Goal: Task Accomplishment & Management: Use online tool/utility

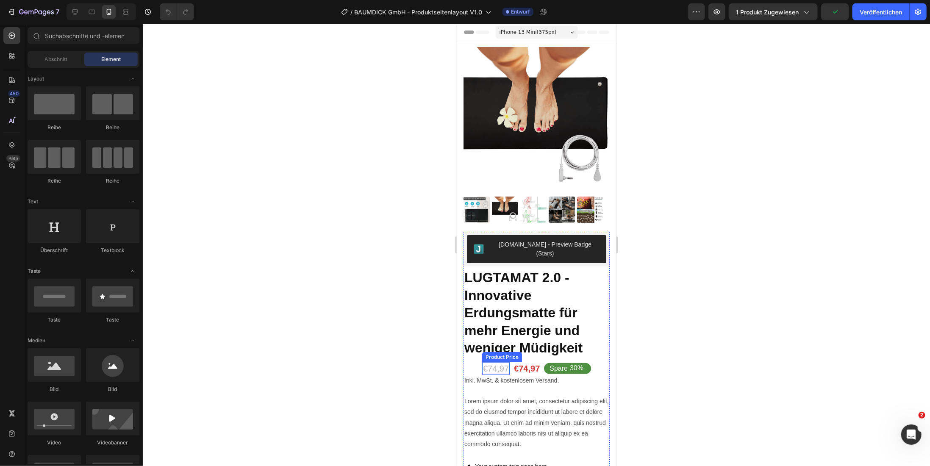
click at [493, 353] on div "Product Price" at bounding box center [501, 357] width 36 height 8
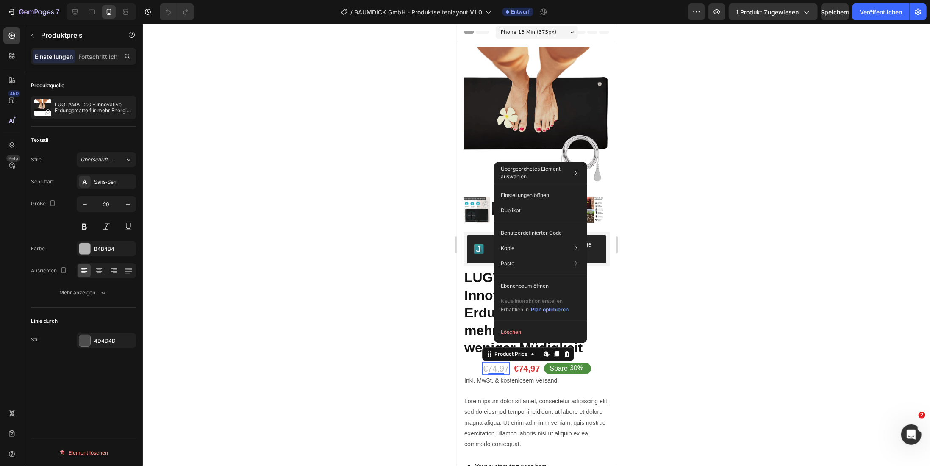
click at [670, 343] on div at bounding box center [536, 245] width 787 height 442
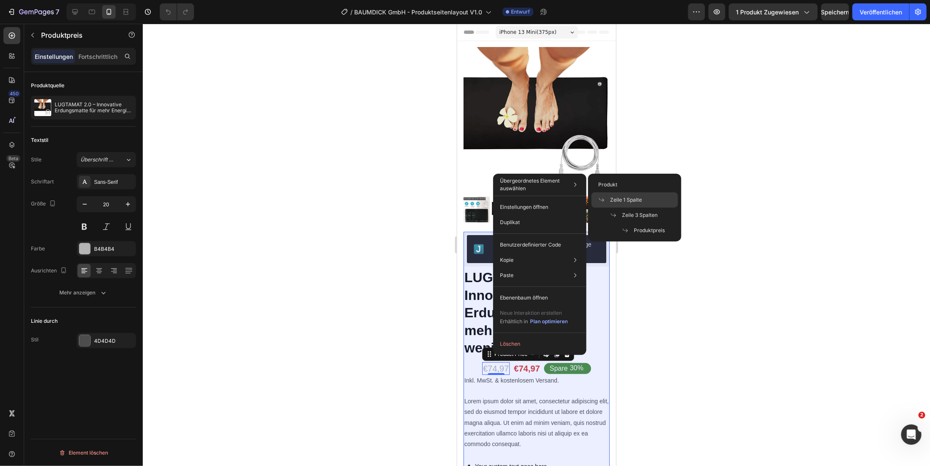
click at [626, 199] on font "Zeile 1 Spalte" at bounding box center [626, 200] width 32 height 6
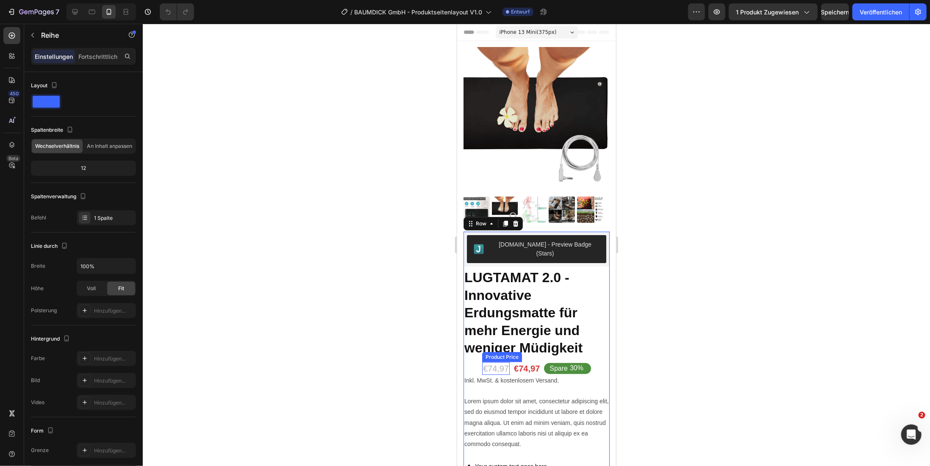
click at [487, 362] on div "€74,97" at bounding box center [496, 368] width 28 height 13
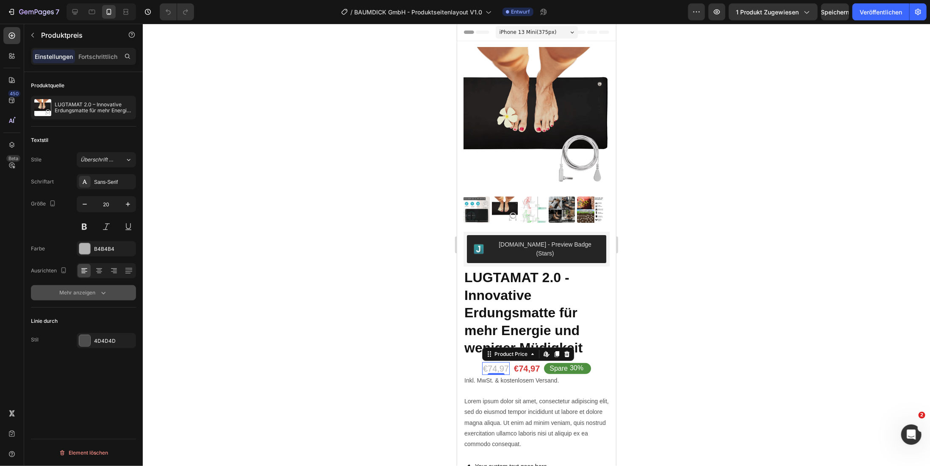
click at [107, 292] on icon "button" at bounding box center [103, 292] width 8 height 8
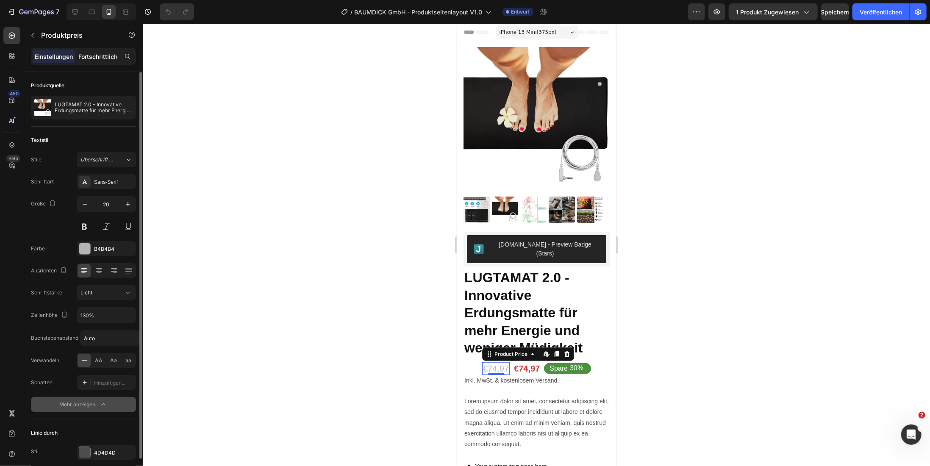
click at [99, 56] on font "Fortschrittlich" at bounding box center [97, 56] width 39 height 7
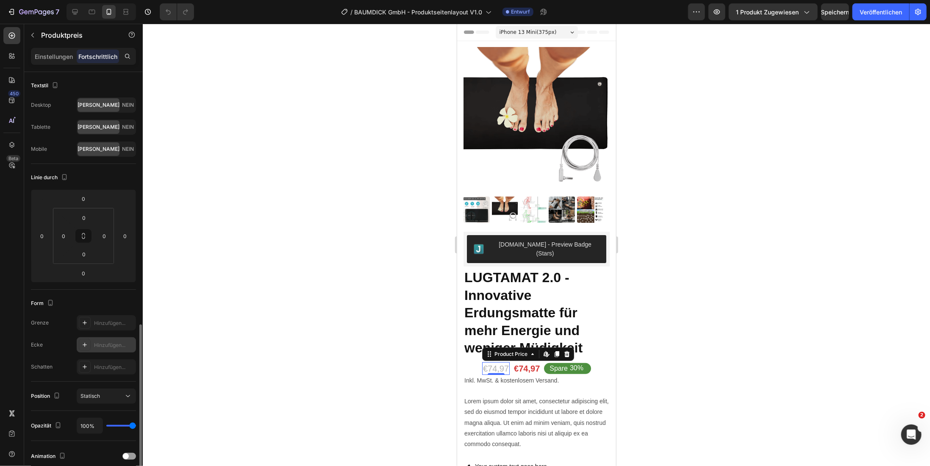
scroll to position [145, 0]
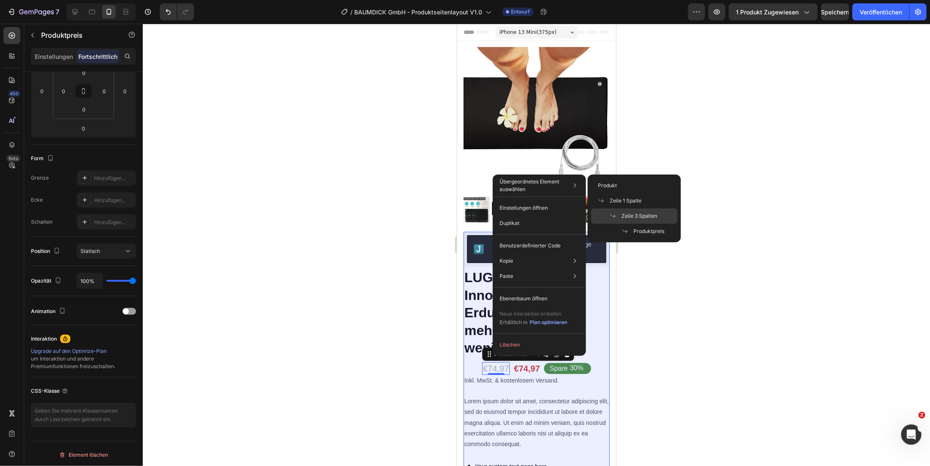
click at [624, 213] on font "Zeile 3 Spalten" at bounding box center [639, 216] width 36 height 6
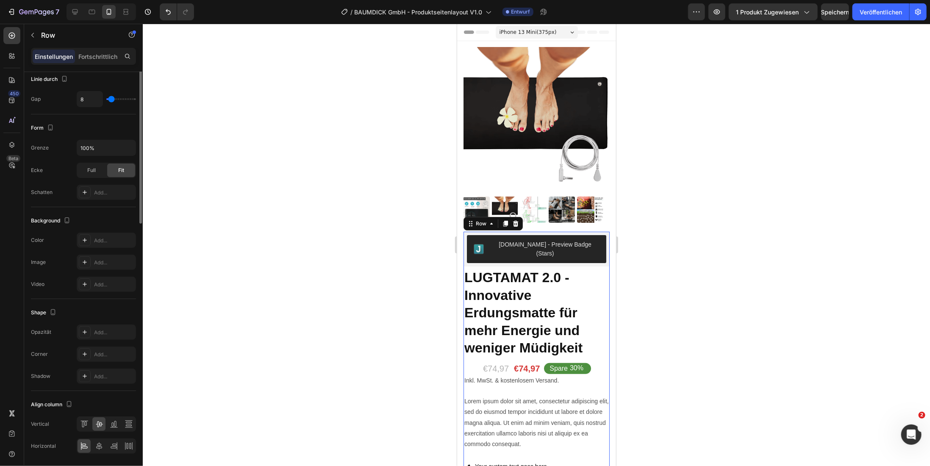
scroll to position [0, 0]
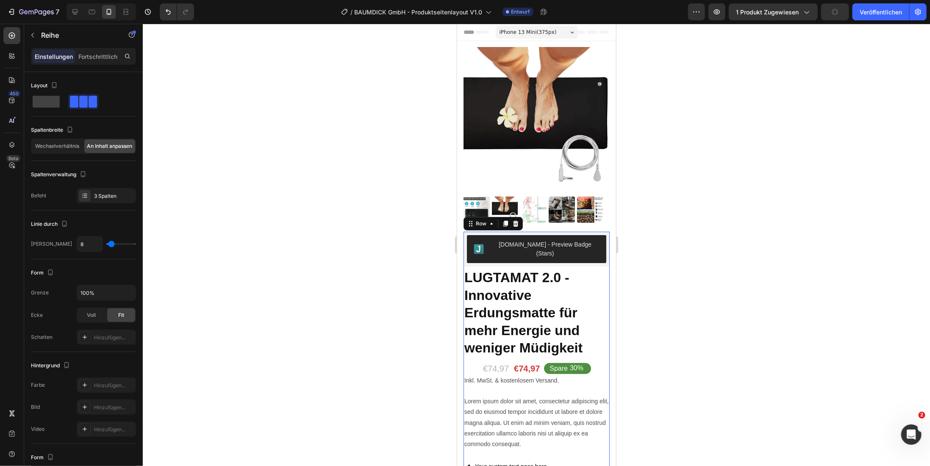
click at [640, 345] on div at bounding box center [536, 245] width 787 height 442
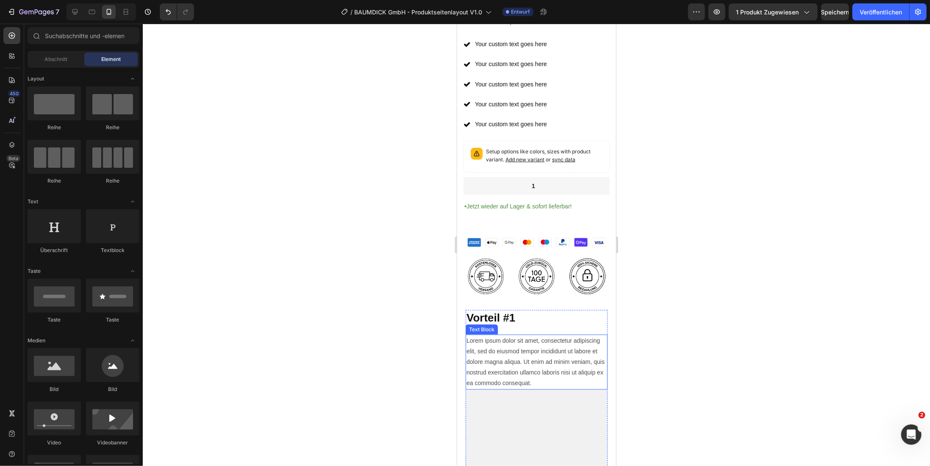
scroll to position [212, 0]
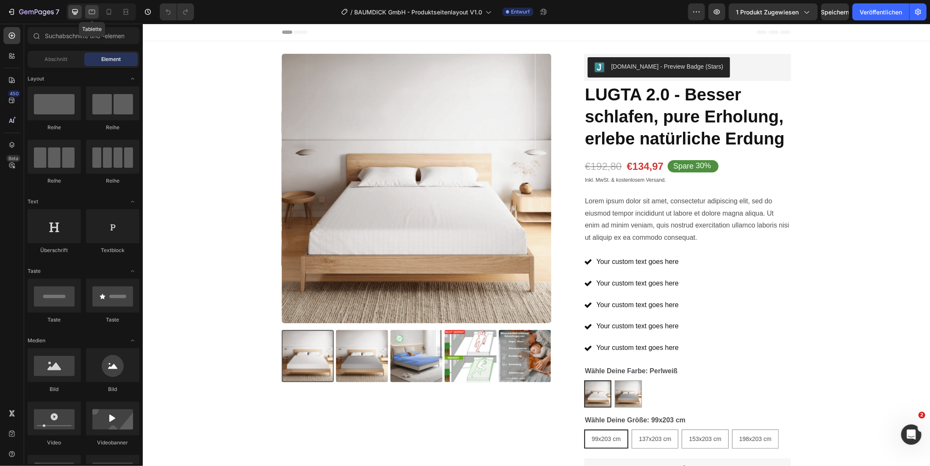
click at [97, 17] on div at bounding box center [92, 12] width 14 height 14
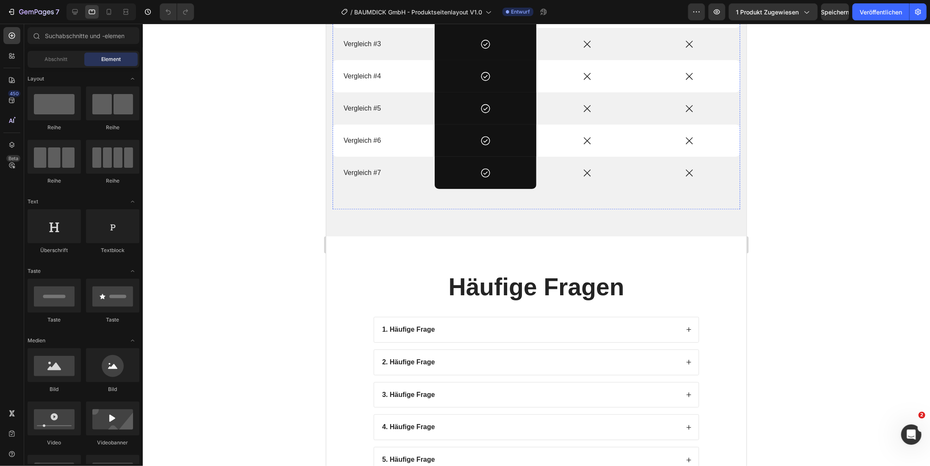
scroll to position [1271, 0]
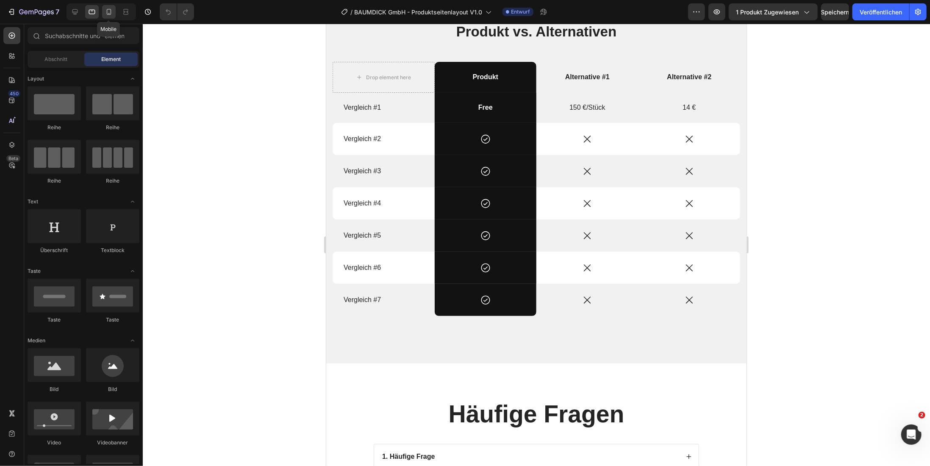
click at [107, 10] on icon at bounding box center [109, 12] width 5 height 6
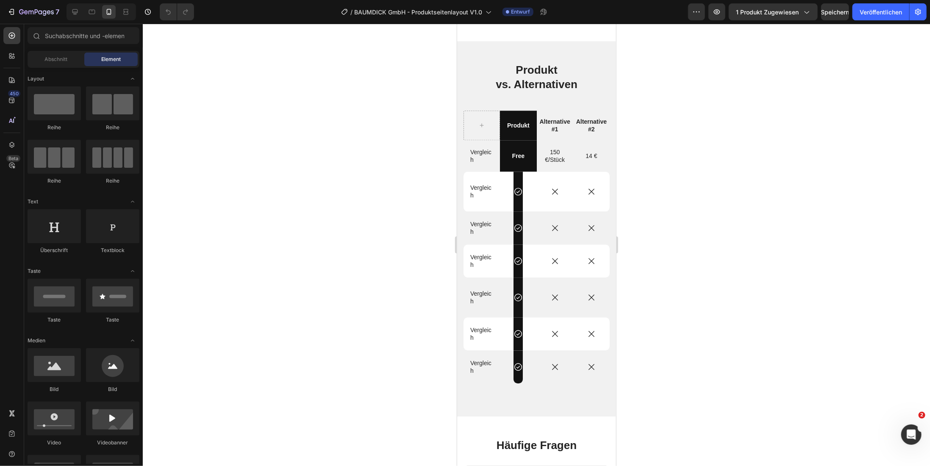
scroll to position [1324, 0]
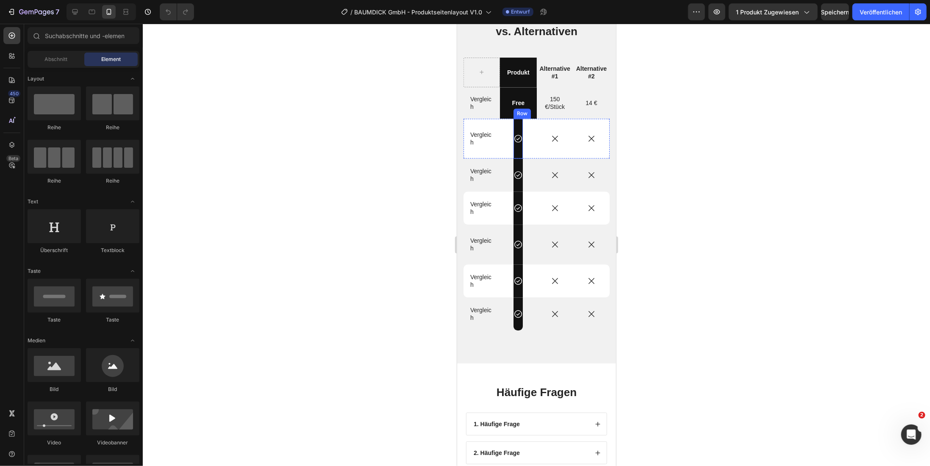
click at [516, 124] on div "Icon Row" at bounding box center [517, 138] width 9 height 40
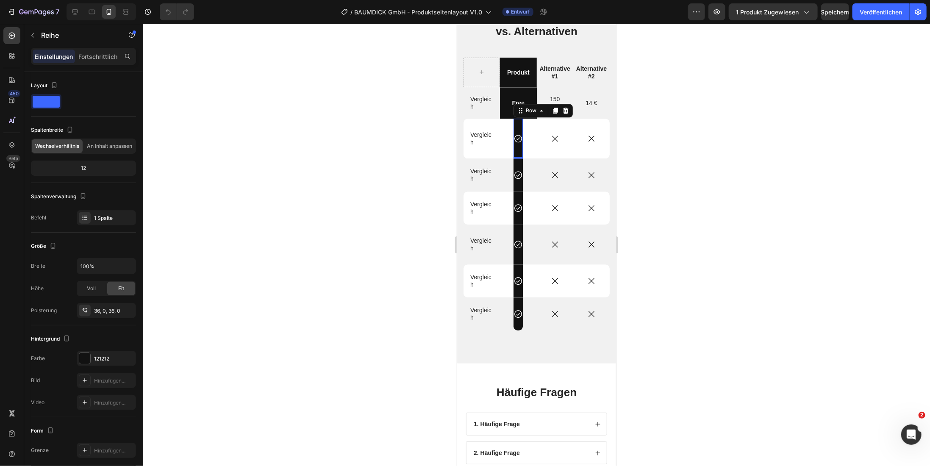
click at [516, 125] on div "Icon Row 0" at bounding box center [517, 138] width 9 height 40
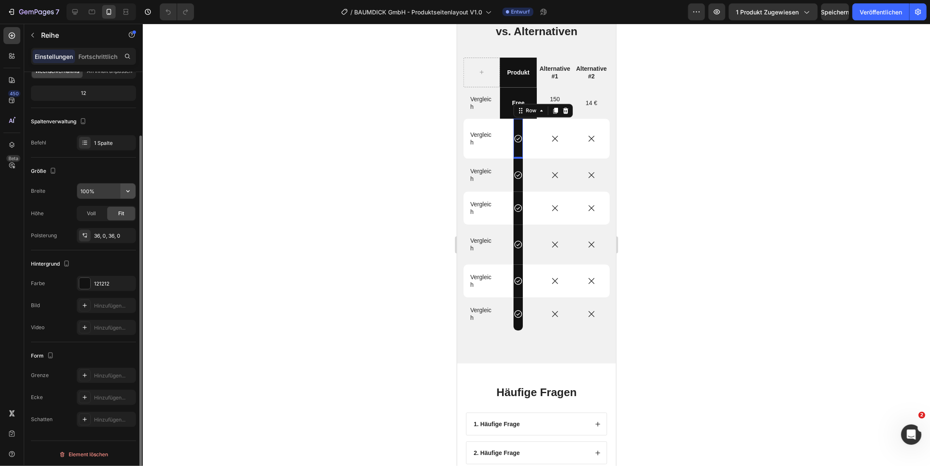
click at [122, 192] on button "button" at bounding box center [127, 190] width 15 height 15
click at [113, 214] on p "Standard 100 %" at bounding box center [104, 212] width 48 height 8
click at [98, 216] on div "Voll" at bounding box center [92, 214] width 28 height 14
click at [125, 208] on div "Fit" at bounding box center [121, 214] width 28 height 14
click at [124, 190] on icon "button" at bounding box center [128, 191] width 8 height 8
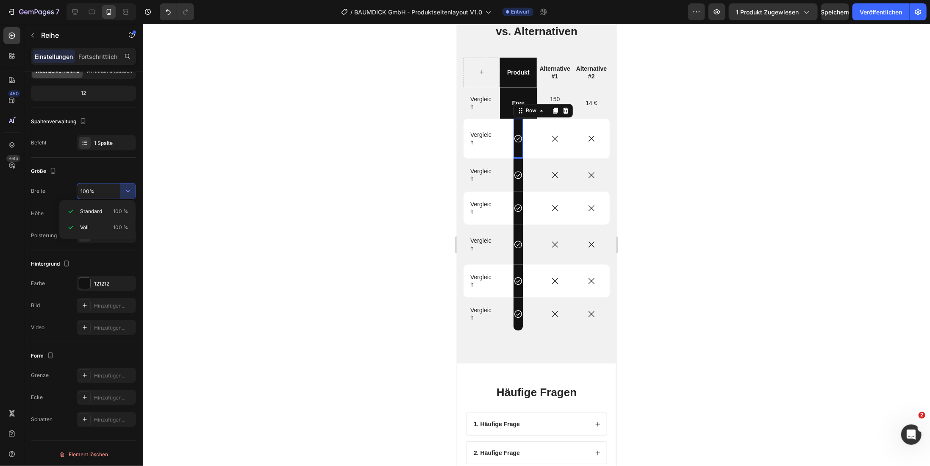
click at [231, 228] on div at bounding box center [536, 245] width 787 height 442
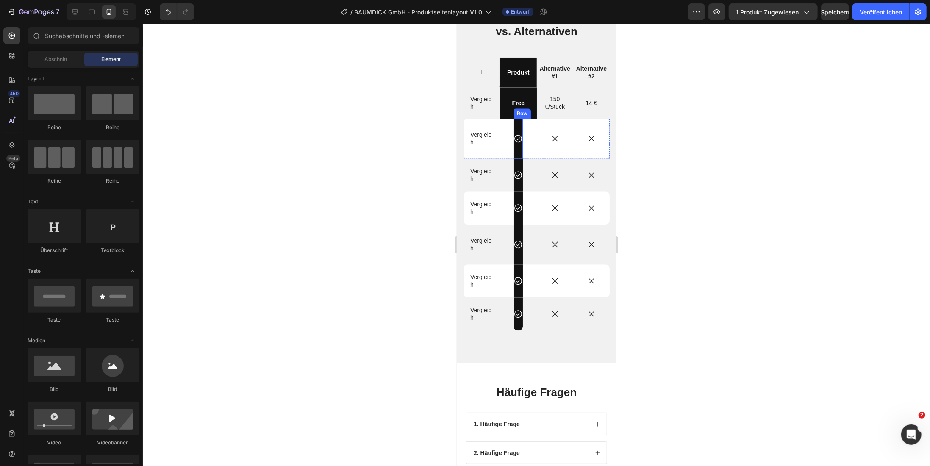
click at [516, 126] on div "Icon Row" at bounding box center [517, 138] width 9 height 40
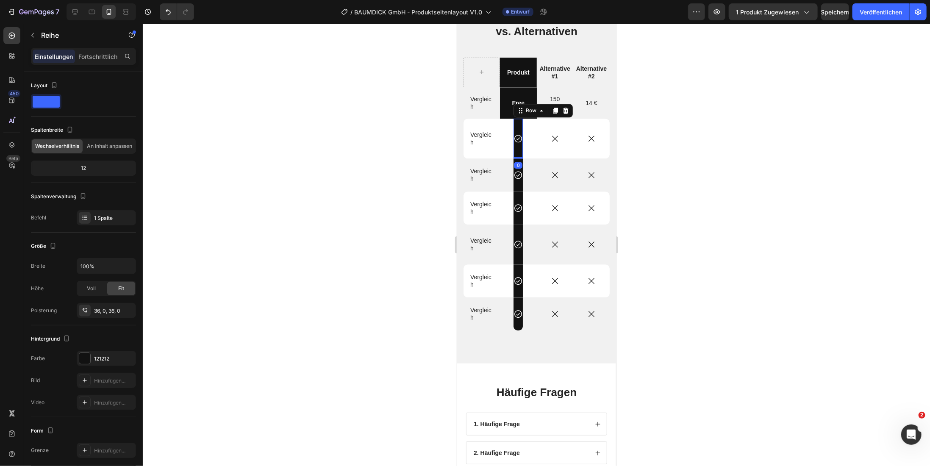
drag, startPoint x: 515, startPoint y: 156, endPoint x: 517, endPoint y: 146, distance: 10.5
click at [517, 146] on div "Icon Row 0" at bounding box center [517, 138] width 9 height 40
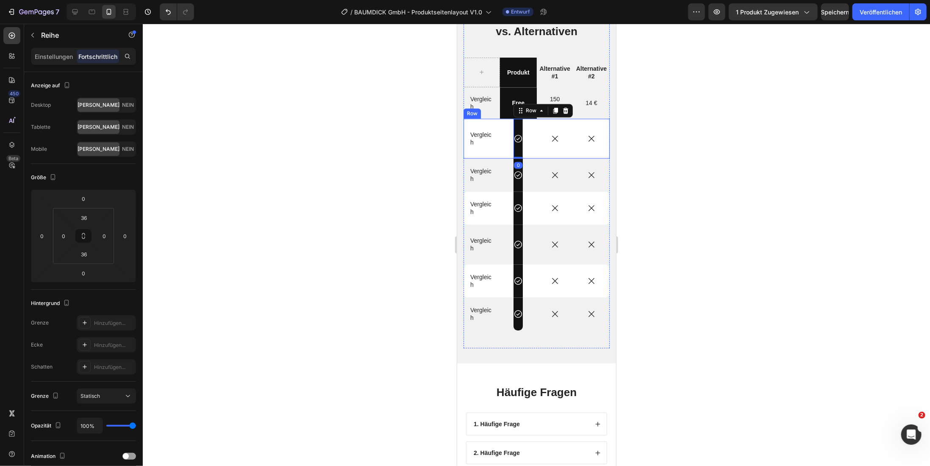
click at [527, 152] on div "Icon Row 0" at bounding box center [517, 138] width 36 height 40
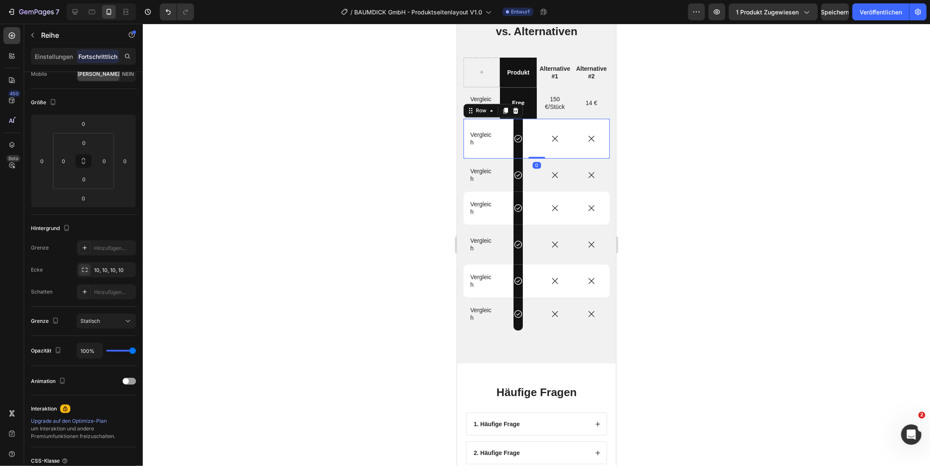
click at [669, 156] on div at bounding box center [536, 245] width 787 height 442
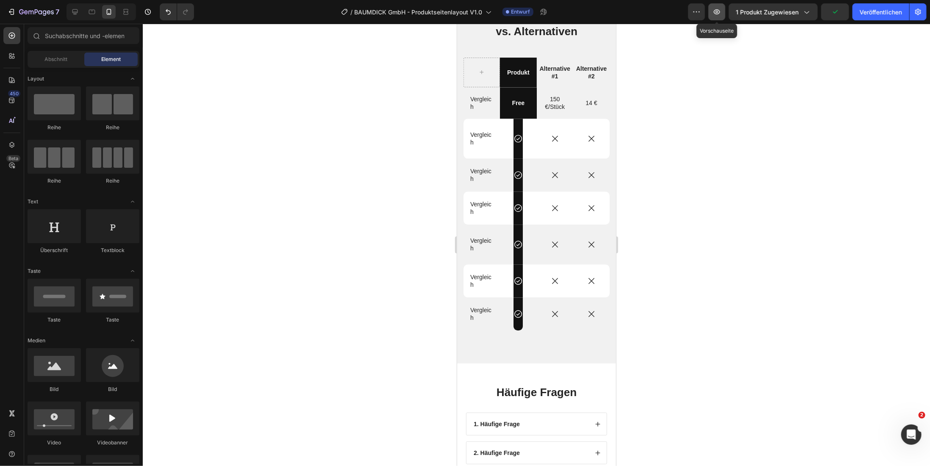
click at [715, 13] on icon "button" at bounding box center [716, 12] width 8 height 8
click at [519, 94] on div "Free" at bounding box center [517, 102] width 36 height 31
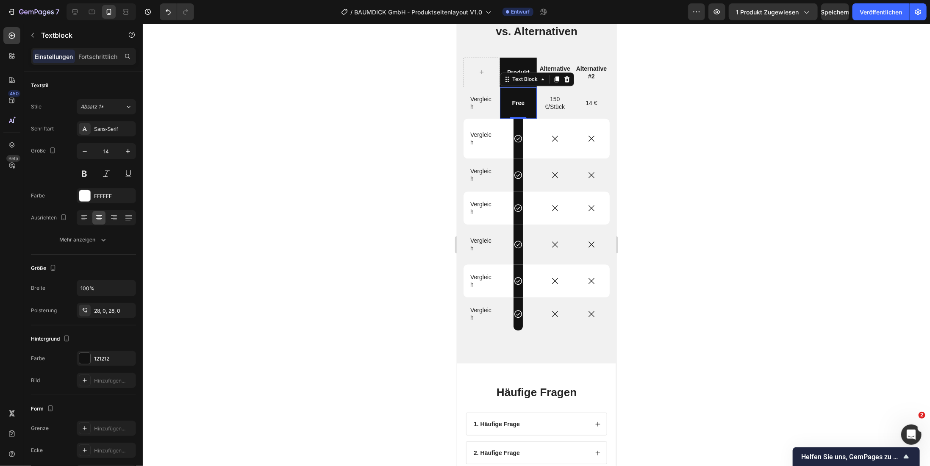
click at [506, 109] on div "Free" at bounding box center [517, 102] width 36 height 31
click at [514, 126] on div "Icon Row" at bounding box center [517, 138] width 9 height 40
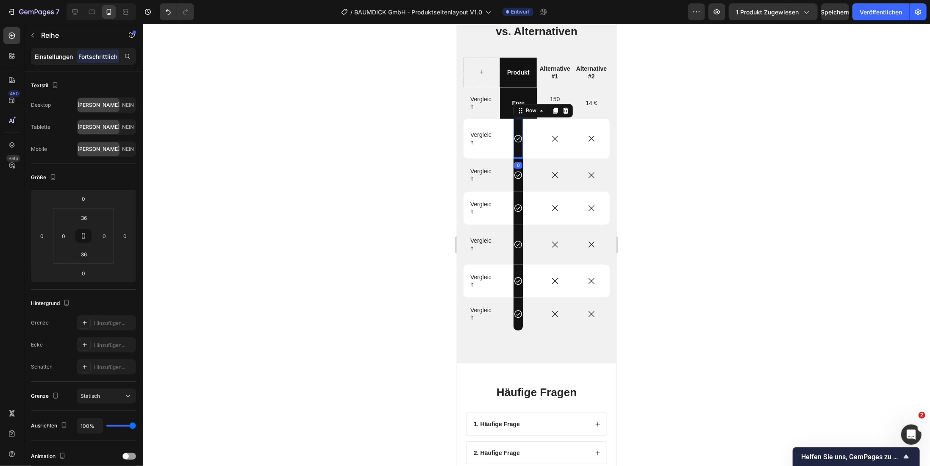
click at [50, 58] on font "Einstellungen" at bounding box center [54, 56] width 38 height 7
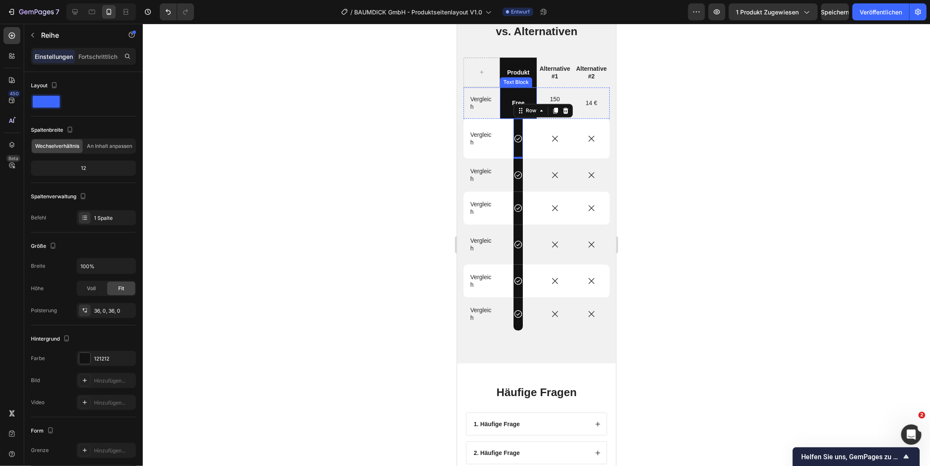
click at [500, 112] on div "Free" at bounding box center [517, 102] width 36 height 31
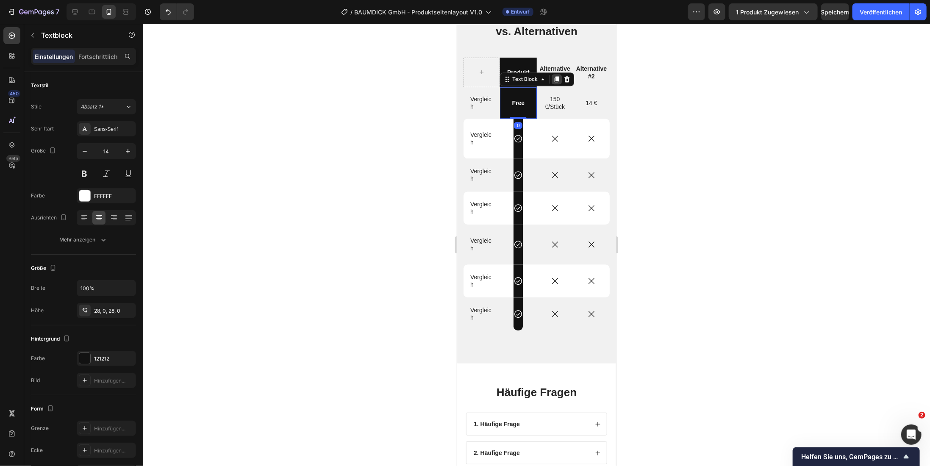
click at [554, 79] on icon at bounding box center [556, 79] width 5 height 6
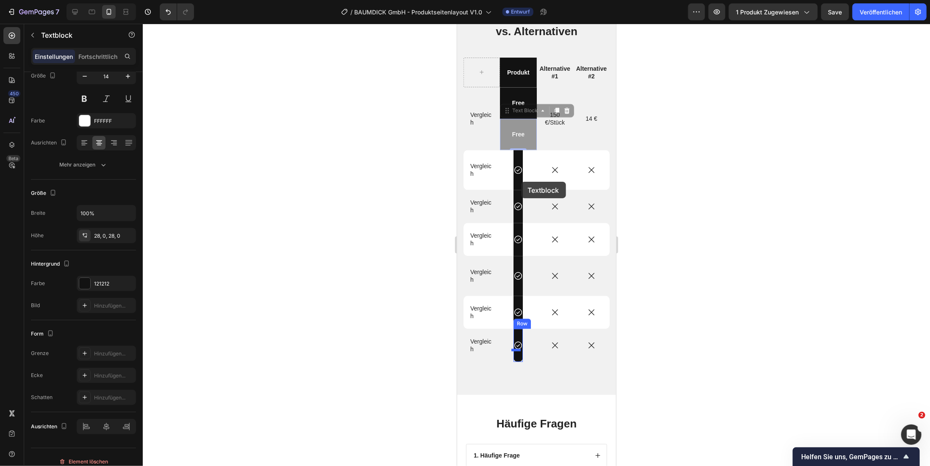
drag, startPoint x: 527, startPoint y: 141, endPoint x: 521, endPoint y: 181, distance: 40.7
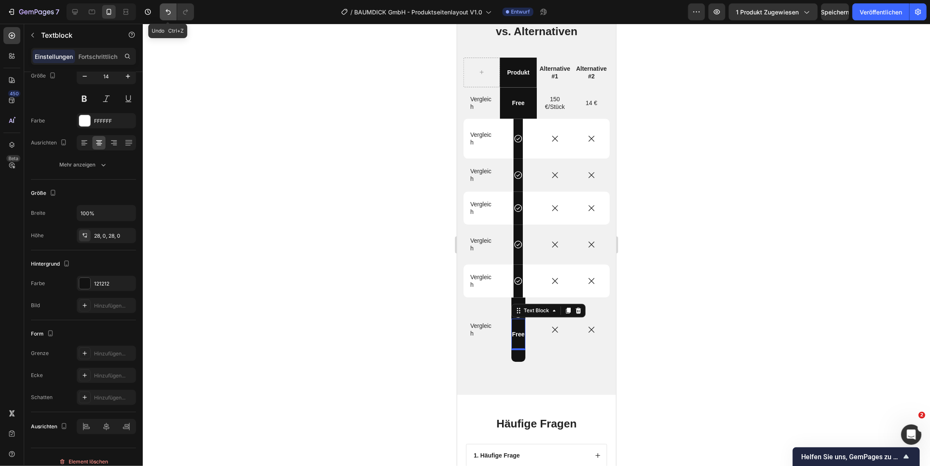
click at [167, 12] on icon "Rückgängig/Wiederholen" at bounding box center [168, 12] width 8 height 8
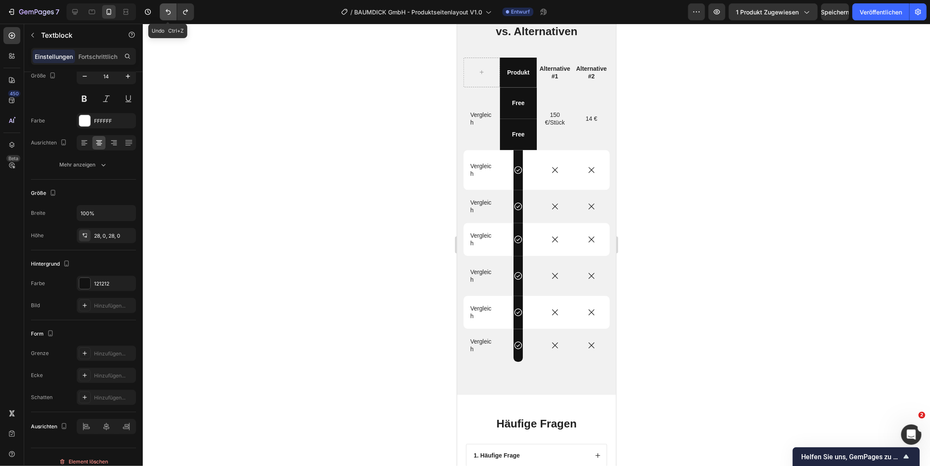
click at [167, 12] on icon "Rückgängig/Wiederholen" at bounding box center [168, 12] width 8 height 8
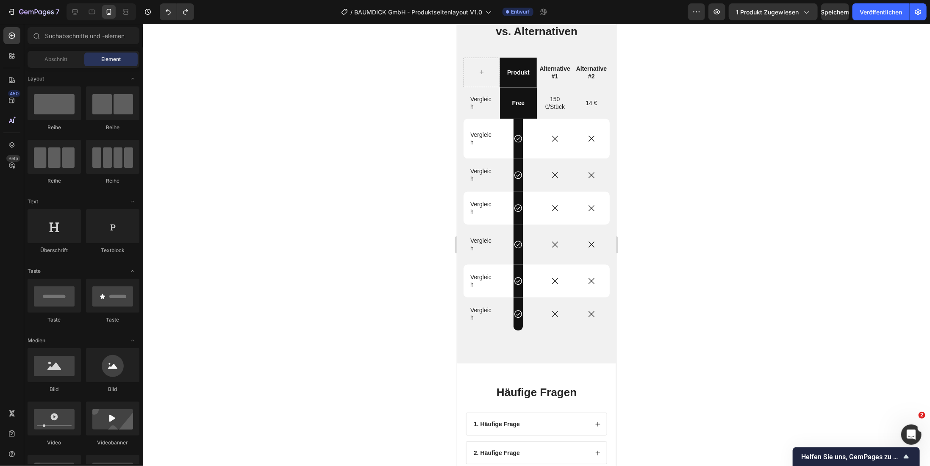
click at [413, 184] on div at bounding box center [536, 245] width 787 height 442
click at [492, 137] on div "Vergleich" at bounding box center [481, 138] width 25 height 17
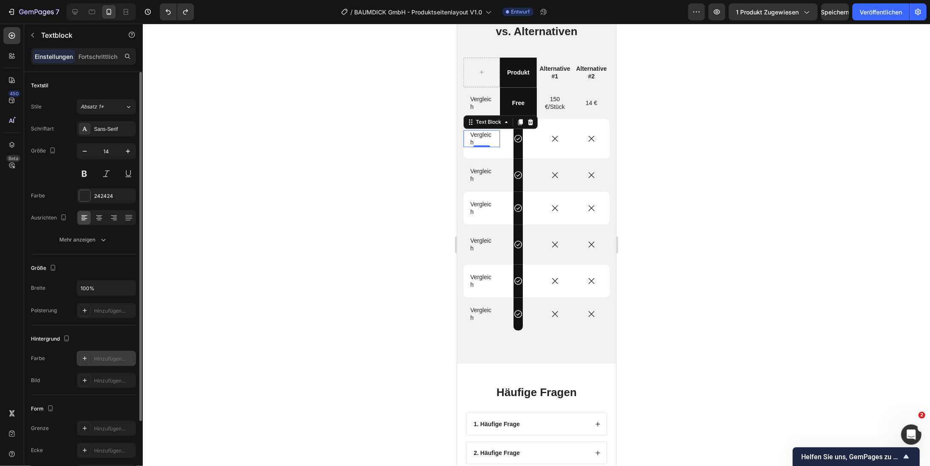
scroll to position [82, 0]
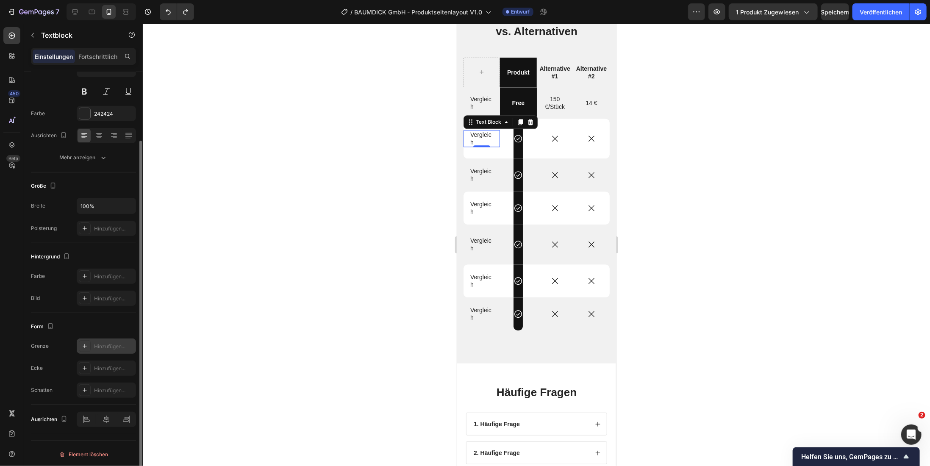
click at [84, 344] on icon at bounding box center [84, 346] width 7 height 7
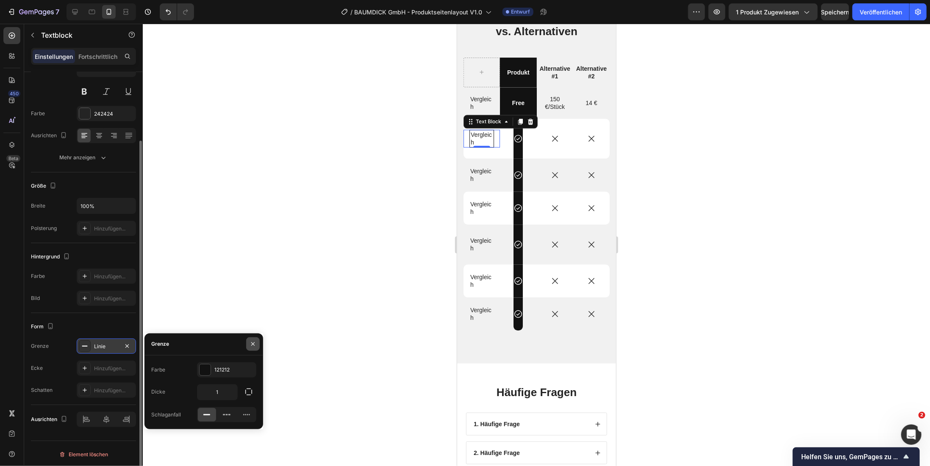
click at [253, 344] on icon "button" at bounding box center [252, 343] width 3 height 3
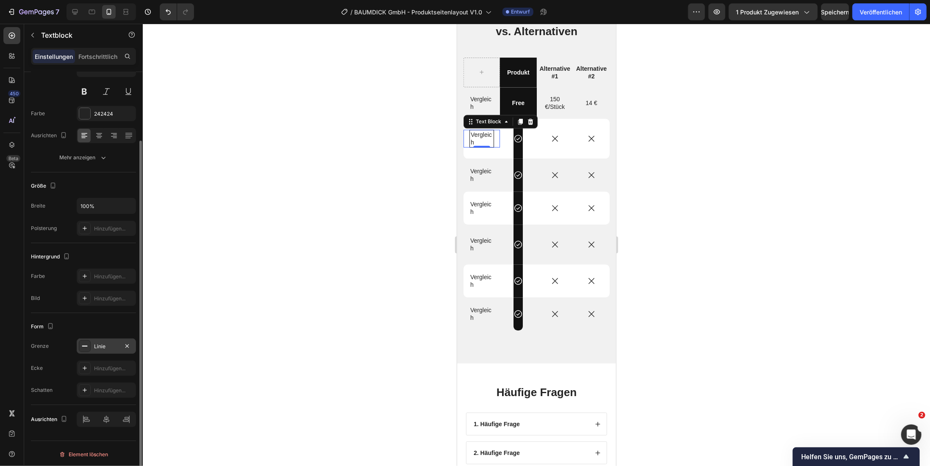
click at [316, 237] on div at bounding box center [536, 245] width 787 height 442
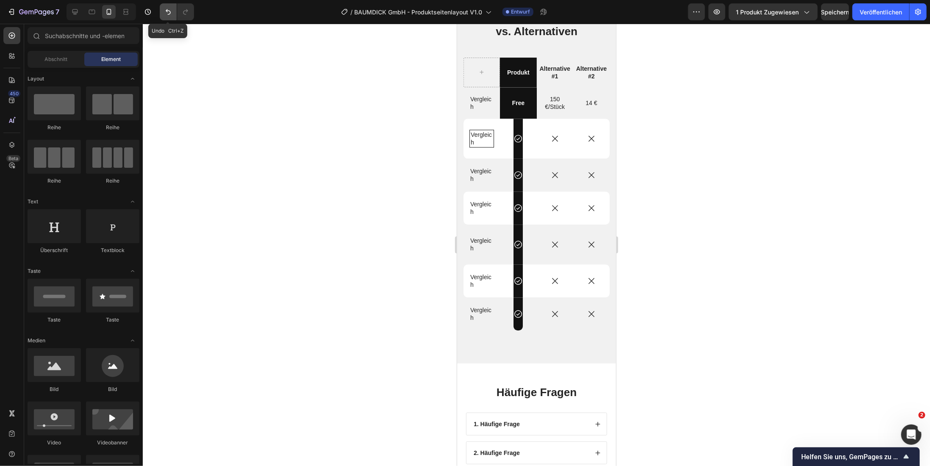
click at [167, 15] on icon "Rückgängig/Wiederholen" at bounding box center [168, 12] width 8 height 8
click at [486, 140] on p "Vergleich" at bounding box center [481, 137] width 23 height 15
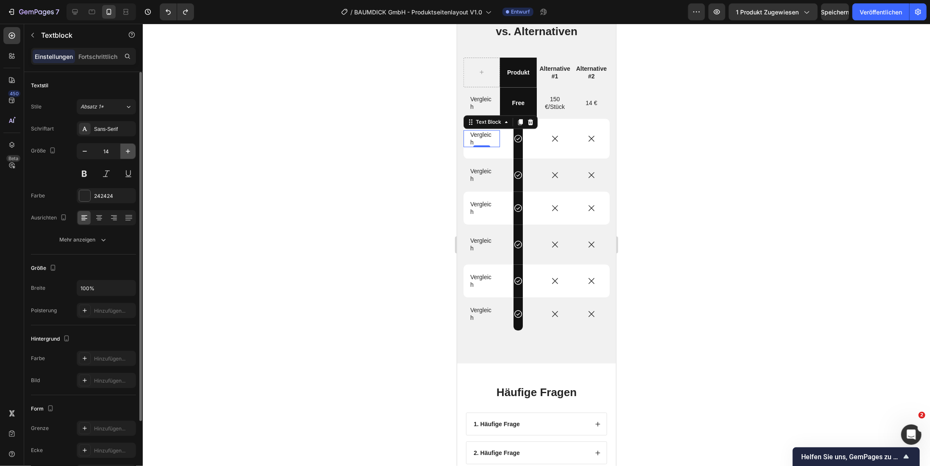
click at [129, 148] on icon "button" at bounding box center [128, 151] width 8 height 8
click at [85, 152] on icon "button" at bounding box center [84, 151] width 8 height 8
type input "14"
click at [130, 107] on icon at bounding box center [128, 107] width 7 height 8
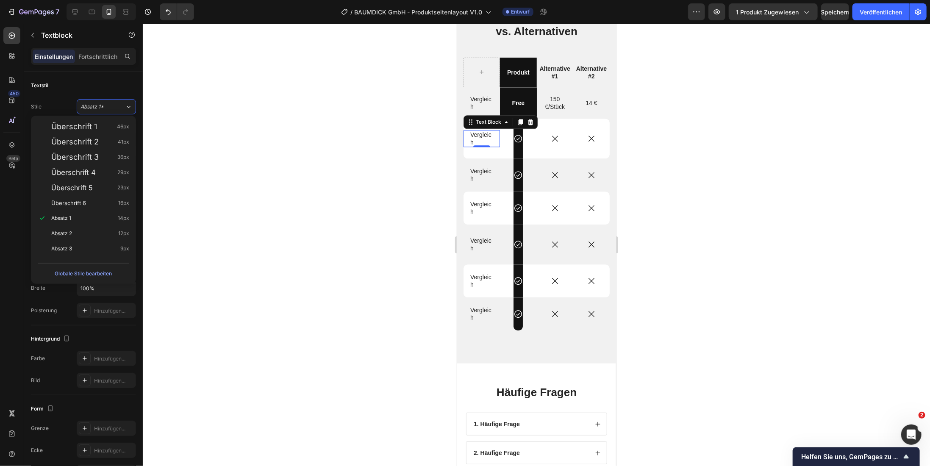
click at [210, 111] on div at bounding box center [536, 245] width 787 height 442
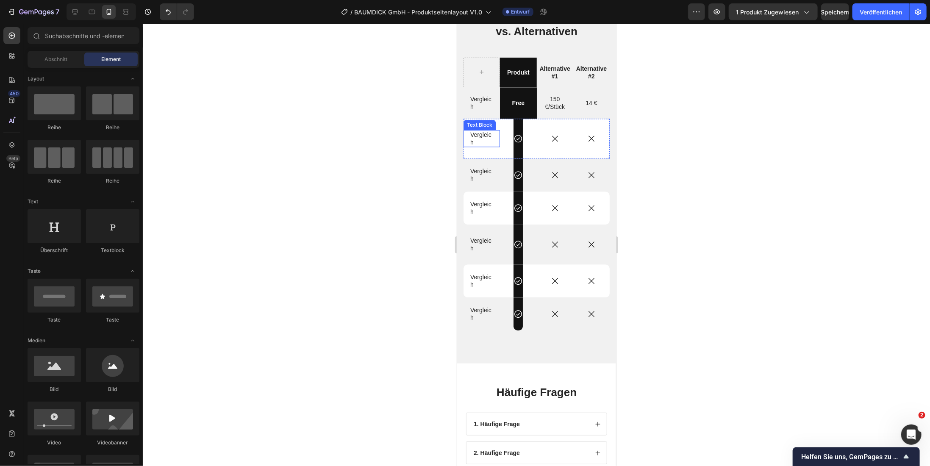
click at [485, 135] on p "Vergleich" at bounding box center [481, 137] width 23 height 15
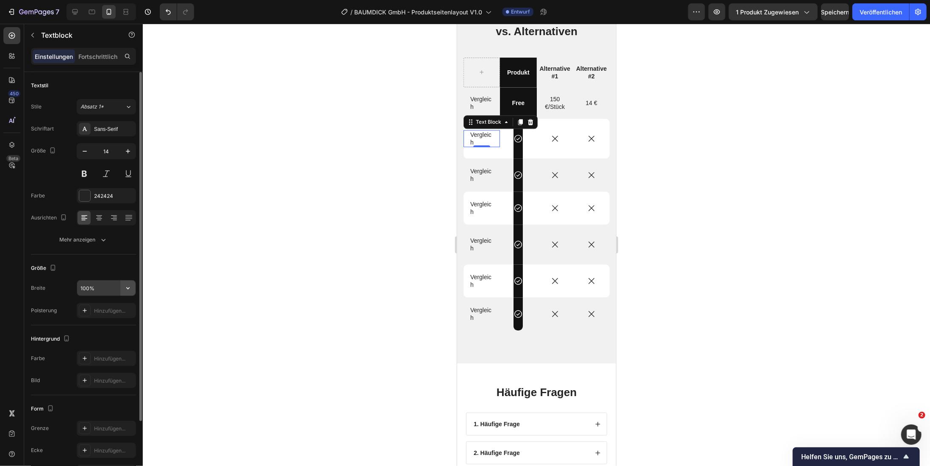
click at [128, 286] on icon "button" at bounding box center [128, 288] width 8 height 8
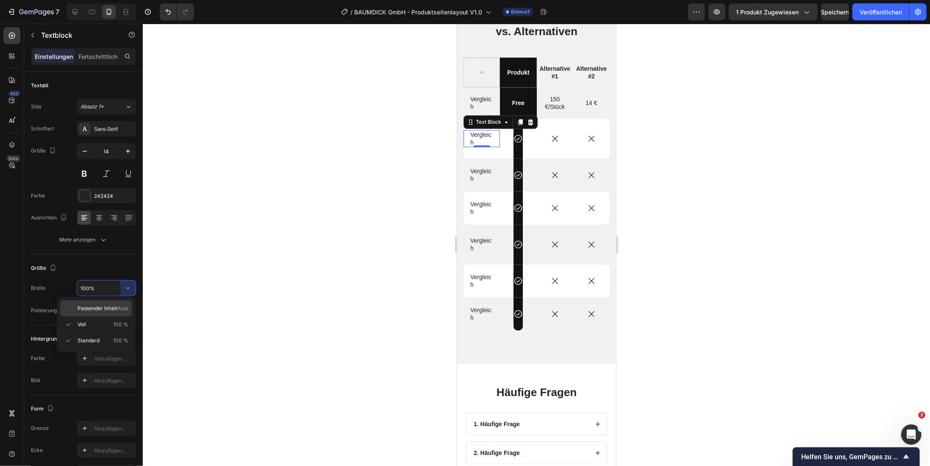
click at [105, 311] on span "Passender Inhalt" at bounding box center [98, 309] width 40 height 8
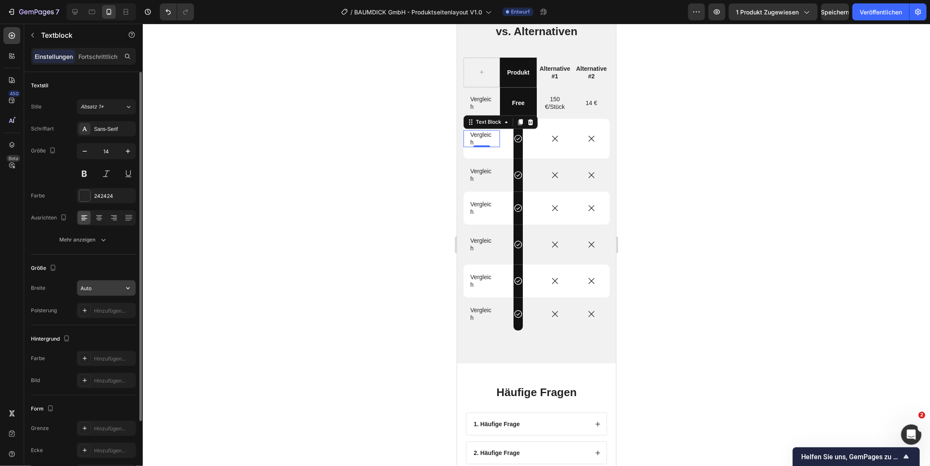
click at [109, 287] on input "Auto" at bounding box center [106, 287] width 58 height 15
click at [133, 288] on button "button" at bounding box center [127, 287] width 15 height 15
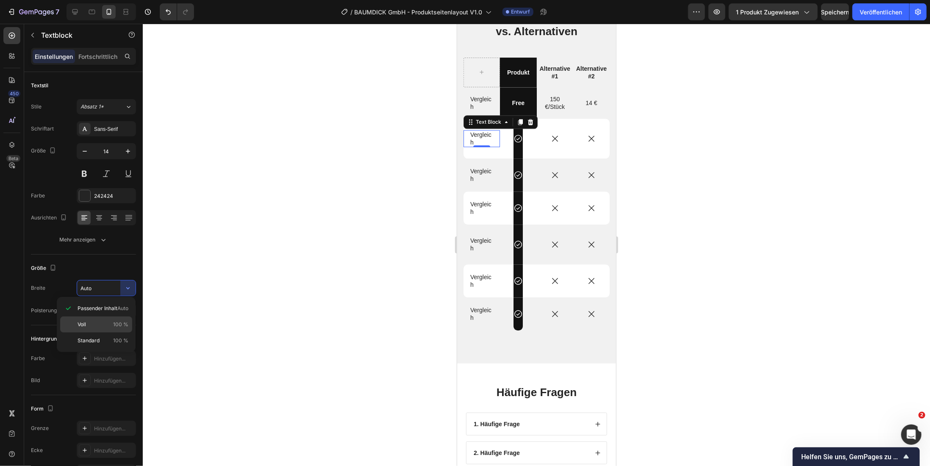
click at [116, 326] on font "100 %" at bounding box center [120, 324] width 15 height 6
type input "100%"
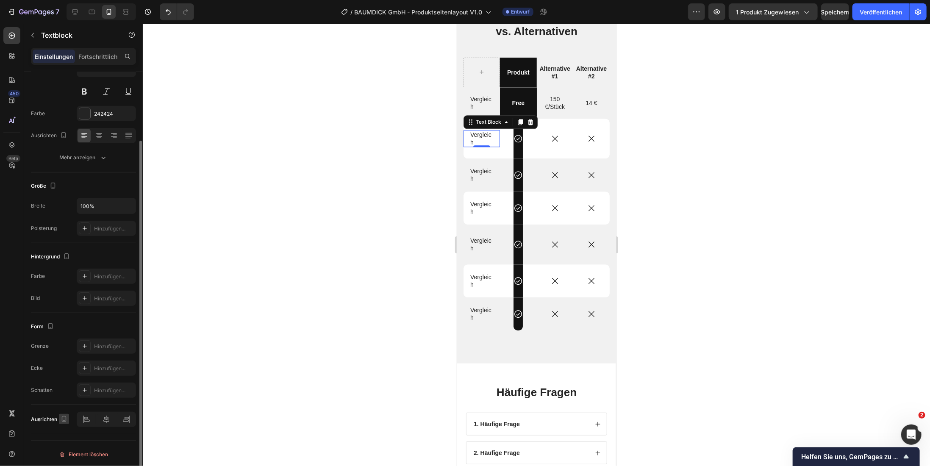
click at [66, 418] on icon "button" at bounding box center [64, 419] width 5 height 6
click at [63, 399] on icon "button" at bounding box center [65, 403] width 8 height 8
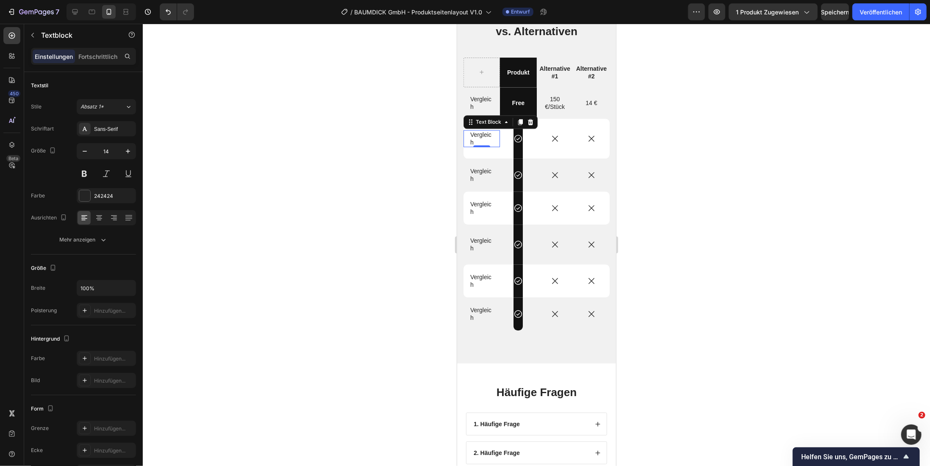
click at [491, 142] on div "Vergleich" at bounding box center [481, 138] width 25 height 17
click at [499, 137] on div "Vergleich Text Block 0 Icon Row Icon Icon Row" at bounding box center [536, 138] width 146 height 40
click at [502, 122] on icon at bounding box center [505, 121] width 7 height 7
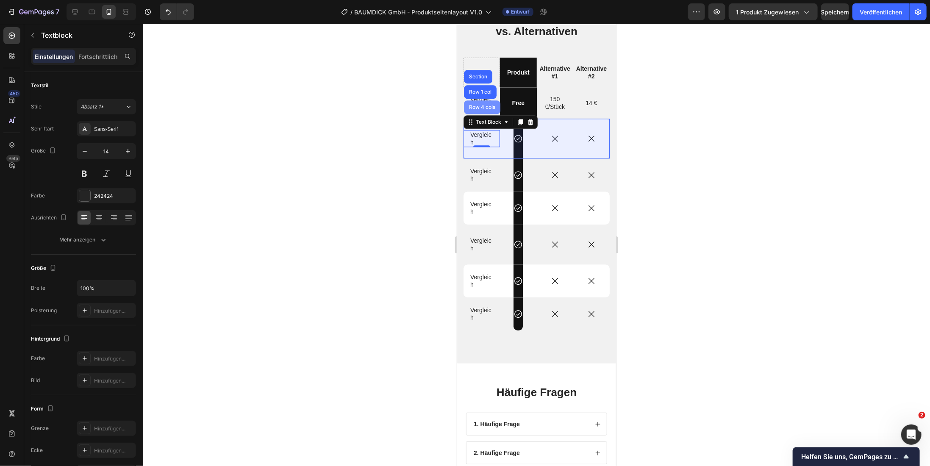
click at [487, 105] on div "Row 4 cols" at bounding box center [482, 106] width 30 height 5
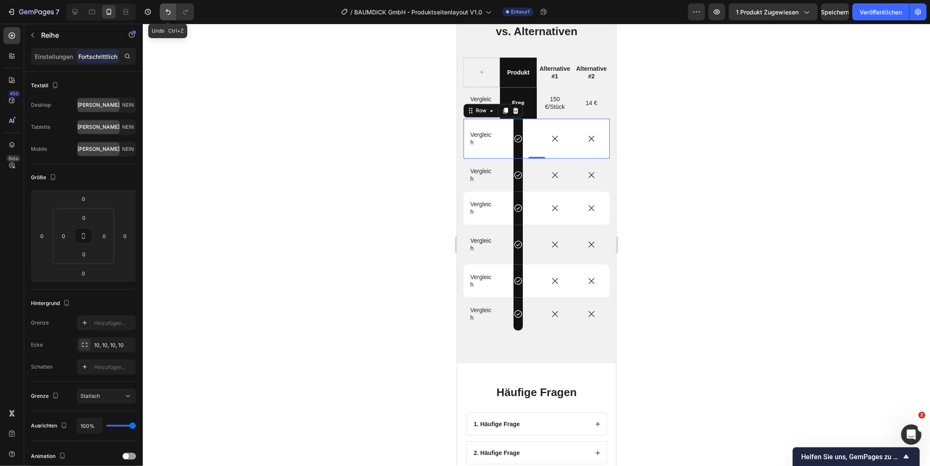
click at [169, 16] on icon "Rückgängig/Wiederholen" at bounding box center [168, 12] width 8 height 8
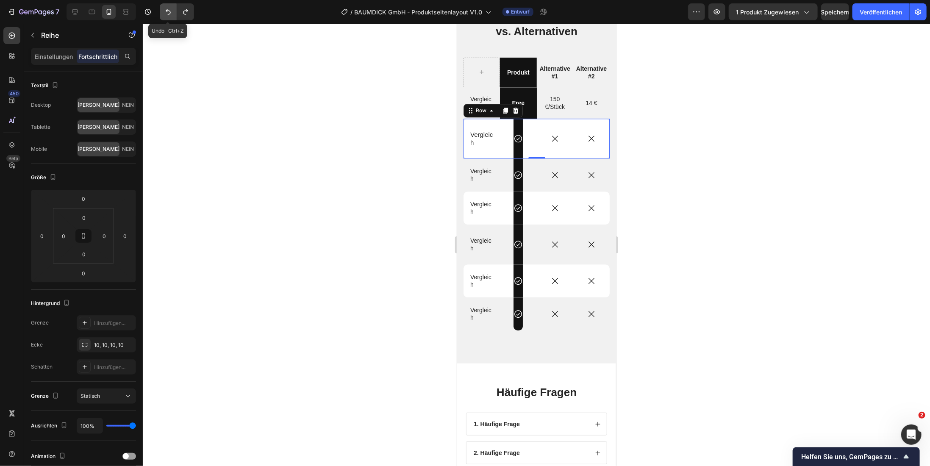
click at [169, 16] on icon "Rückgängig/Wiederholen" at bounding box center [168, 12] width 8 height 8
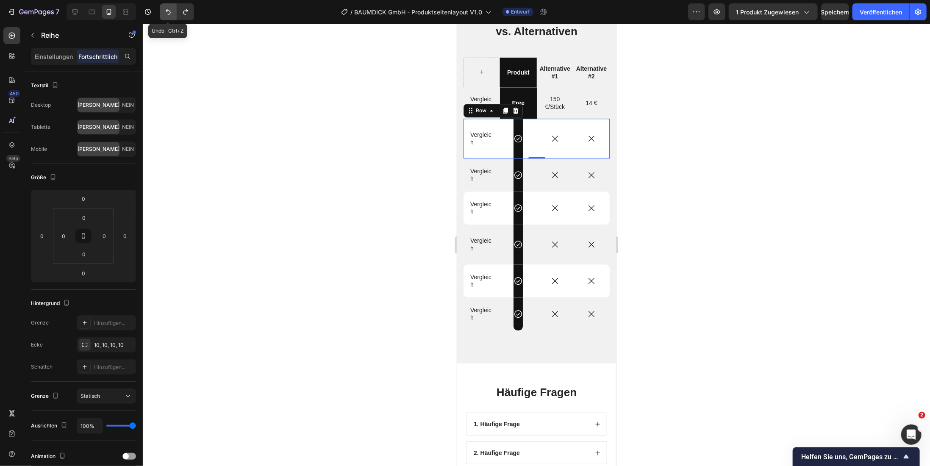
click at [169, 16] on icon "Rückgängig/Wiederholen" at bounding box center [168, 12] width 8 height 8
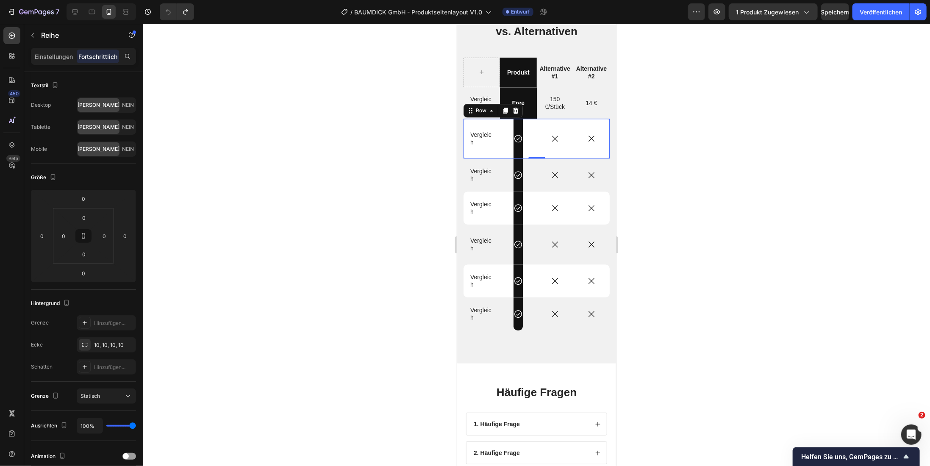
click at [356, 206] on div at bounding box center [536, 245] width 787 height 442
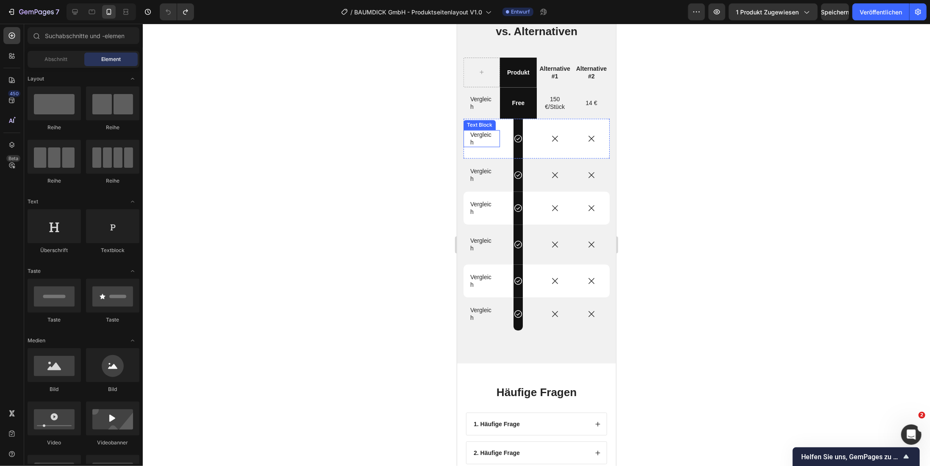
click at [481, 137] on p "Vergleich" at bounding box center [481, 137] width 23 height 15
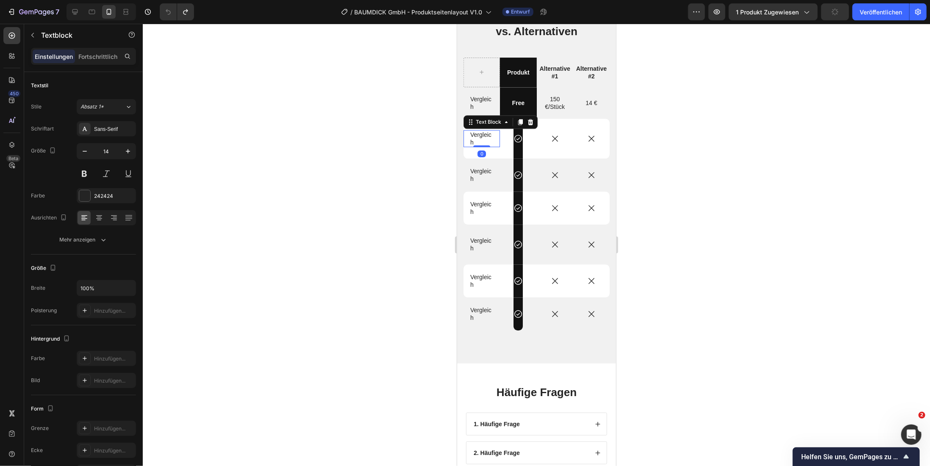
click at [491, 134] on div "Vergleich" at bounding box center [481, 138] width 25 height 17
click at [492, 139] on div "Vergleich Text Block 0" at bounding box center [481, 138] width 36 height 17
click at [491, 145] on div "Vergleich" at bounding box center [481, 138] width 25 height 17
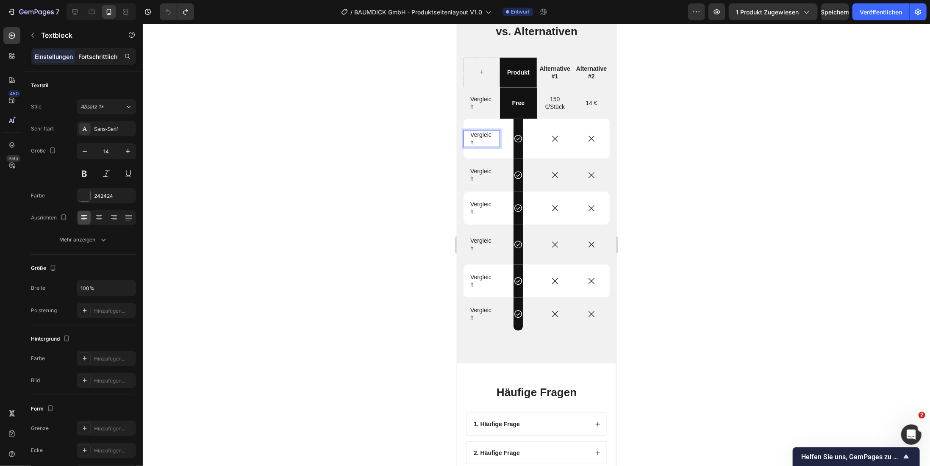
click at [107, 58] on font "Fortschrittlich" at bounding box center [97, 56] width 39 height 7
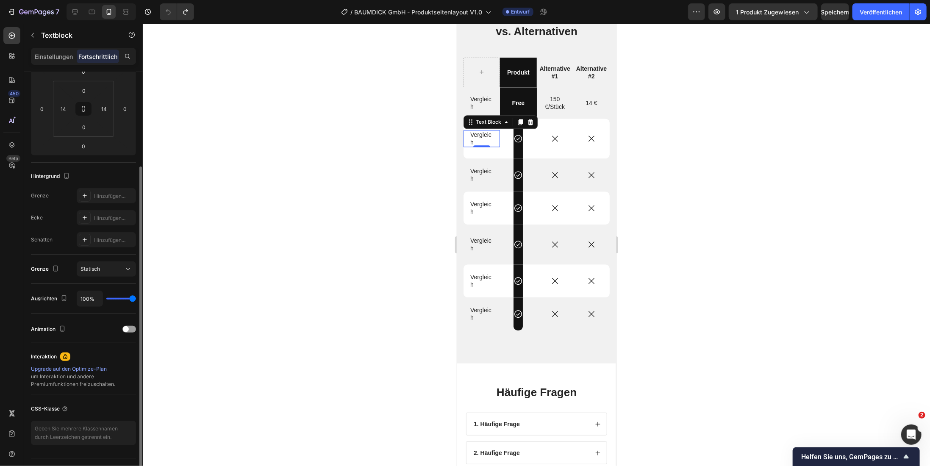
scroll to position [145, 0]
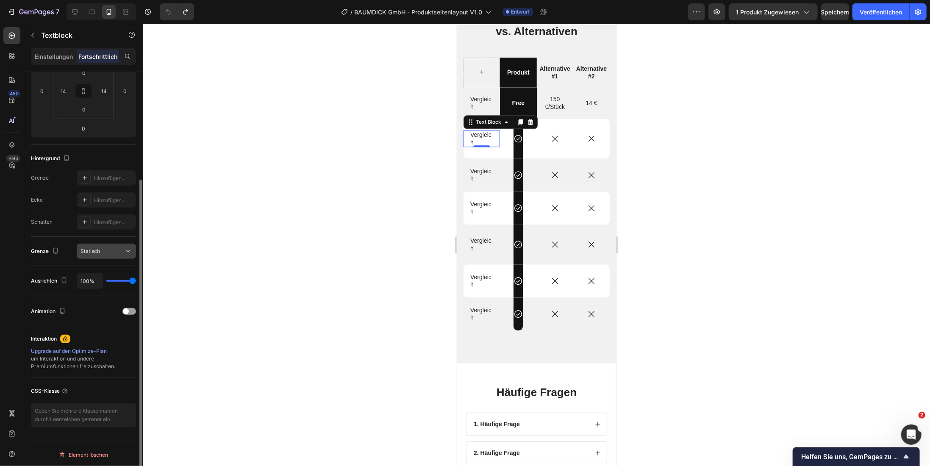
click at [130, 249] on icon at bounding box center [128, 251] width 8 height 8
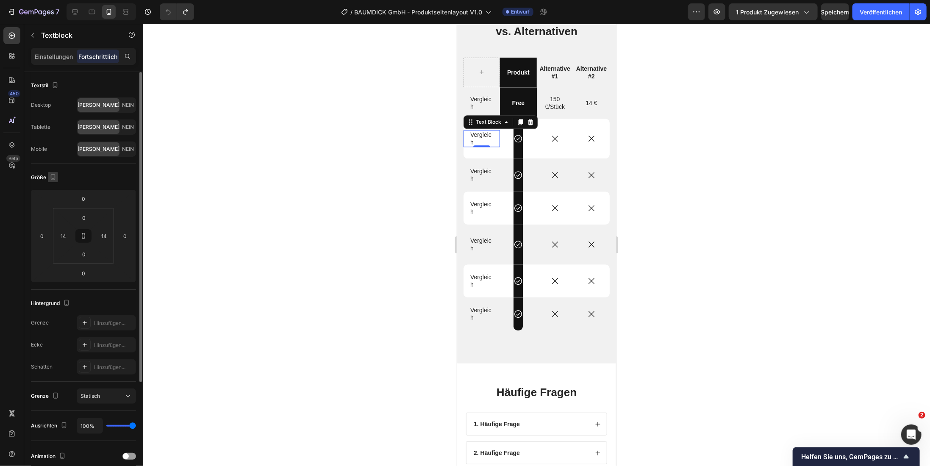
click at [54, 174] on icon "button" at bounding box center [53, 177] width 5 height 6
click at [118, 0] on html "7 Version history / BAUMDICK GmbH - Produktseitenlayout V1.0 Entwurf Vorschau 1…" at bounding box center [465, 0] width 930 height 0
click at [124, 235] on input "0" at bounding box center [125, 236] width 13 height 13
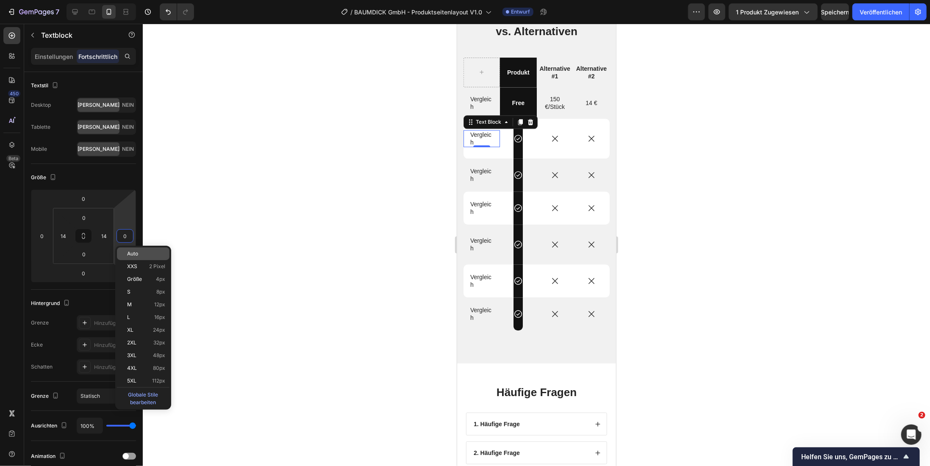
click at [132, 256] on font "Auto" at bounding box center [132, 253] width 11 height 6
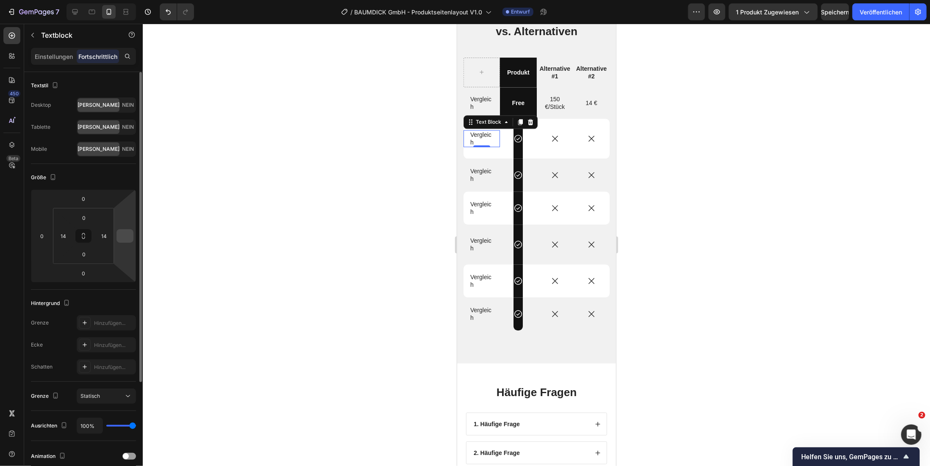
click at [123, 233] on input "number" at bounding box center [125, 236] width 13 height 13
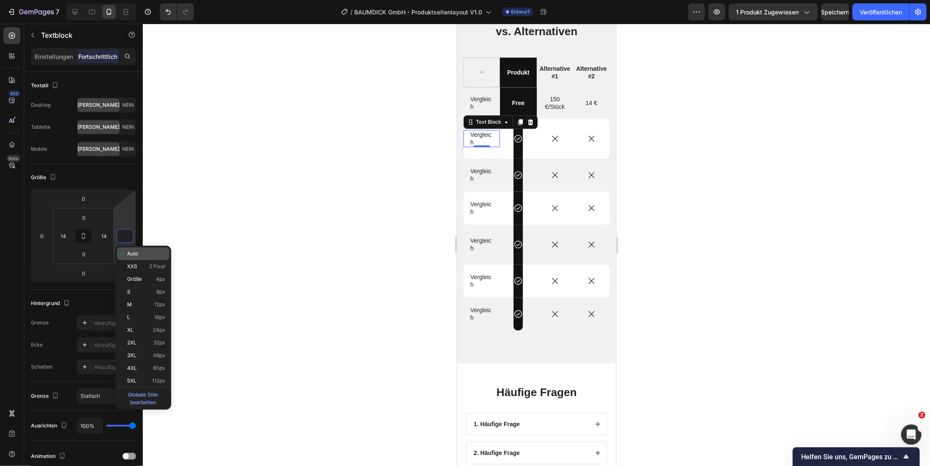
type input "0"
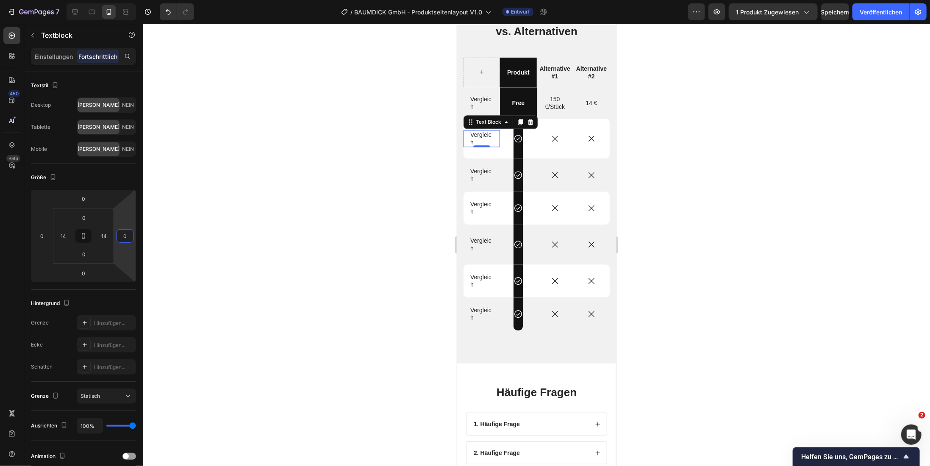
click at [194, 246] on div at bounding box center [536, 245] width 787 height 442
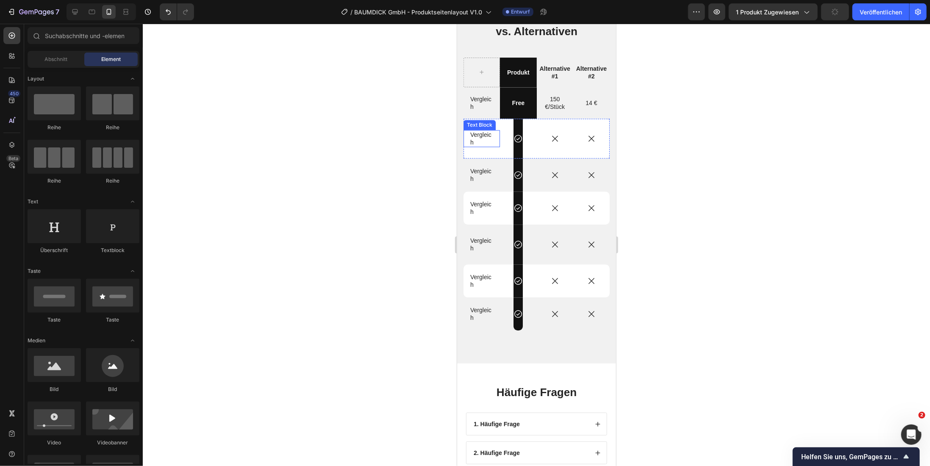
click at [480, 139] on p "Vergleich" at bounding box center [481, 137] width 23 height 15
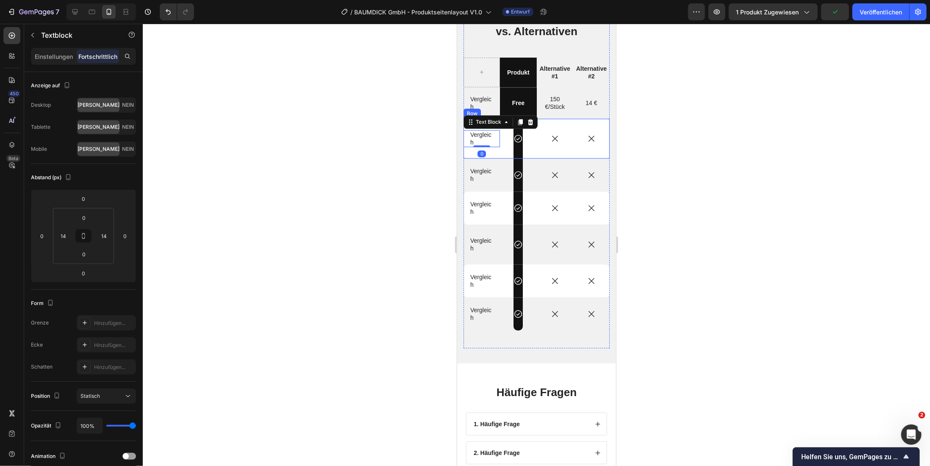
click at [504, 150] on div "Icon Row" at bounding box center [517, 138] width 36 height 40
click at [488, 139] on p "Vergleich" at bounding box center [481, 137] width 23 height 15
click at [84, 236] on icon at bounding box center [83, 236] width 7 height 7
click at [107, 235] on input "14" at bounding box center [104, 236] width 13 height 13
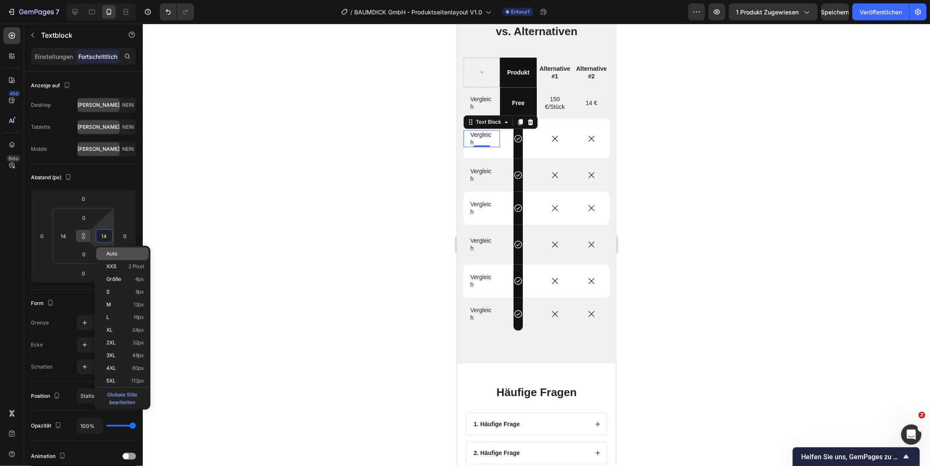
click at [114, 253] on font "Auto" at bounding box center [111, 253] width 11 height 6
type input "Auto"
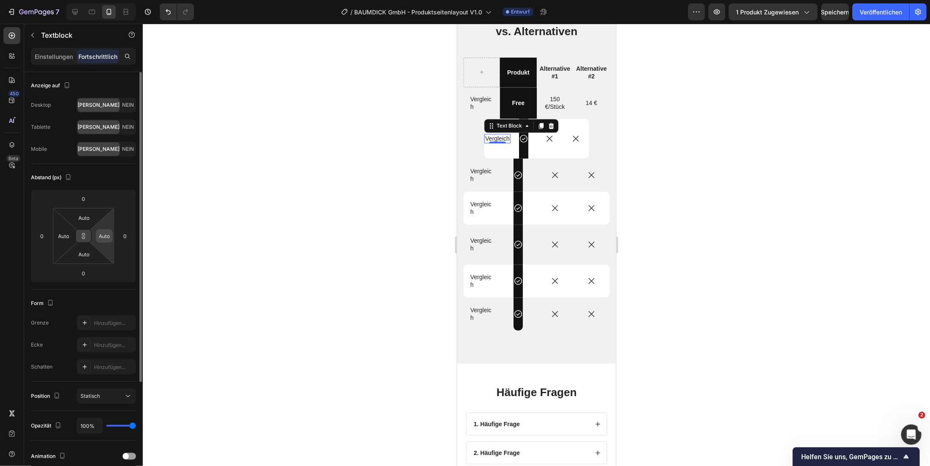
click at [99, 234] on input "Auto" at bounding box center [104, 236] width 13 height 13
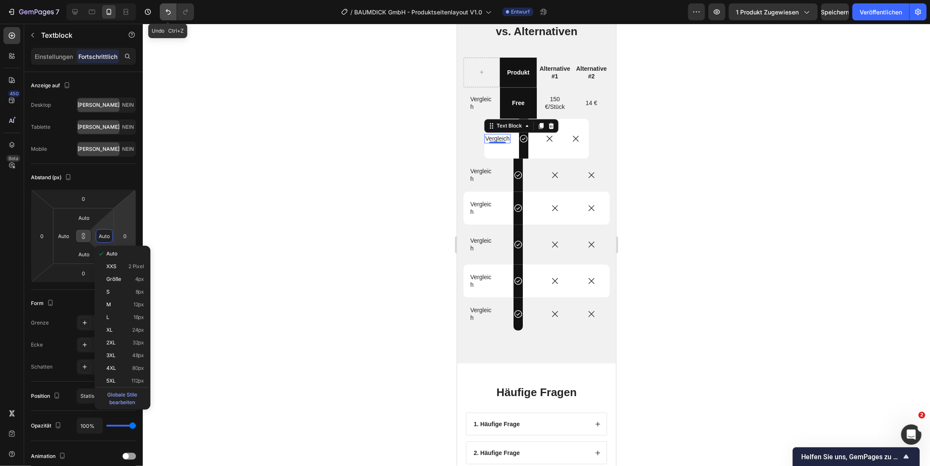
click at [171, 14] on icon "Rückgängig/Wiederholen" at bounding box center [168, 12] width 8 height 8
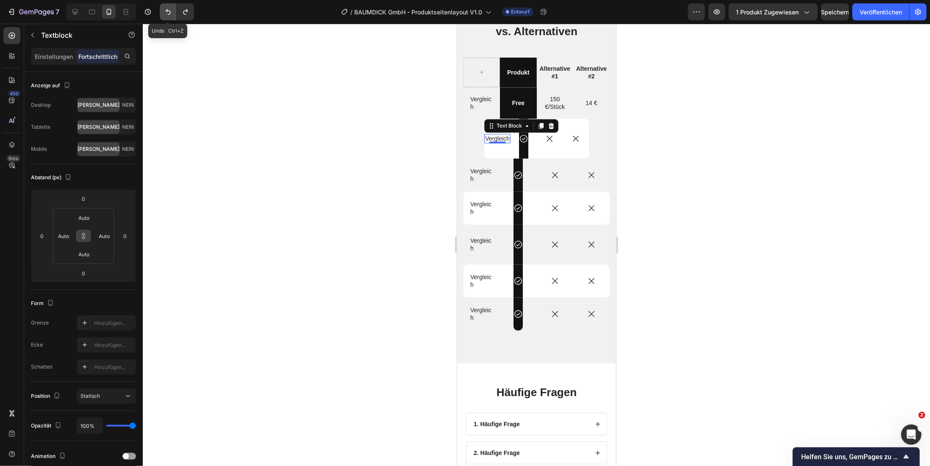
click at [170, 14] on icon "Rückgängig/Wiederholen" at bounding box center [168, 12] width 8 height 8
type input "14"
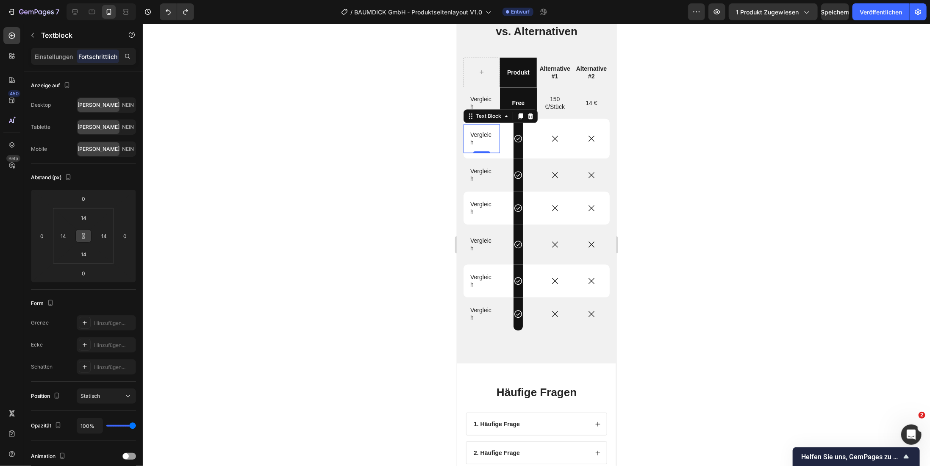
click at [312, 236] on div at bounding box center [536, 245] width 787 height 442
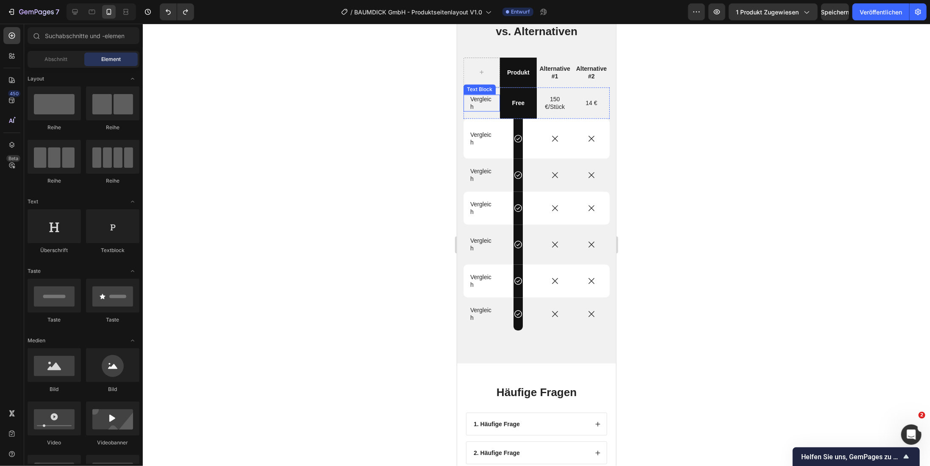
click at [477, 99] on p "Vergleich" at bounding box center [481, 102] width 23 height 15
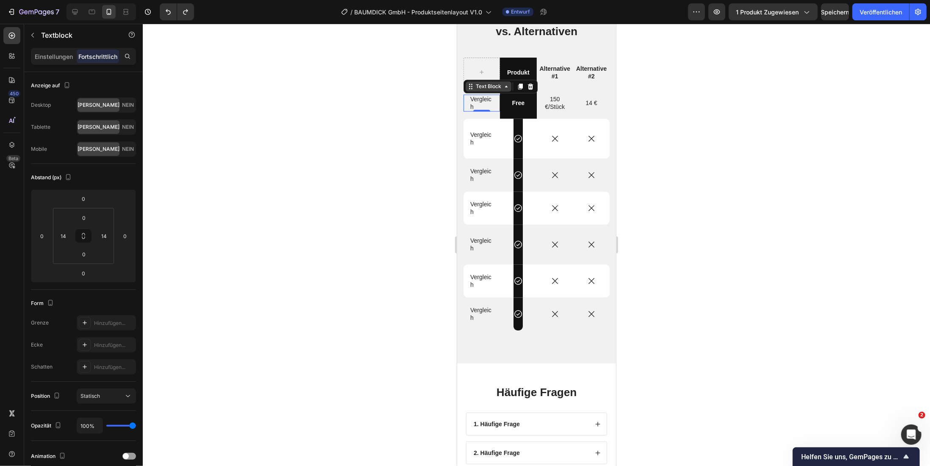
click at [504, 87] on icon at bounding box center [505, 86] width 7 height 7
click at [487, 100] on p "Vergleich" at bounding box center [481, 102] width 23 height 15
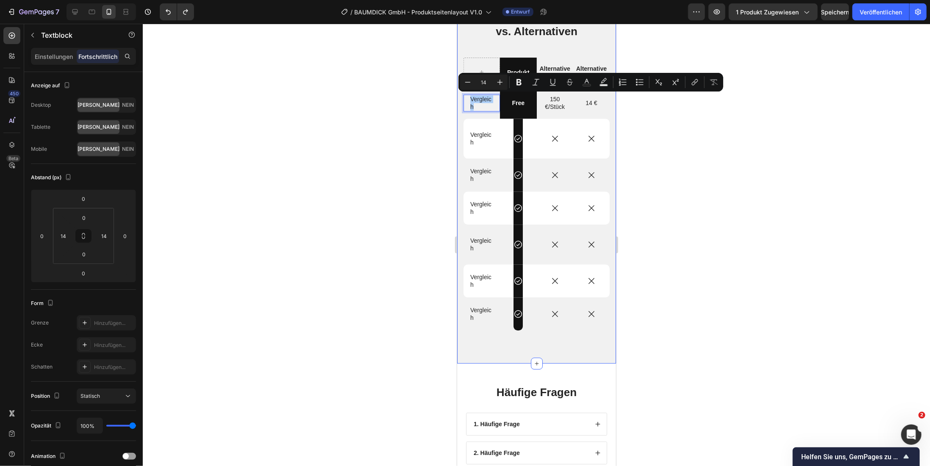
click at [409, 123] on div at bounding box center [536, 245] width 787 height 442
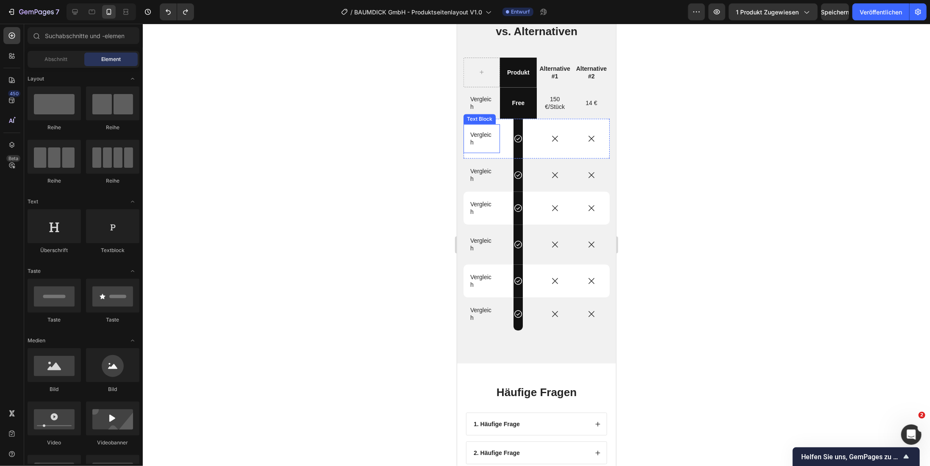
click at [472, 142] on p "Vergleich" at bounding box center [481, 137] width 23 height 15
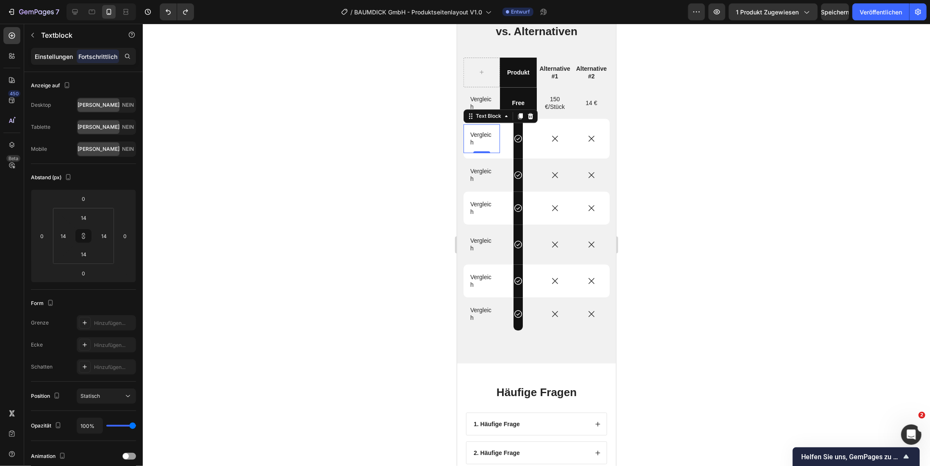
click at [46, 58] on font "Einstellungen" at bounding box center [54, 56] width 38 height 7
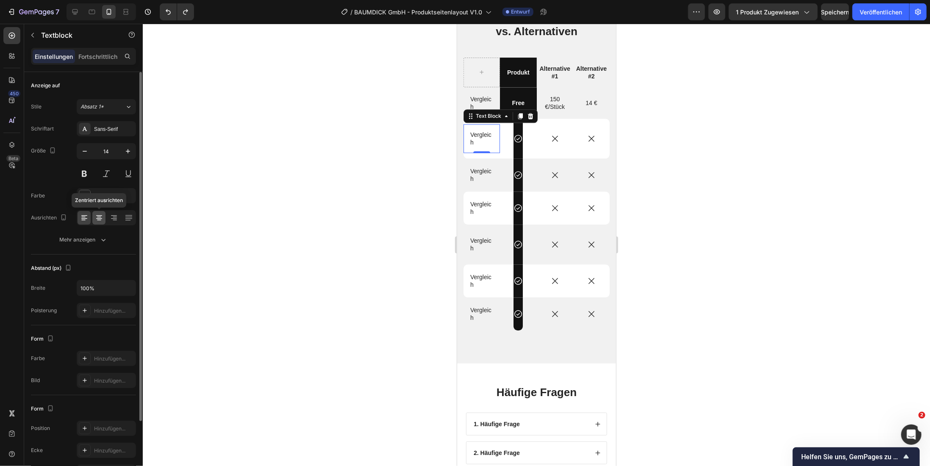
click at [97, 217] on icon at bounding box center [99, 217] width 4 height 1
click at [114, 220] on icon at bounding box center [115, 220] width 4 height 1
click at [83, 222] on div at bounding box center [84, 218] width 13 height 14
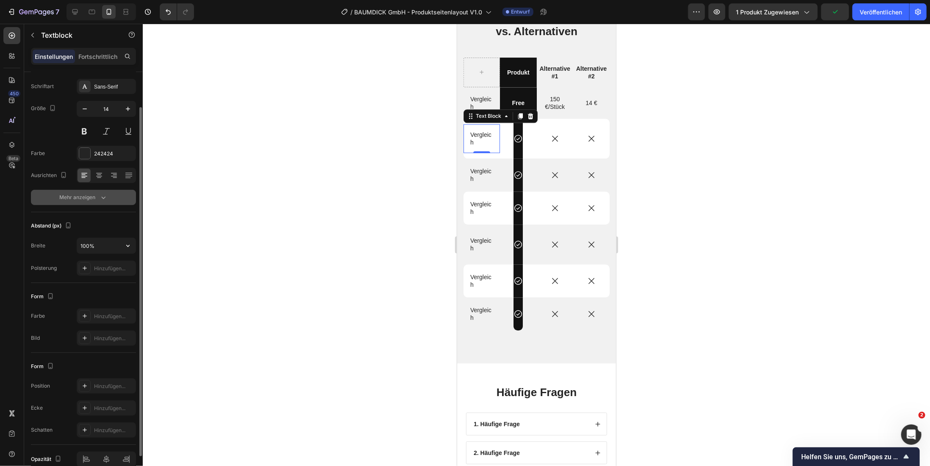
scroll to position [82, 0]
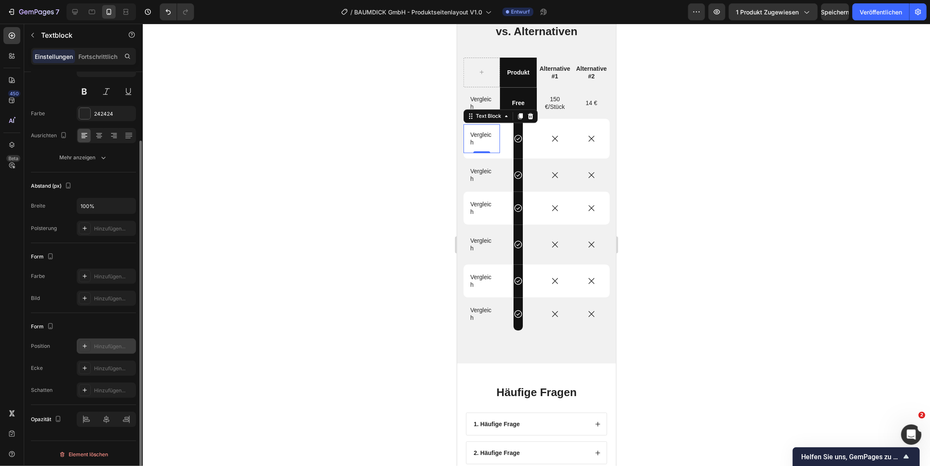
click at [85, 346] on icon at bounding box center [84, 346] width 7 height 7
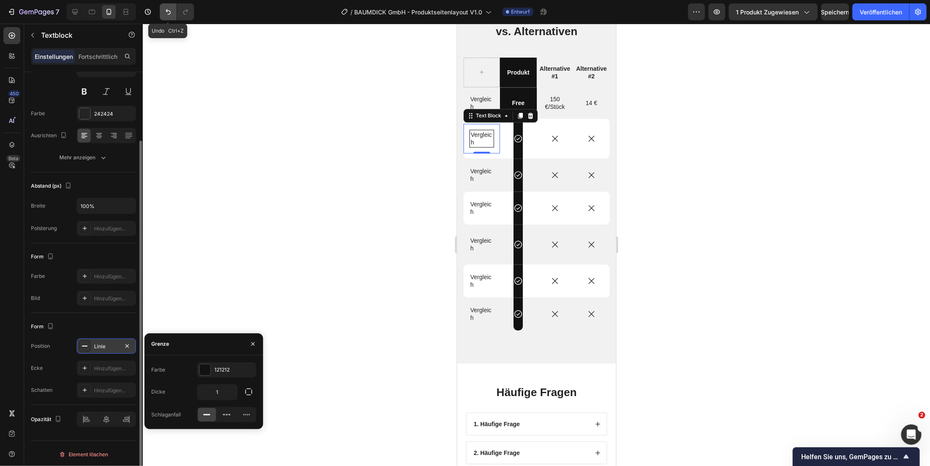
click at [173, 13] on button "Rückgängig/Wiederholen" at bounding box center [168, 11] width 17 height 17
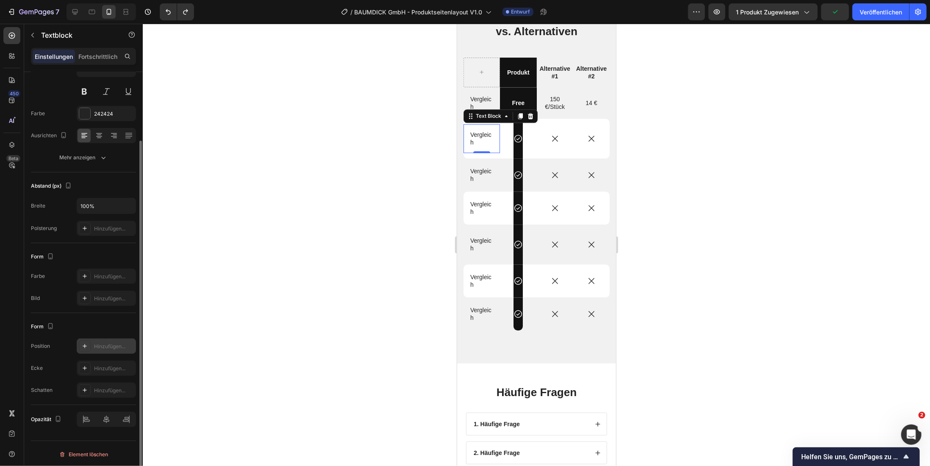
click at [256, 263] on div at bounding box center [536, 245] width 787 height 442
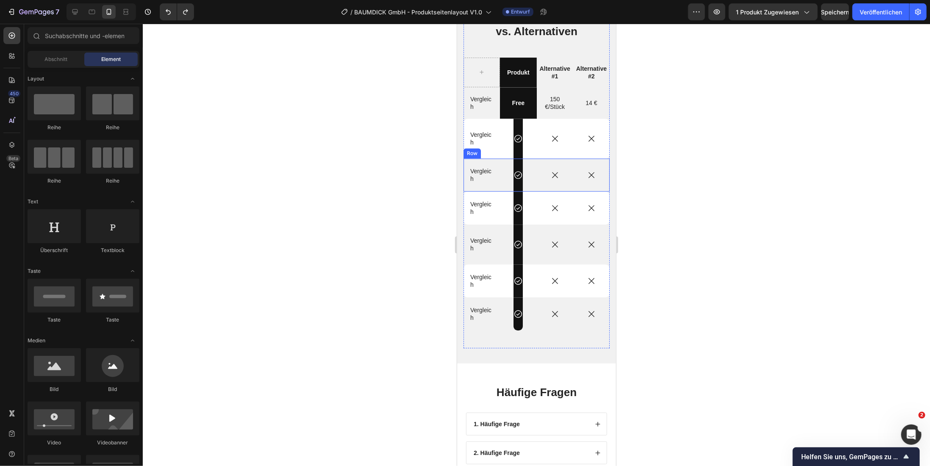
click at [499, 173] on div "Icon Row" at bounding box center [517, 174] width 36 height 33
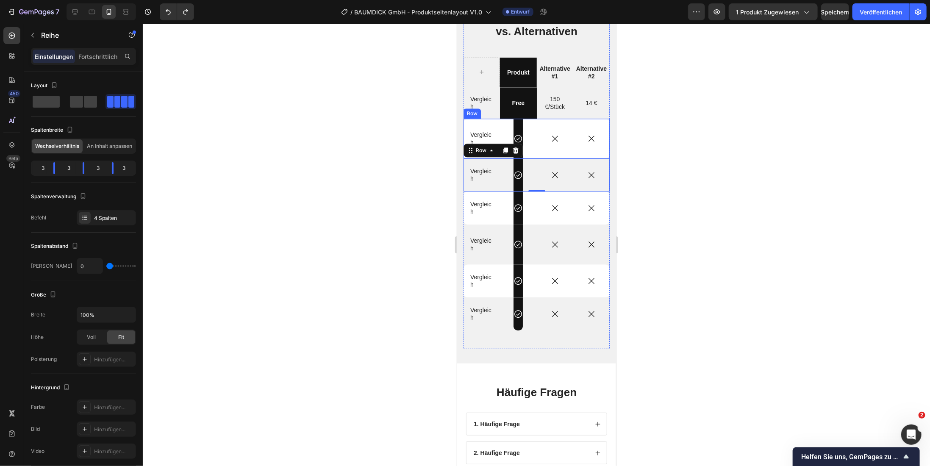
click at [502, 130] on div "Icon Row" at bounding box center [517, 138] width 36 height 40
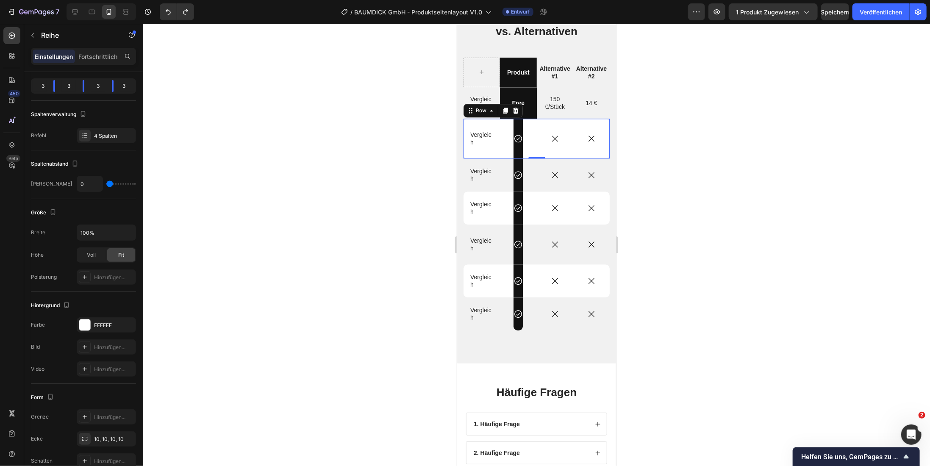
click at [499, 152] on div "Icon Row" at bounding box center [517, 138] width 36 height 40
click at [499, 174] on div "Icon Row" at bounding box center [517, 174] width 36 height 33
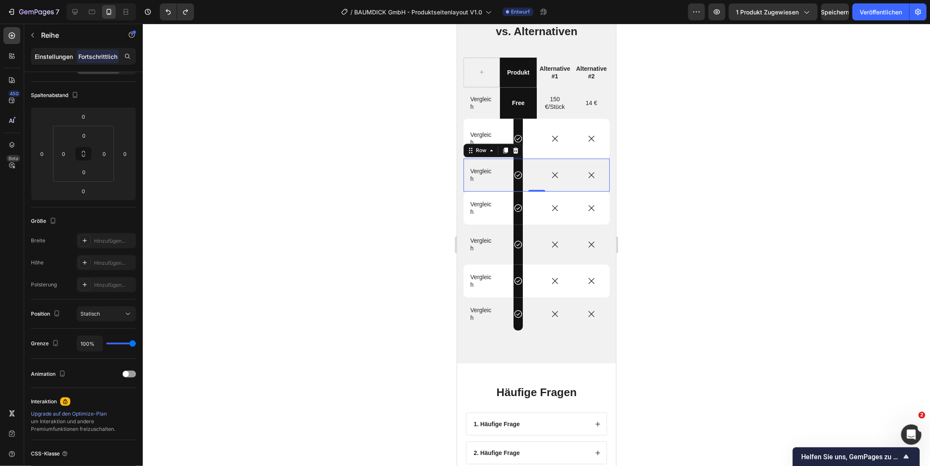
click at [55, 59] on font "Einstellungen" at bounding box center [54, 56] width 38 height 7
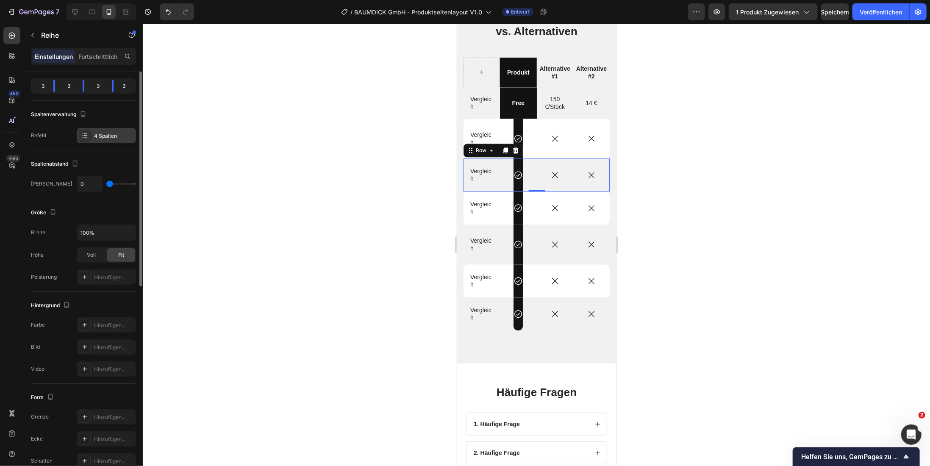
scroll to position [0, 0]
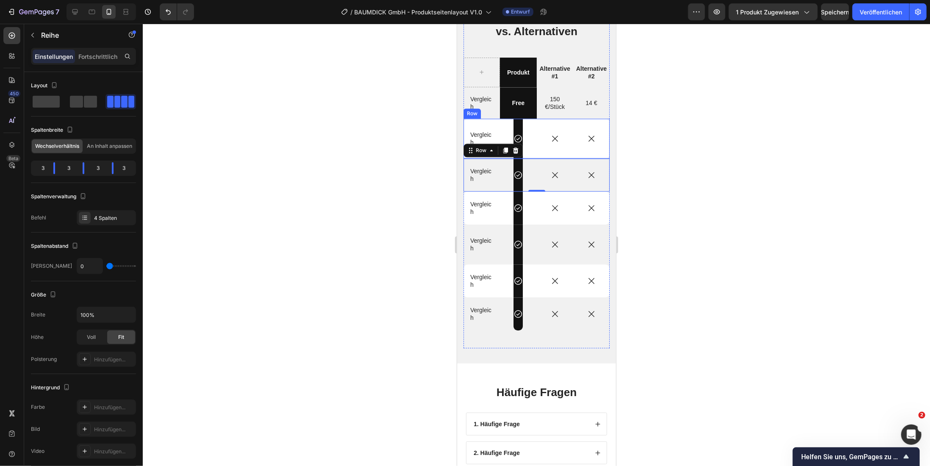
click at [499, 129] on div "Icon Row" at bounding box center [517, 138] width 36 height 40
click at [494, 180] on div "Vergleich Text Block" at bounding box center [481, 174] width 36 height 17
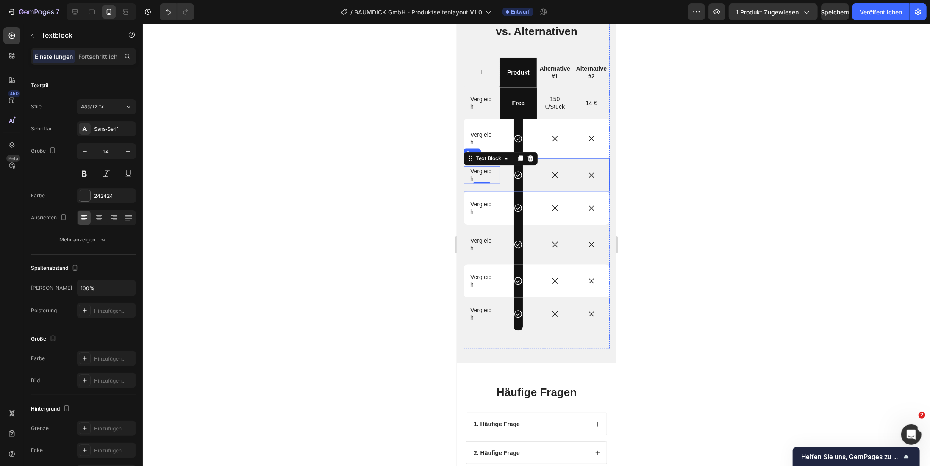
click at [503, 186] on div "Icon Row" at bounding box center [517, 174] width 36 height 33
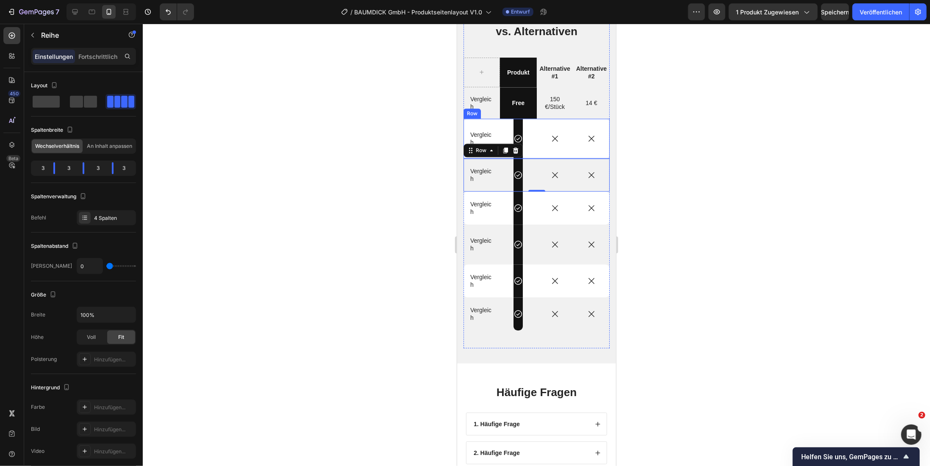
click at [504, 128] on div "Icon Row" at bounding box center [517, 138] width 36 height 40
drag, startPoint x: 534, startPoint y: 156, endPoint x: 534, endPoint y: 142, distance: 14.0
click at [534, 142] on div "Vergleich Text Block Icon Row Icon Icon Row 0" at bounding box center [536, 138] width 146 height 40
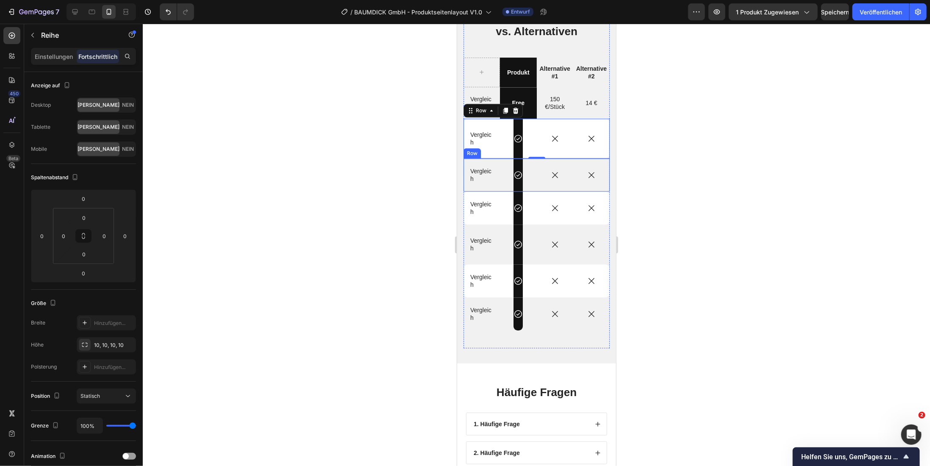
click at [502, 181] on div "Icon Row" at bounding box center [517, 174] width 36 height 33
click at [540, 152] on div "Icon" at bounding box center [554, 138] width 36 height 40
click at [108, 342] on font "10, 10, 10, 10" at bounding box center [109, 345] width 30 height 6
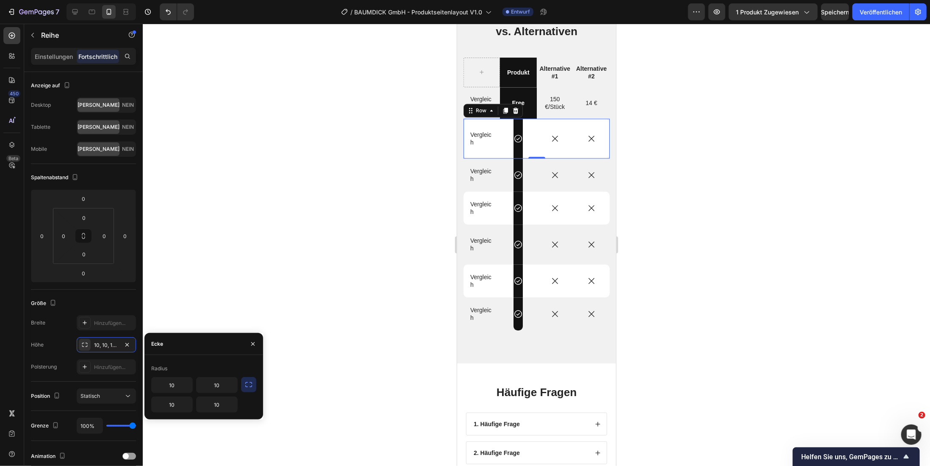
click at [248, 387] on icon "button" at bounding box center [248, 384] width 8 height 8
click at [252, 346] on icon "button" at bounding box center [252, 344] width 7 height 7
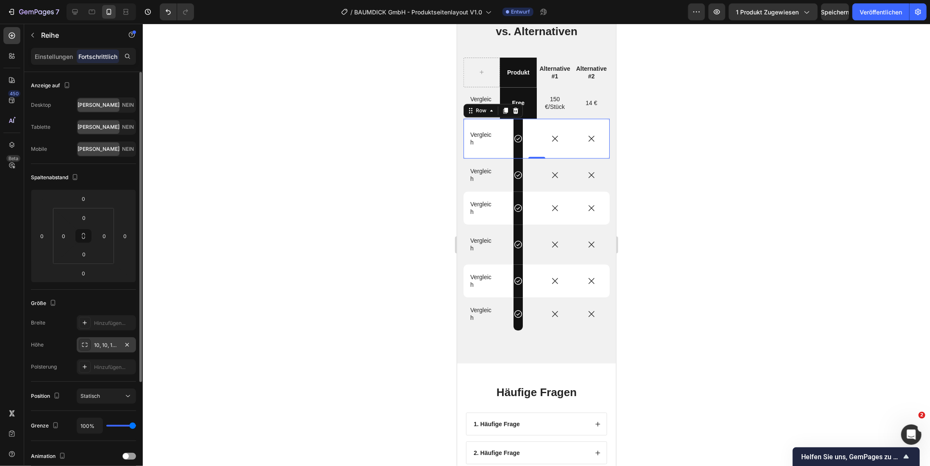
click at [83, 346] on icon at bounding box center [84, 344] width 7 height 7
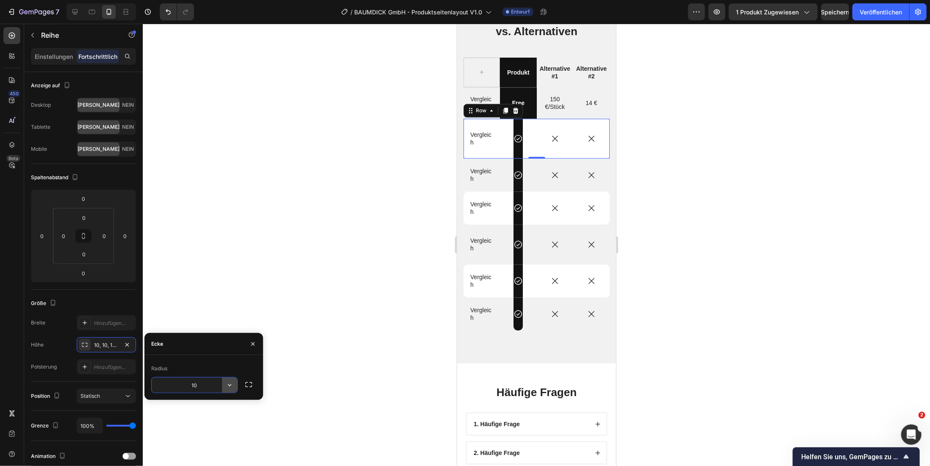
click at [232, 387] on icon "button" at bounding box center [229, 385] width 8 height 8
click at [225, 410] on div "Scharf" at bounding box center [198, 407] width 69 height 16
click at [249, 382] on icon "button" at bounding box center [248, 384] width 8 height 8
click at [165, 371] on font "Radius" at bounding box center [159, 368] width 16 height 6
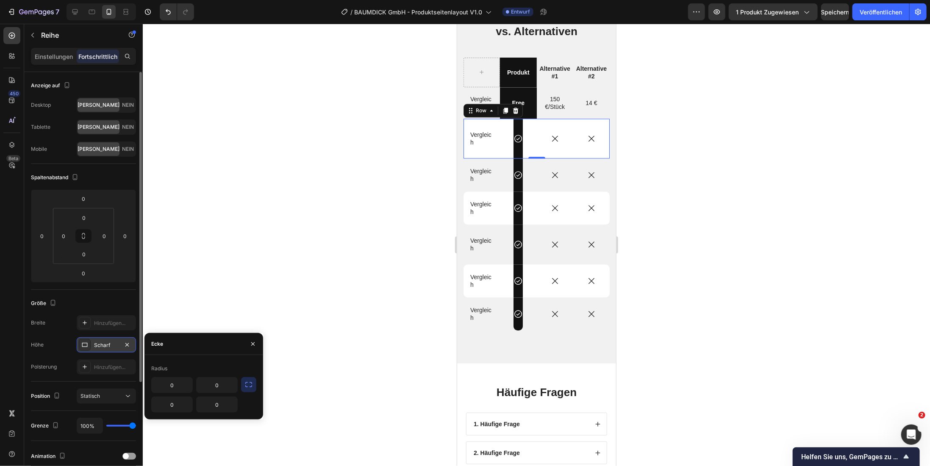
click at [109, 342] on font "Scharf" at bounding box center [102, 345] width 16 height 6
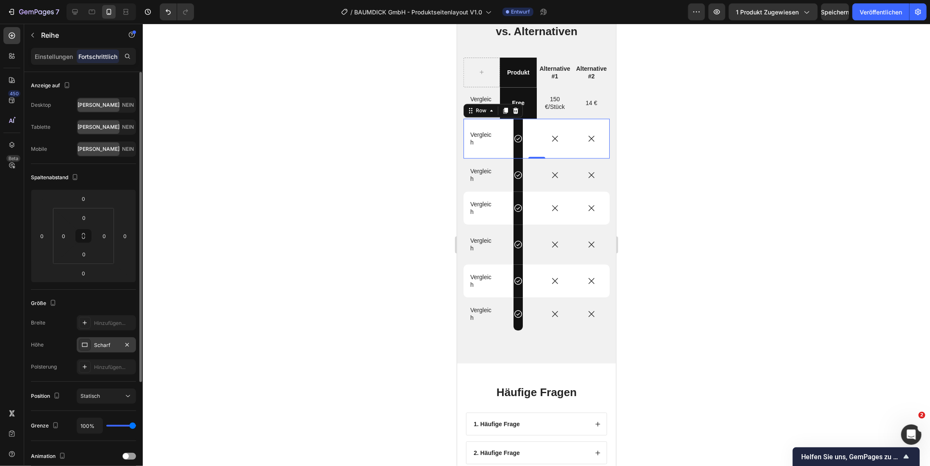
click at [82, 343] on icon at bounding box center [85, 345] width 6 height 4
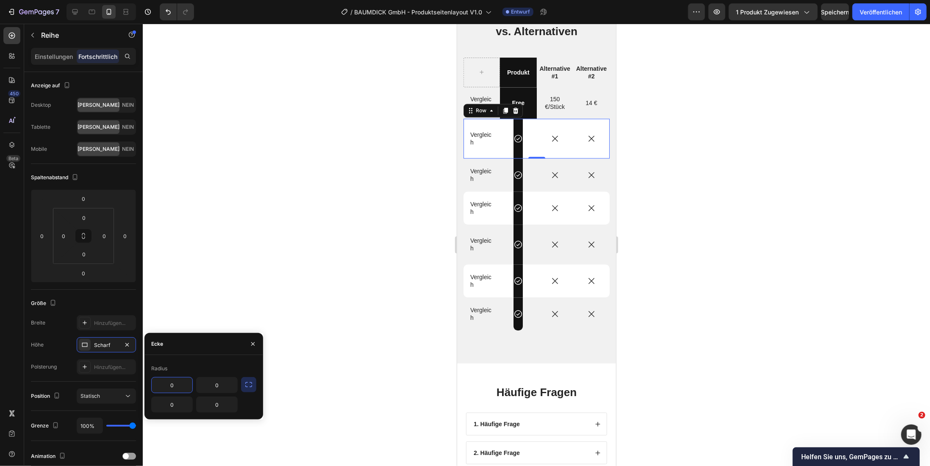
click at [155, 343] on font "Ecke" at bounding box center [157, 344] width 12 height 6
click at [161, 377] on div "Radius 0 0 0 0" at bounding box center [203, 387] width 105 height 51
click at [247, 386] on icon "button" at bounding box center [248, 384] width 8 height 8
click at [248, 381] on icon "button" at bounding box center [248, 384] width 8 height 8
click at [251, 382] on icon "button" at bounding box center [248, 384] width 8 height 8
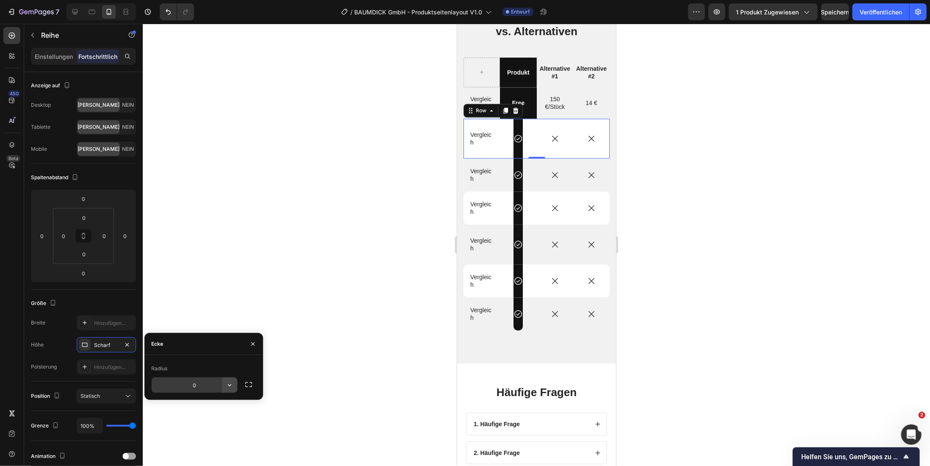
click at [229, 384] on icon "button" at bounding box center [229, 385] width 8 height 8
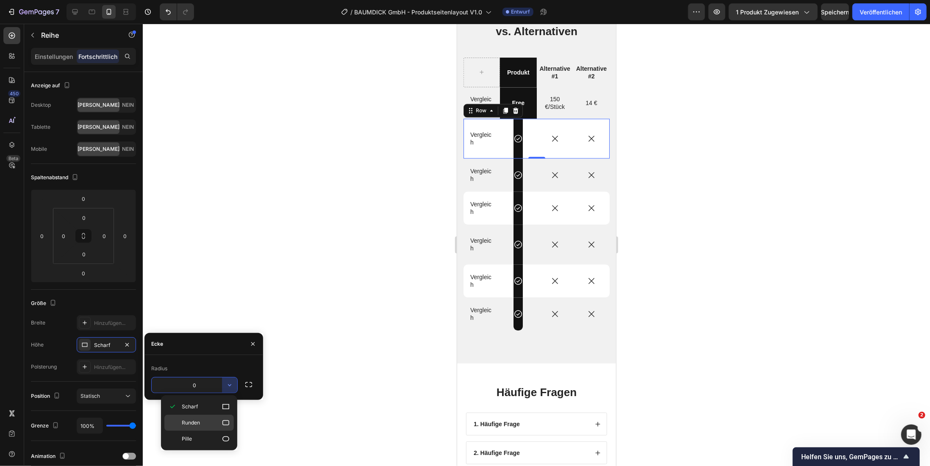
click at [226, 423] on icon at bounding box center [226, 423] width 8 height 8
type input "8"
click at [285, 327] on div at bounding box center [536, 245] width 787 height 442
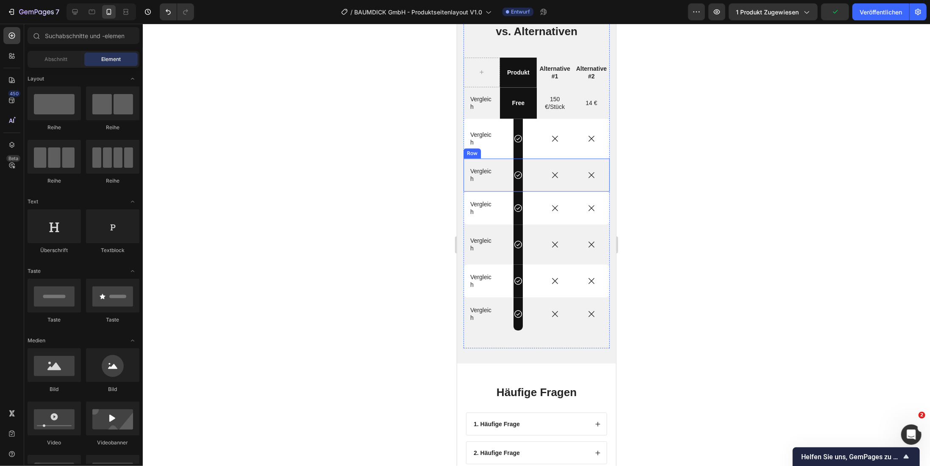
click at [499, 184] on div "Icon Row" at bounding box center [517, 174] width 36 height 33
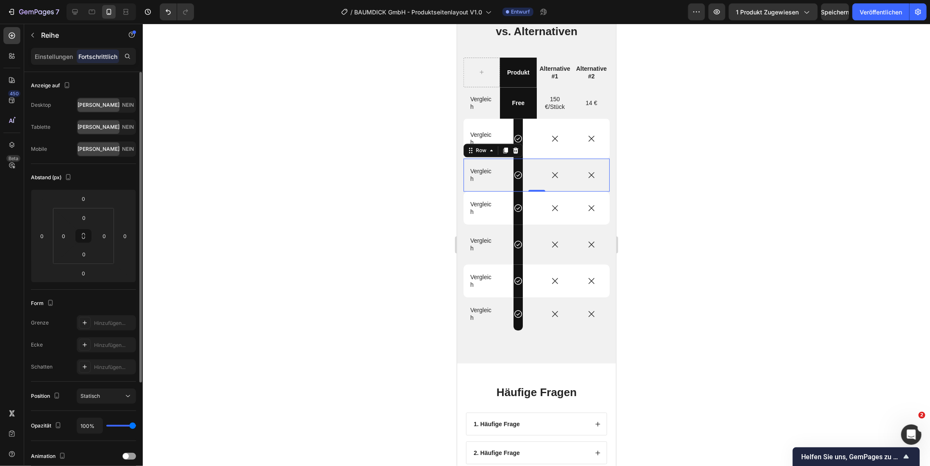
scroll to position [145, 0]
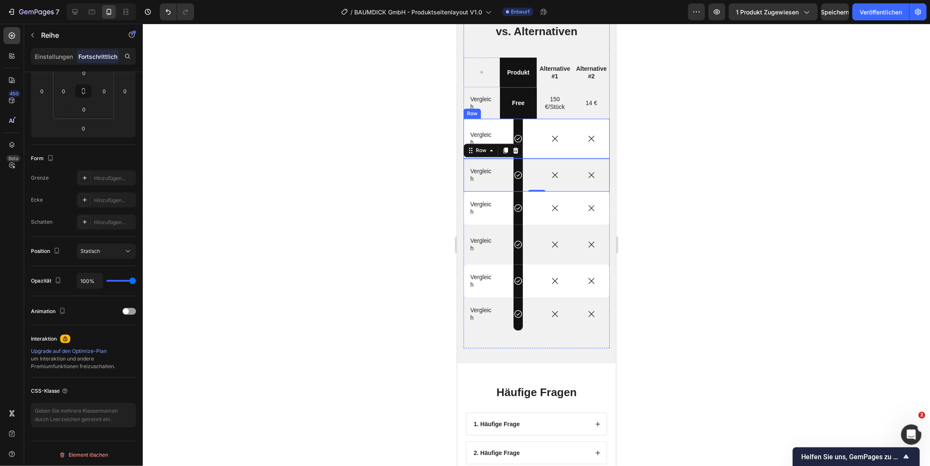
click at [531, 142] on div "Icon Row" at bounding box center [517, 138] width 36 height 40
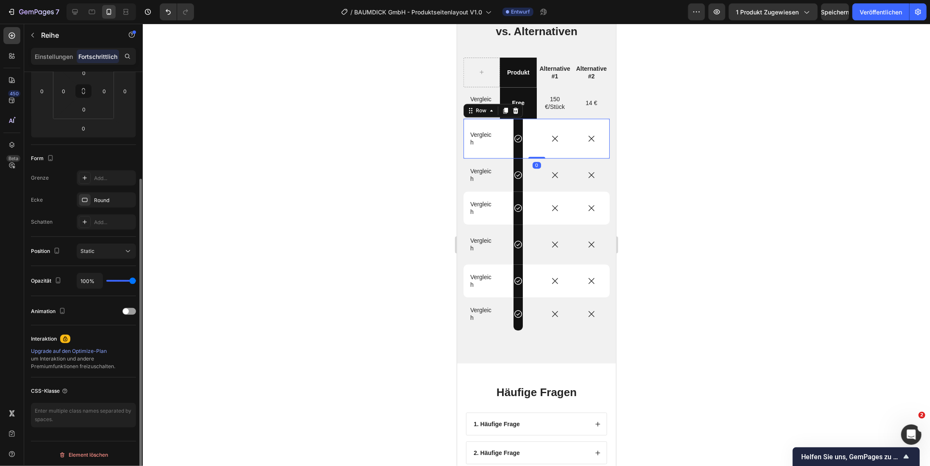
scroll to position [144, 0]
click at [128, 199] on icon "button" at bounding box center [127, 200] width 7 height 7
click at [335, 186] on div at bounding box center [536, 245] width 787 height 442
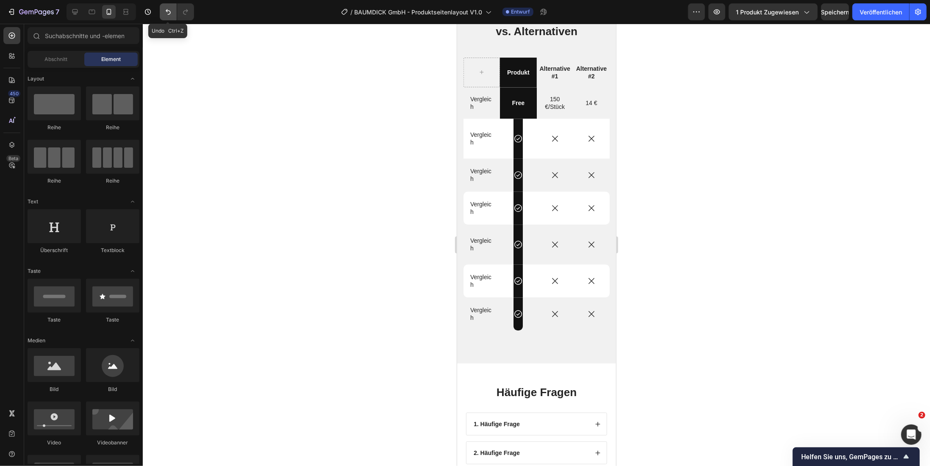
click at [165, 15] on icon "Rückgängig/Wiederholen" at bounding box center [168, 12] width 8 height 8
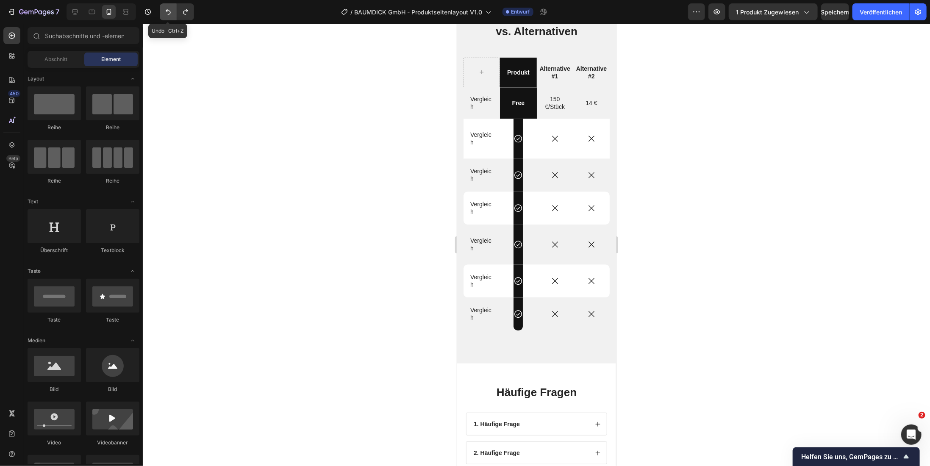
click at [165, 15] on icon "Rückgängig/Wiederholen" at bounding box center [168, 12] width 8 height 8
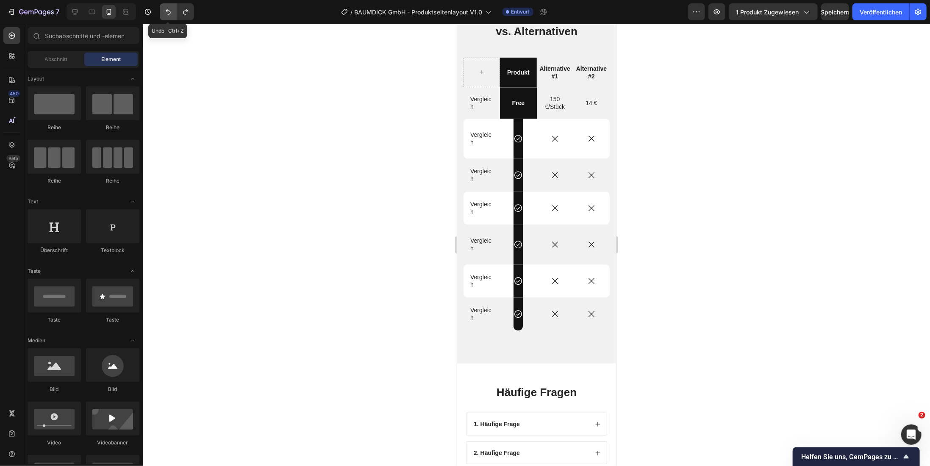
click at [165, 15] on icon "Rückgängig/Wiederholen" at bounding box center [168, 12] width 8 height 8
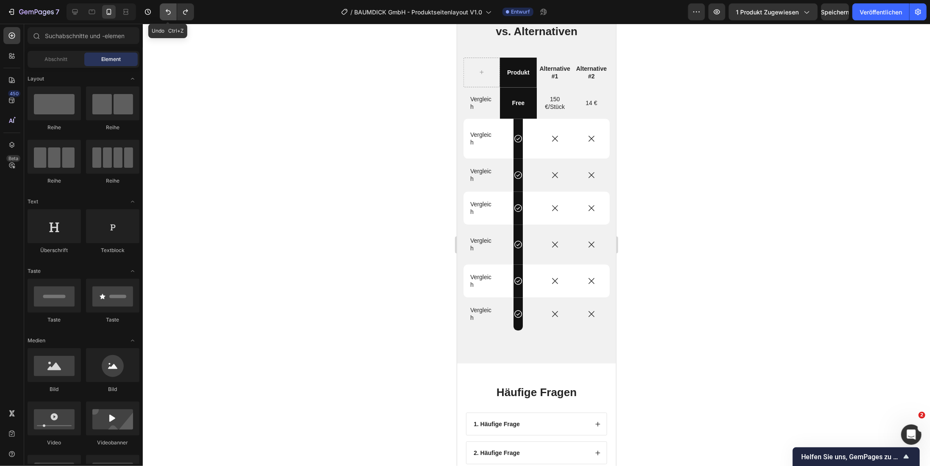
click at [165, 15] on icon "Rückgängig/Wiederholen" at bounding box center [168, 12] width 8 height 8
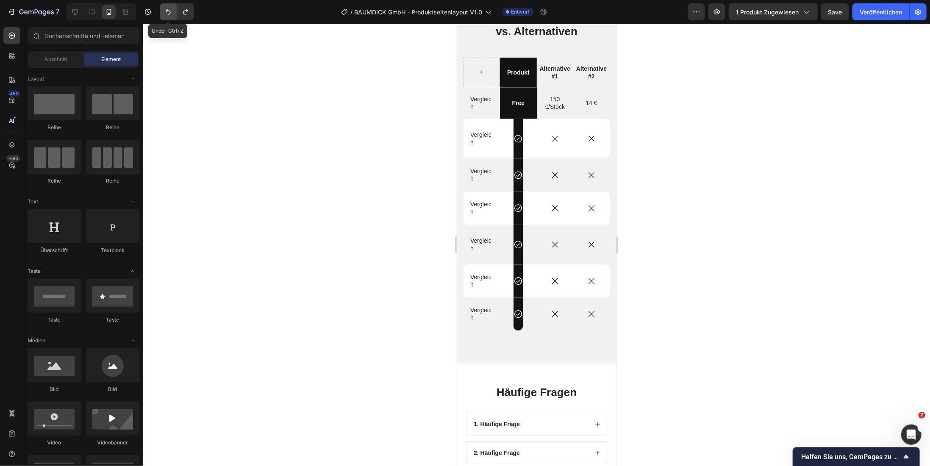
click at [165, 15] on icon "Rückgängig/Wiederholen" at bounding box center [168, 12] width 8 height 8
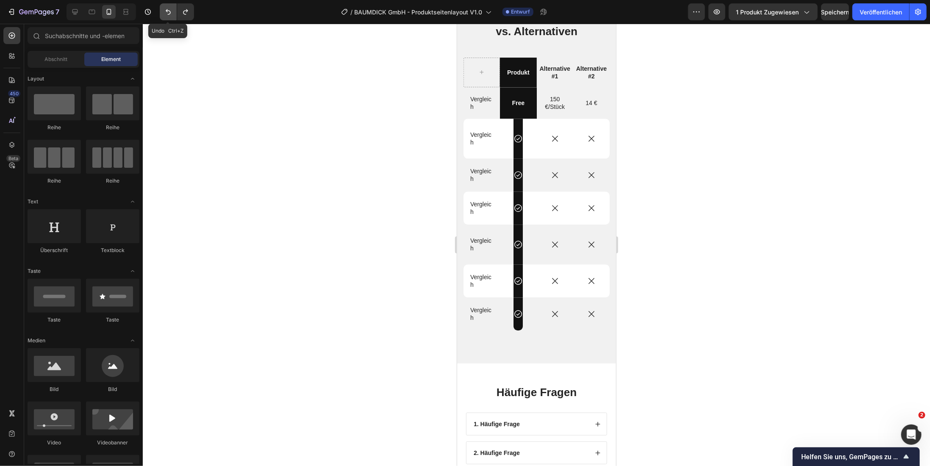
click at [165, 15] on icon "Rückgängig/Wiederholen" at bounding box center [168, 12] width 8 height 8
click at [246, 111] on div at bounding box center [536, 245] width 787 height 442
click at [503, 186] on div "Icon Row" at bounding box center [517, 174] width 36 height 33
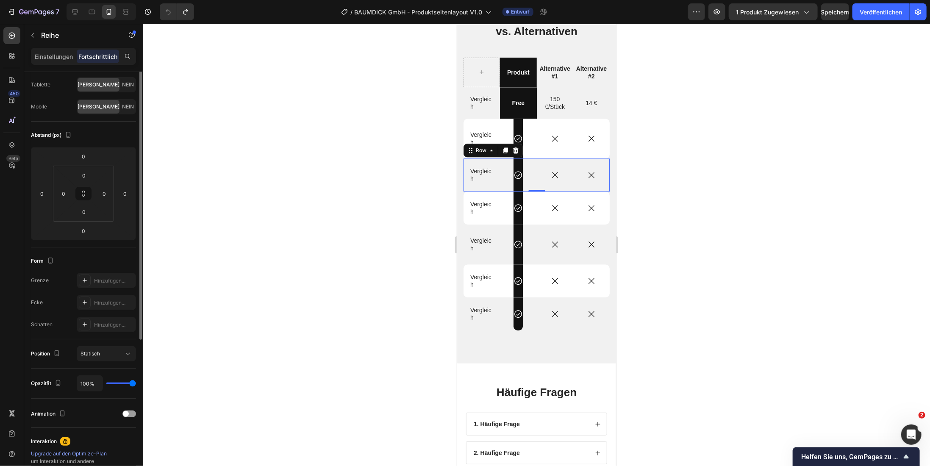
scroll to position [0, 0]
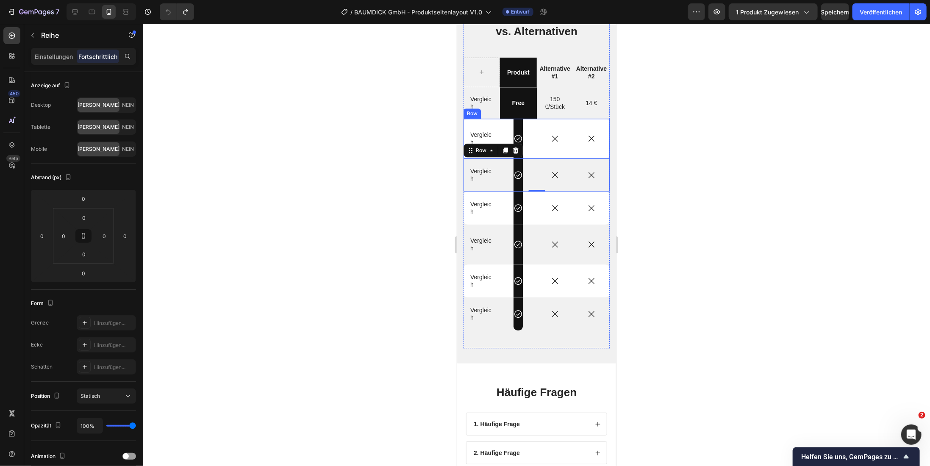
click at [536, 150] on div "Icon" at bounding box center [554, 138] width 36 height 40
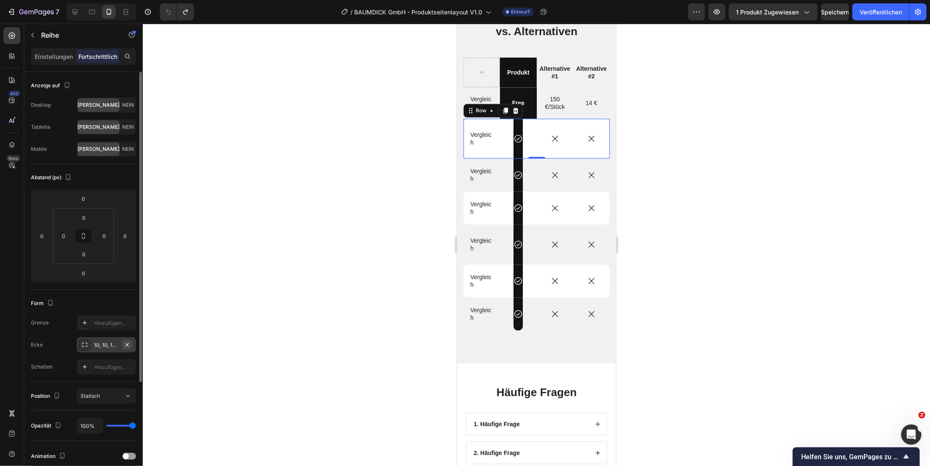
click at [127, 343] on icon "button" at bounding box center [127, 344] width 7 height 7
click at [307, 296] on div at bounding box center [536, 245] width 787 height 442
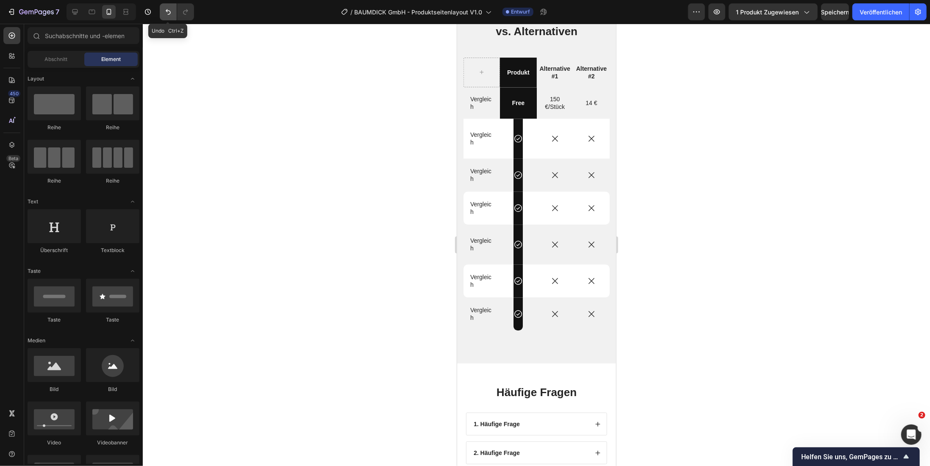
click at [165, 12] on icon "Rückgängig/Wiederholen" at bounding box center [168, 12] width 8 height 8
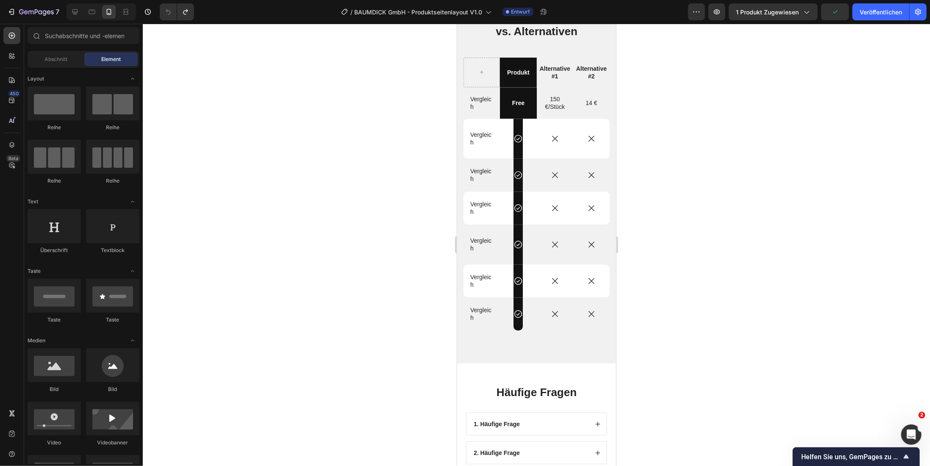
click at [245, 237] on div at bounding box center [536, 245] width 787 height 442
click at [496, 182] on div "Vergleich Text Block" at bounding box center [481, 174] width 36 height 17
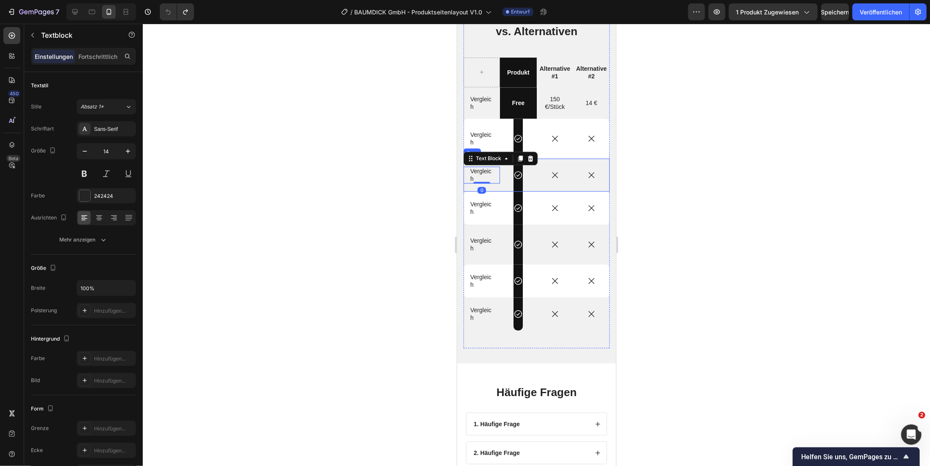
click at [504, 181] on div "Icon Row" at bounding box center [517, 174] width 36 height 33
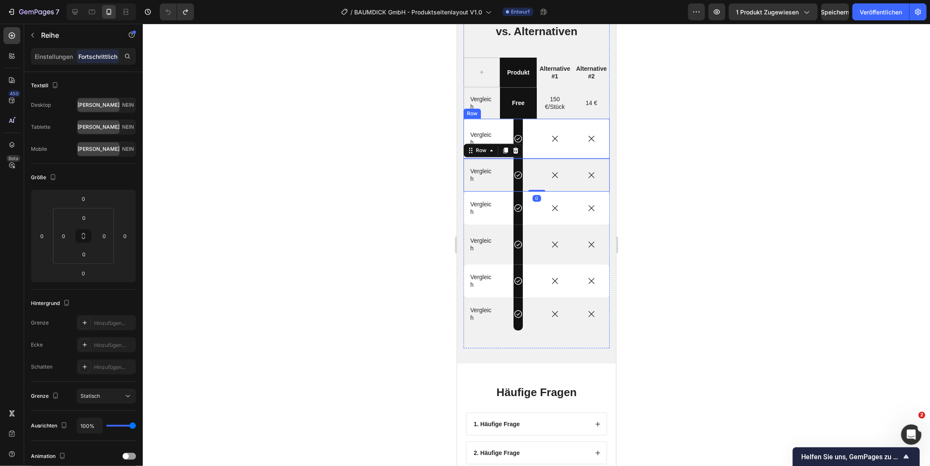
click at [536, 147] on div "Icon" at bounding box center [554, 138] width 36 height 40
drag, startPoint x: 535, startPoint y: 157, endPoint x: 534, endPoint y: 148, distance: 8.9
click at [534, 148] on div "Vergleich Text Block Icon Row Icon Icon Row 0" at bounding box center [536, 138] width 146 height 40
click at [506, 185] on div "Icon Row" at bounding box center [517, 174] width 36 height 33
click at [62, 58] on font "Einstellungen" at bounding box center [54, 56] width 38 height 7
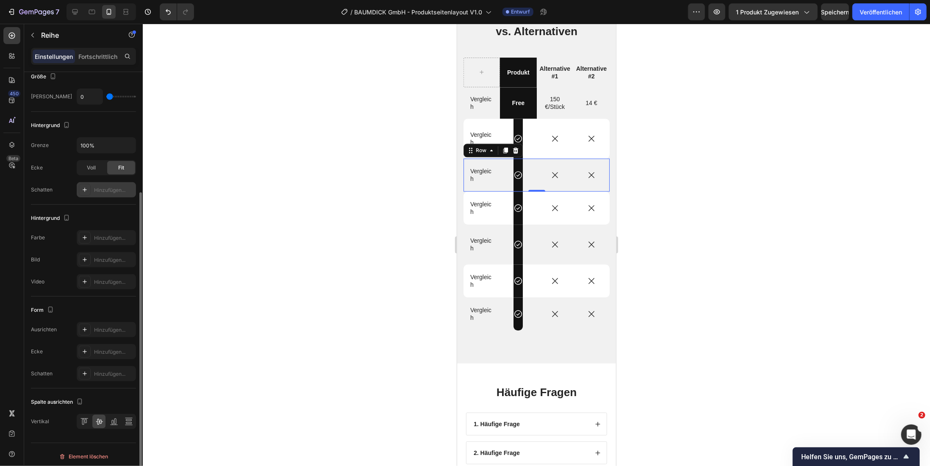
scroll to position [171, 0]
click at [536, 152] on div "Icon" at bounding box center [554, 138] width 36 height 40
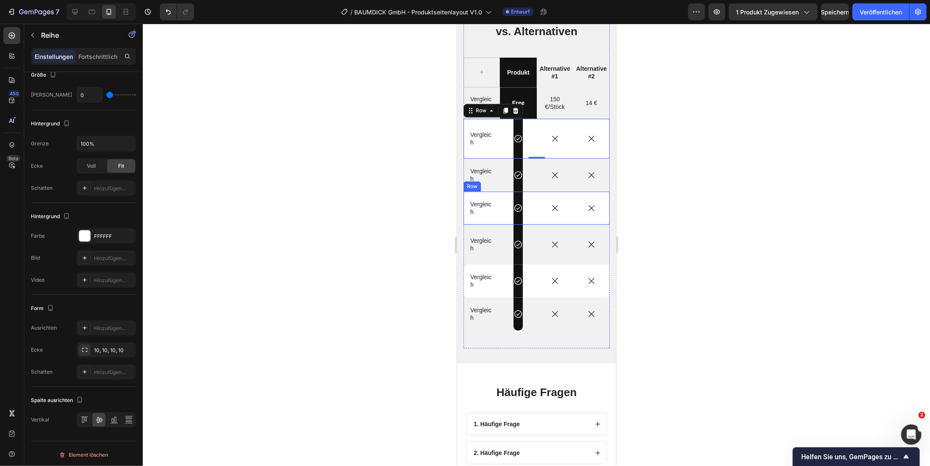
click at [536, 214] on div "Icon" at bounding box center [554, 207] width 36 height 33
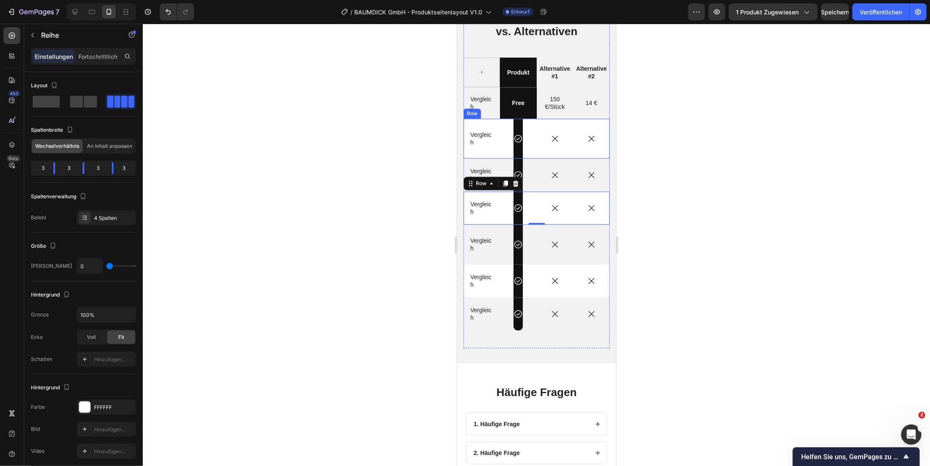
click at [531, 144] on div "Icon Row" at bounding box center [517, 138] width 36 height 40
click at [536, 214] on div "Icon" at bounding box center [554, 207] width 36 height 33
click at [538, 148] on div "Icon" at bounding box center [554, 138] width 36 height 40
click at [540, 196] on div "Icon" at bounding box center [554, 207] width 36 height 33
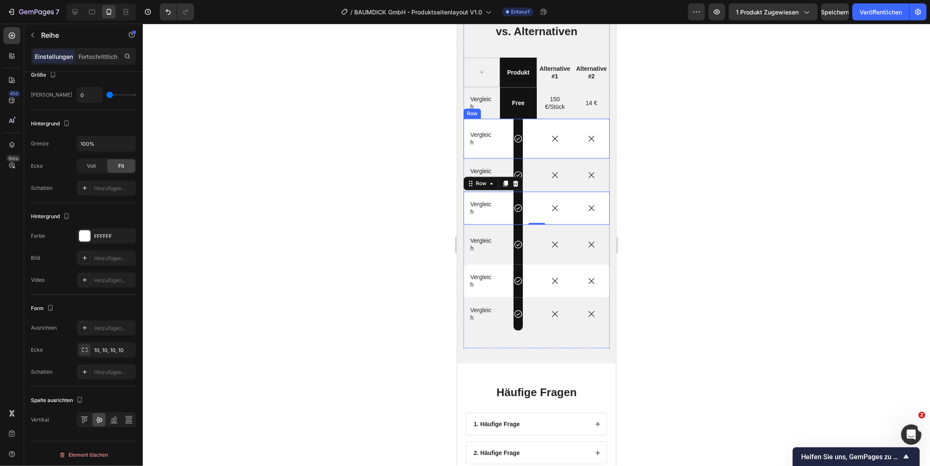
click at [536, 148] on div "Icon" at bounding box center [554, 138] width 36 height 40
click at [536, 207] on div "Icon" at bounding box center [554, 207] width 36 height 9
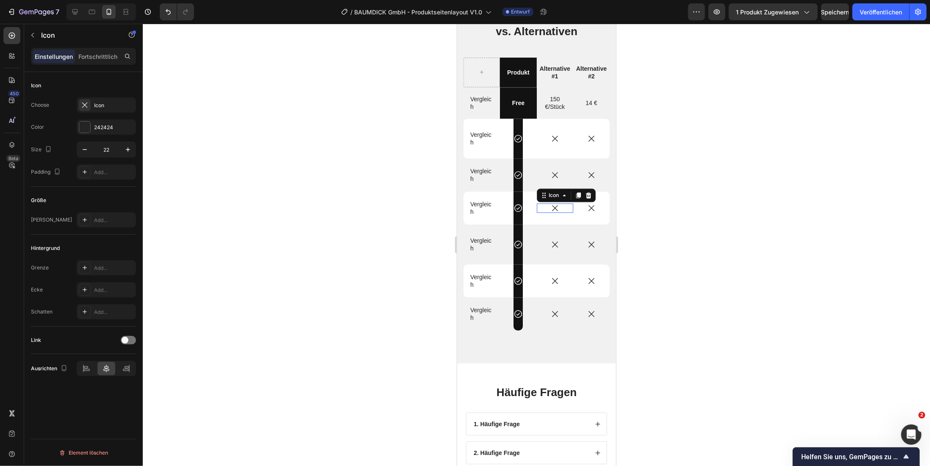
scroll to position [0, 0]
click at [531, 219] on div "Icon Row" at bounding box center [517, 207] width 36 height 33
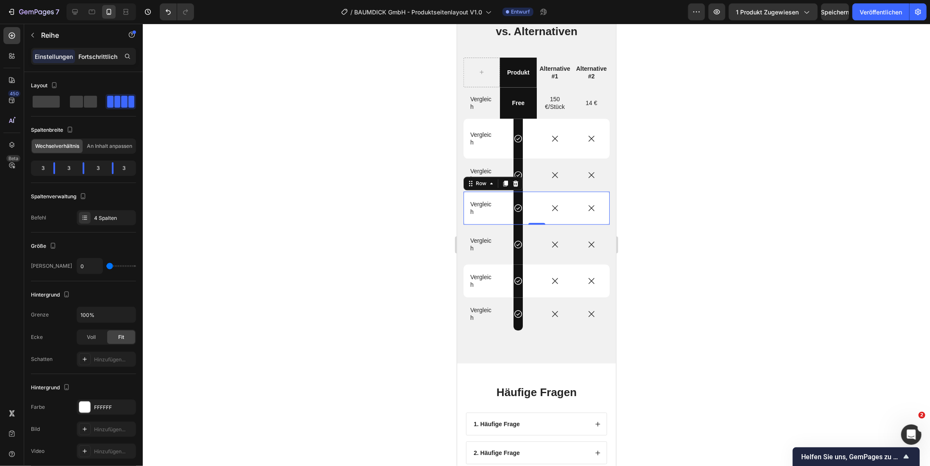
click at [104, 58] on font "Fortschrittlich" at bounding box center [97, 56] width 39 height 7
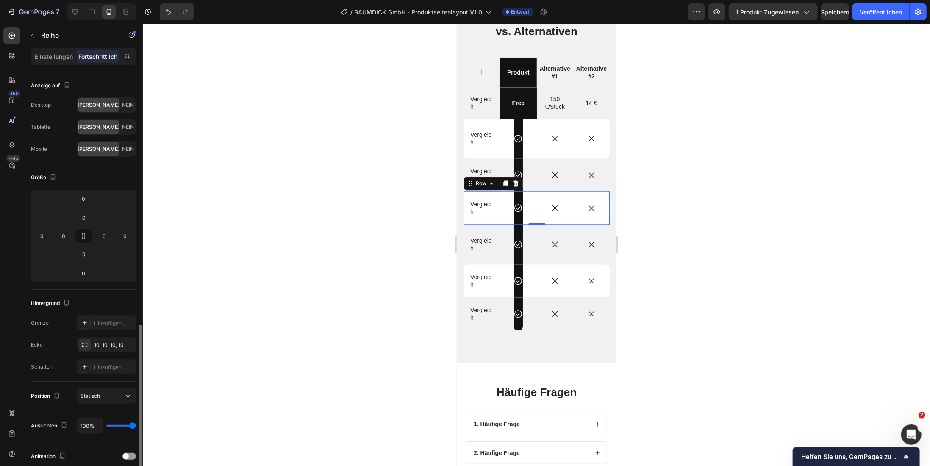
scroll to position [145, 0]
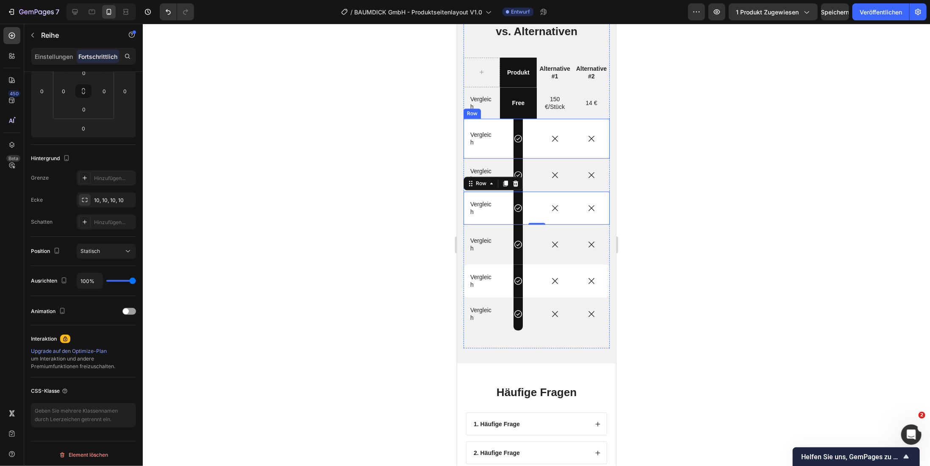
click at [538, 151] on div "Icon" at bounding box center [554, 138] width 36 height 40
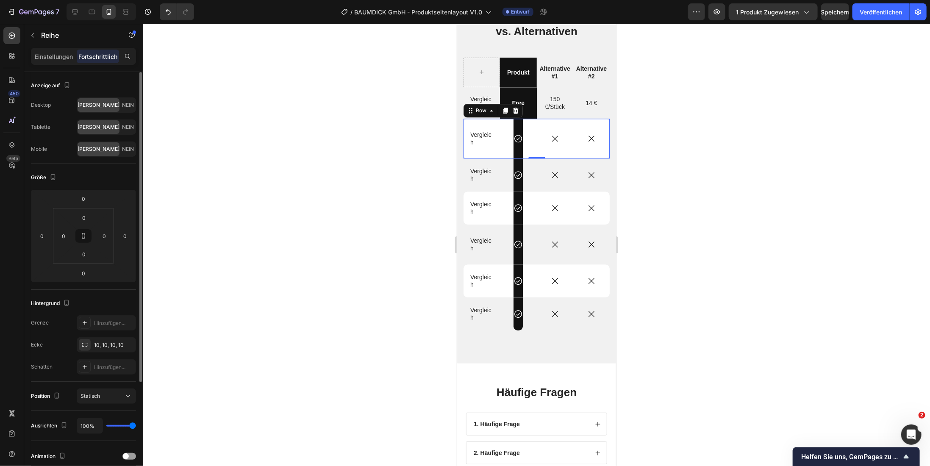
click at [429, 210] on div at bounding box center [536, 245] width 787 height 442
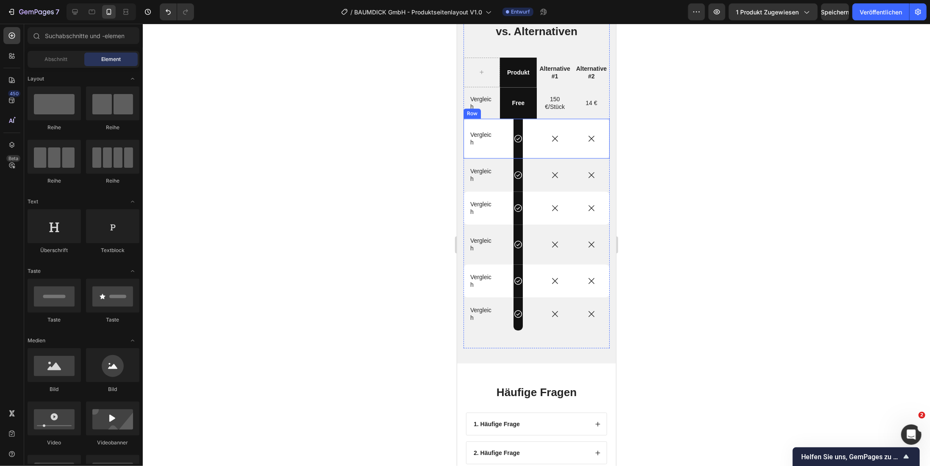
click at [531, 133] on div "Icon Row" at bounding box center [517, 138] width 36 height 40
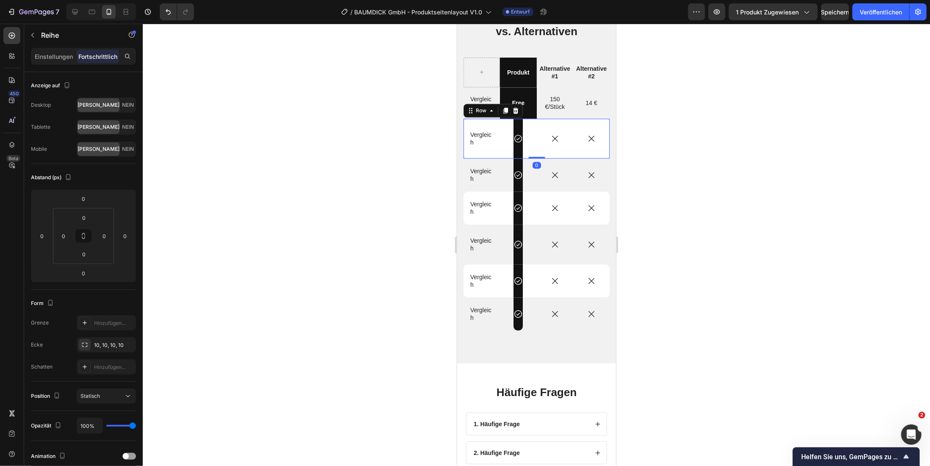
drag, startPoint x: 538, startPoint y: 156, endPoint x: 524, endPoint y: 131, distance: 29.0
click at [524, 131] on div "Vergleich Text Block Icon Row Icon Icon Row 0" at bounding box center [536, 138] width 146 height 40
click at [532, 201] on div "Icon Row" at bounding box center [517, 207] width 36 height 33
click at [505, 183] on icon at bounding box center [505, 183] width 5 height 6
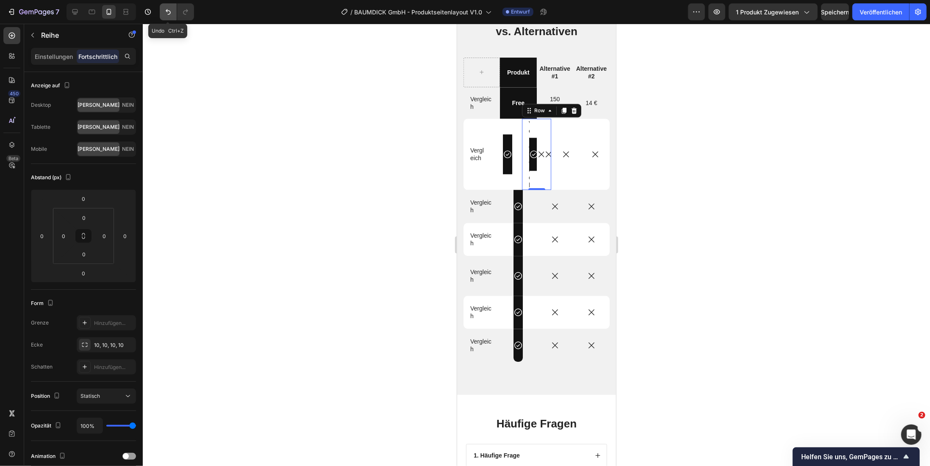
click at [167, 14] on icon "Rückgängig/Wiederholen" at bounding box center [168, 12] width 8 height 8
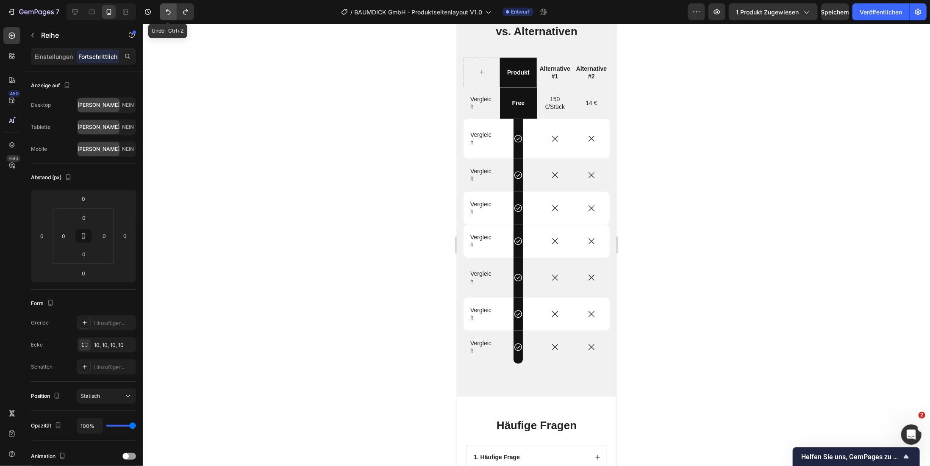
click at [167, 14] on icon "Rückgängig/Wiederholen" at bounding box center [168, 12] width 8 height 8
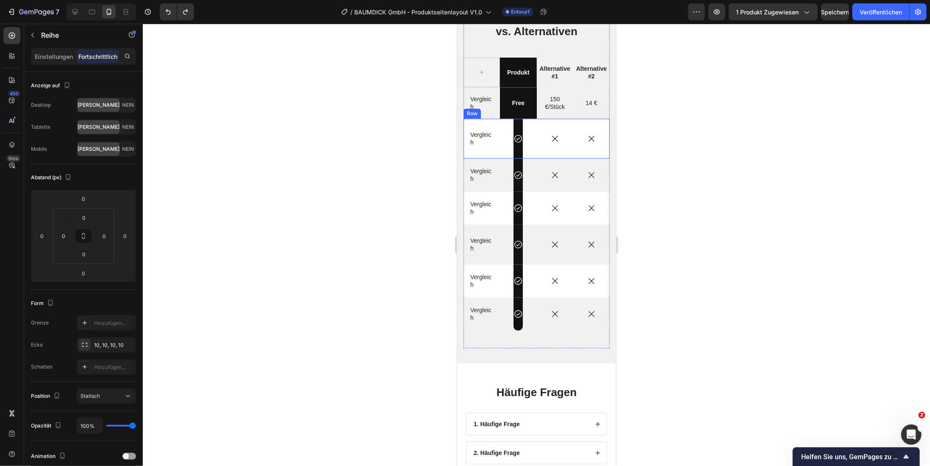
click at [491, 147] on div "Vergleich Text Block" at bounding box center [481, 138] width 36 height 40
click at [517, 111] on icon at bounding box center [515, 110] width 7 height 7
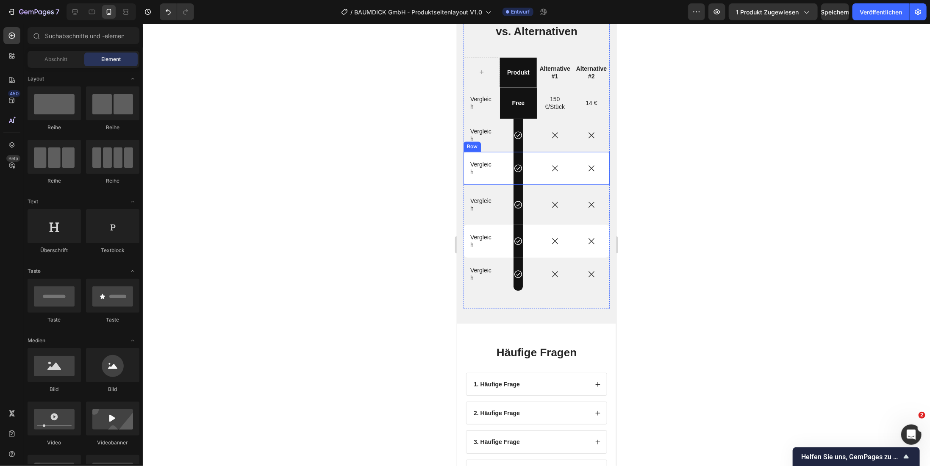
click at [504, 172] on div "Icon Row" at bounding box center [517, 167] width 36 height 33
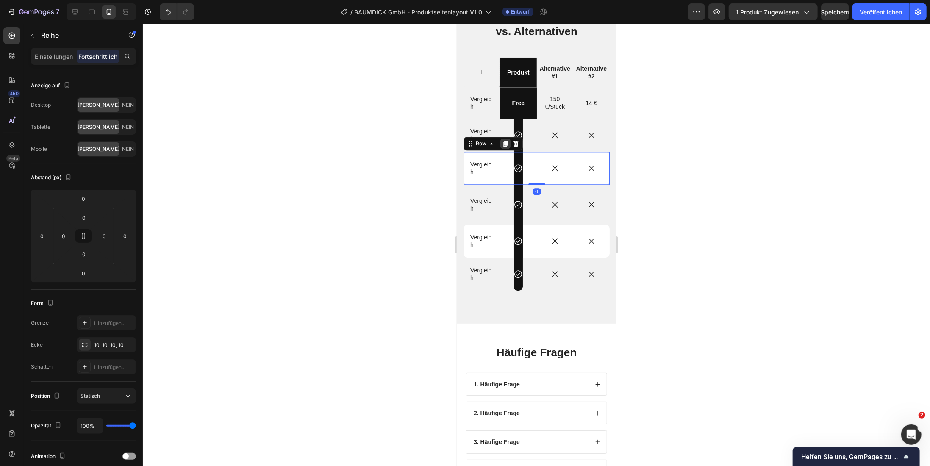
click at [503, 143] on icon at bounding box center [505, 143] width 5 height 6
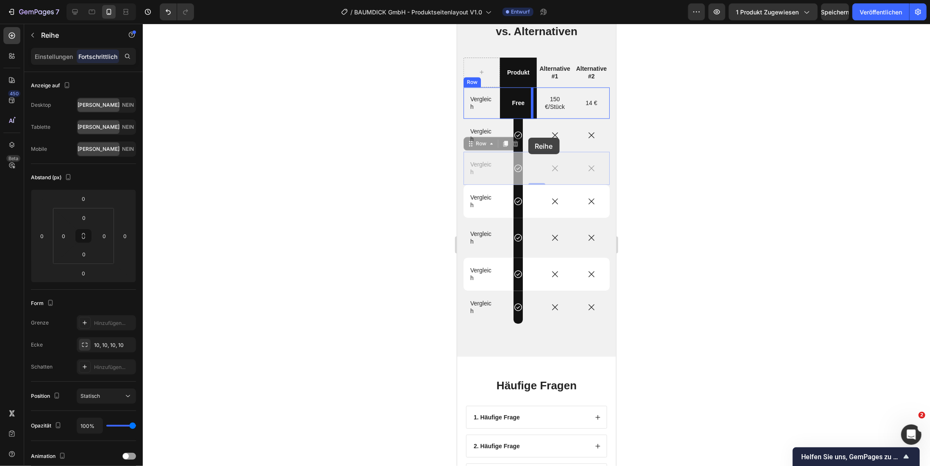
drag, startPoint x: 525, startPoint y: 178, endPoint x: 528, endPoint y: 137, distance: 40.7
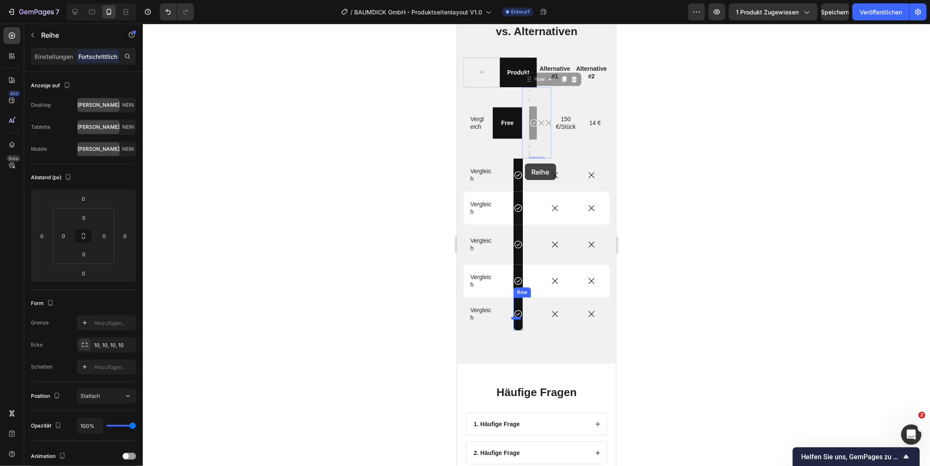
drag, startPoint x: 541, startPoint y: 143, endPoint x: 524, endPoint y: 163, distance: 26.5
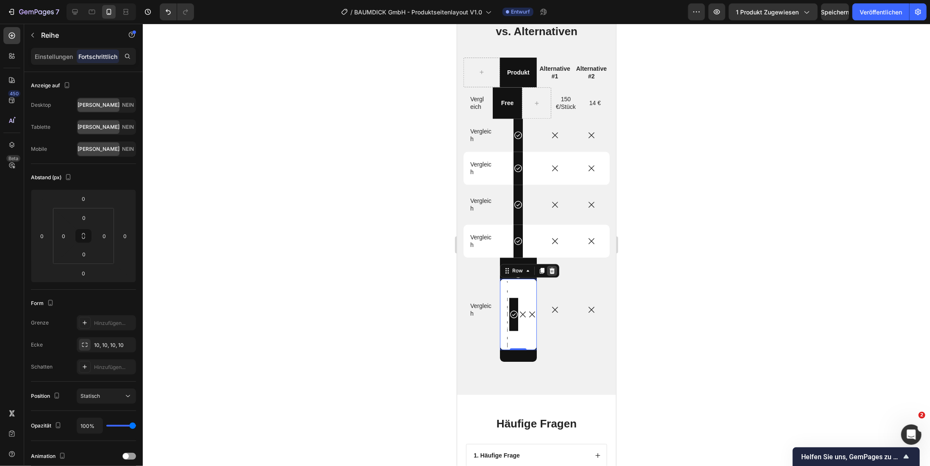
click at [551, 270] on icon at bounding box center [552, 270] width 6 height 6
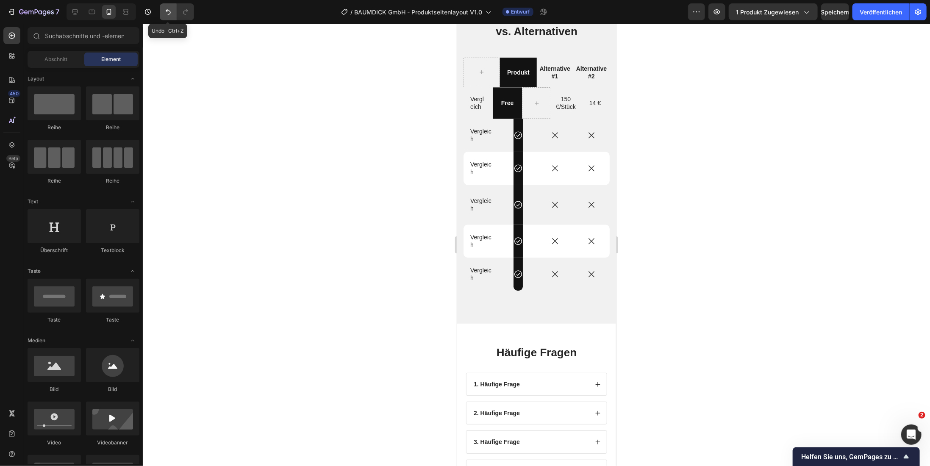
click at [166, 14] on icon "Rückgängig/Wiederholen" at bounding box center [168, 12] width 8 height 8
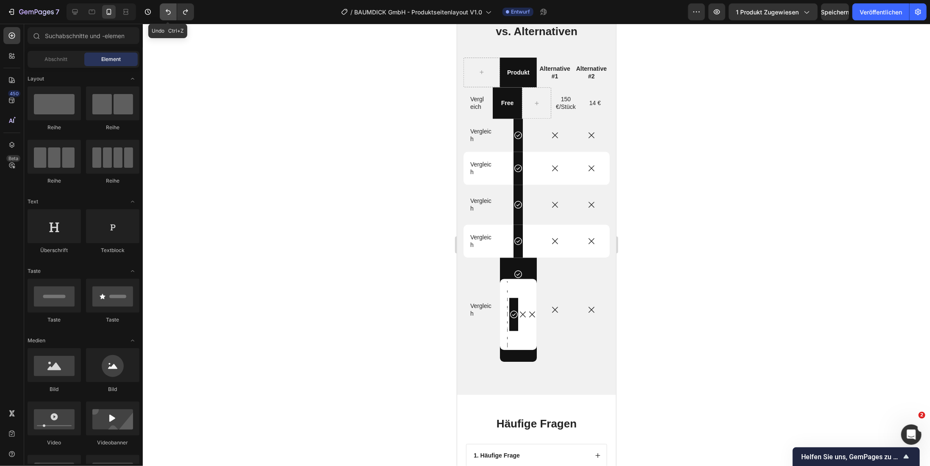
click at [166, 14] on icon "Rückgängig/Wiederholen" at bounding box center [168, 12] width 8 height 8
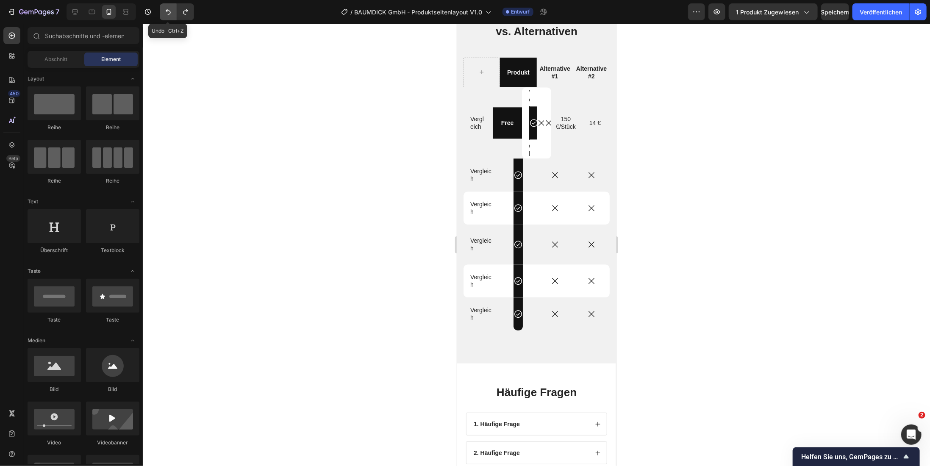
click at [166, 14] on icon "Rückgängig/Wiederholen" at bounding box center [168, 12] width 8 height 8
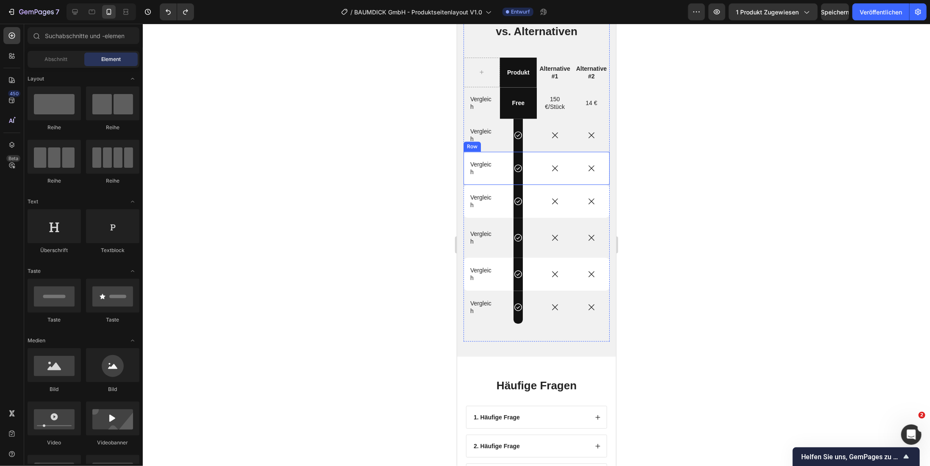
click at [504, 178] on div "Icon Row" at bounding box center [517, 167] width 36 height 33
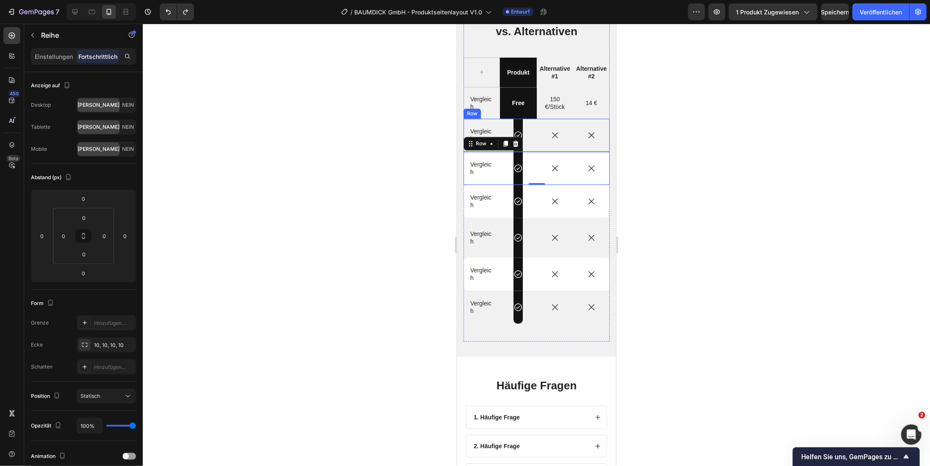
click at [536, 130] on div "Icon" at bounding box center [554, 134] width 36 height 9
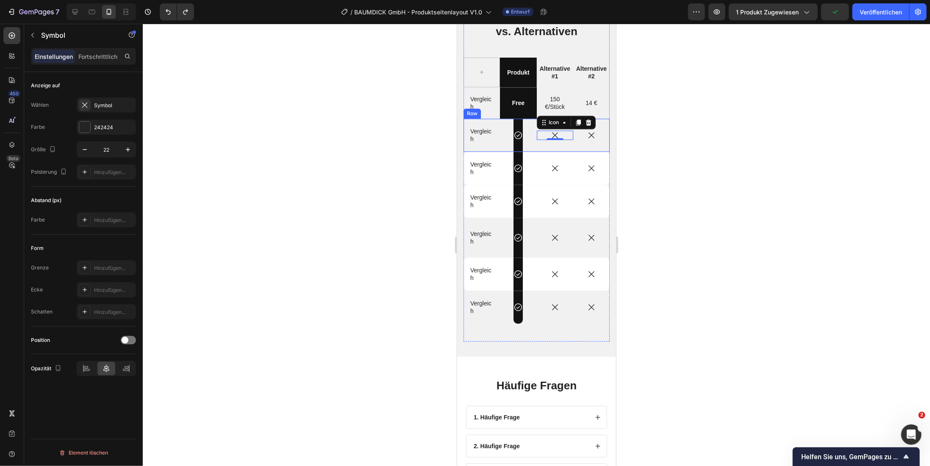
click at [527, 147] on div "Icon Row" at bounding box center [517, 134] width 36 height 33
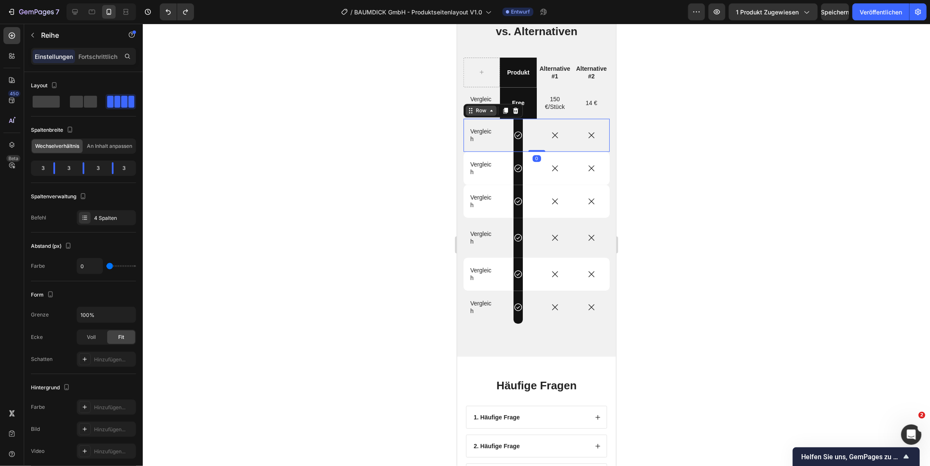
click at [494, 112] on div "Row" at bounding box center [480, 110] width 31 height 10
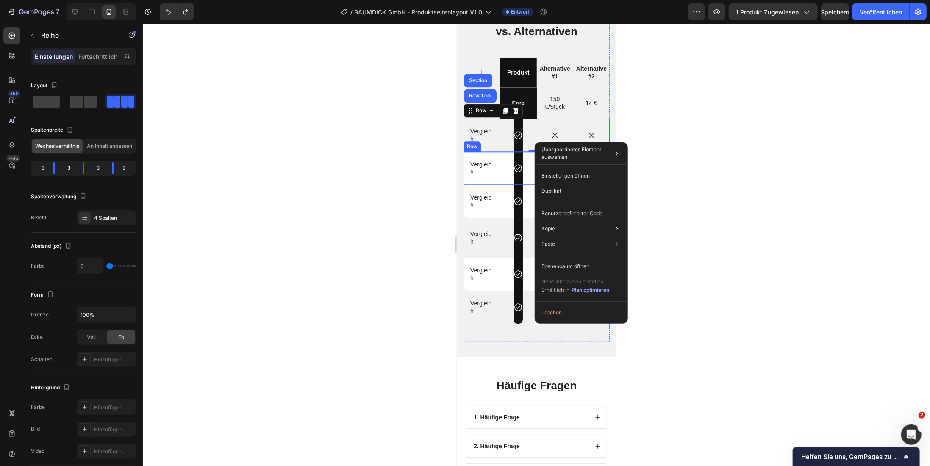
click at [502, 179] on div "Icon Row" at bounding box center [517, 167] width 36 height 33
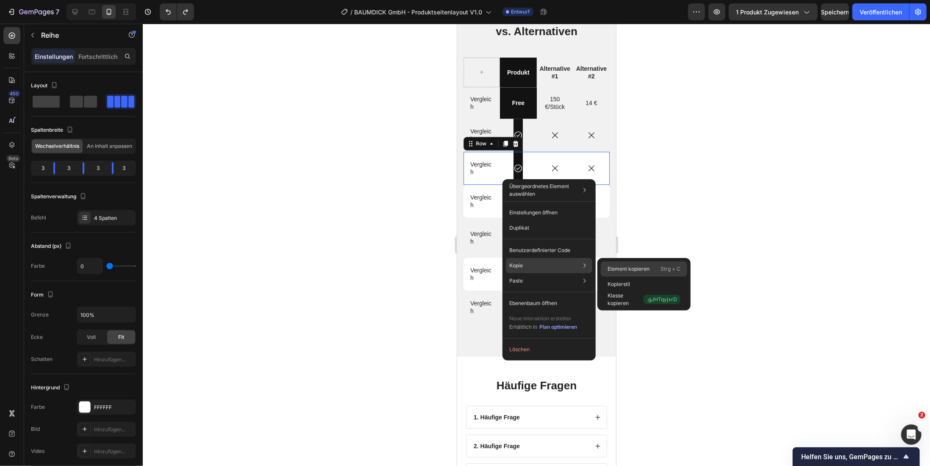
click at [624, 270] on font "Element kopieren" at bounding box center [628, 269] width 42 height 6
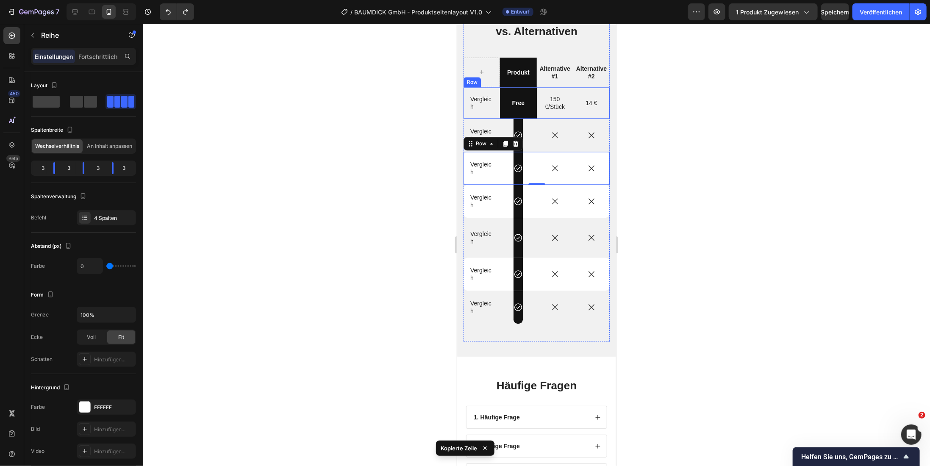
click at [567, 115] on div "150 €/Stück Text Block" at bounding box center [554, 102] width 36 height 31
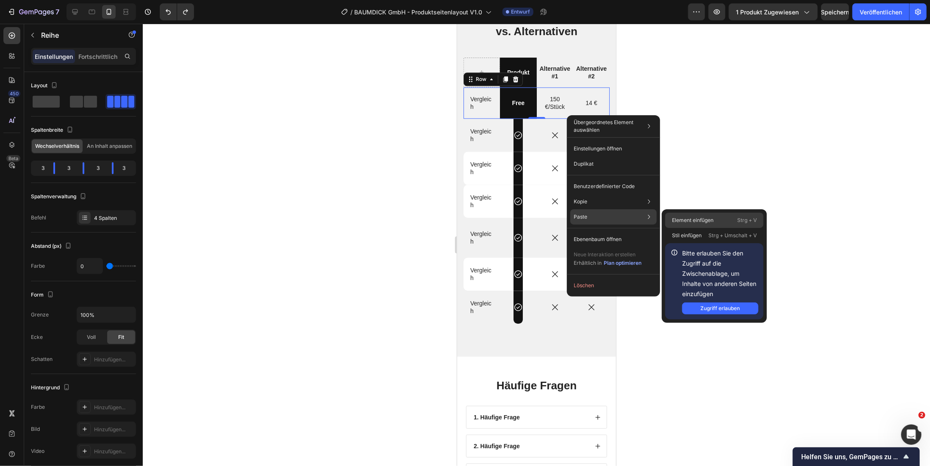
click at [690, 220] on font "Element einfügen" at bounding box center [693, 220] width 42 height 6
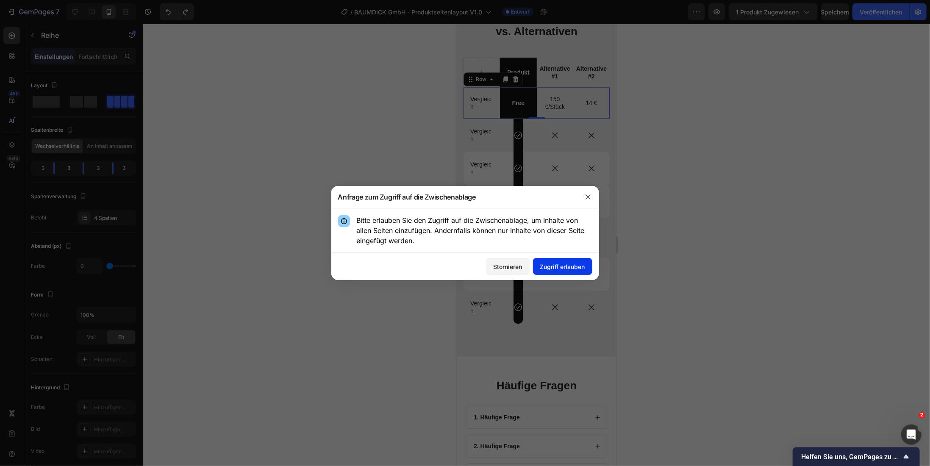
click at [576, 270] on font "Zugriff erlauben" at bounding box center [562, 266] width 45 height 9
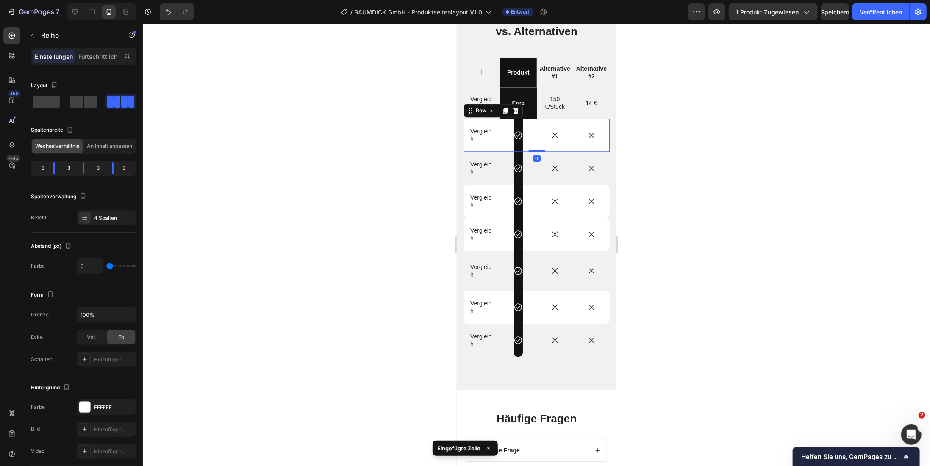
click at [346, 232] on div at bounding box center [536, 245] width 787 height 442
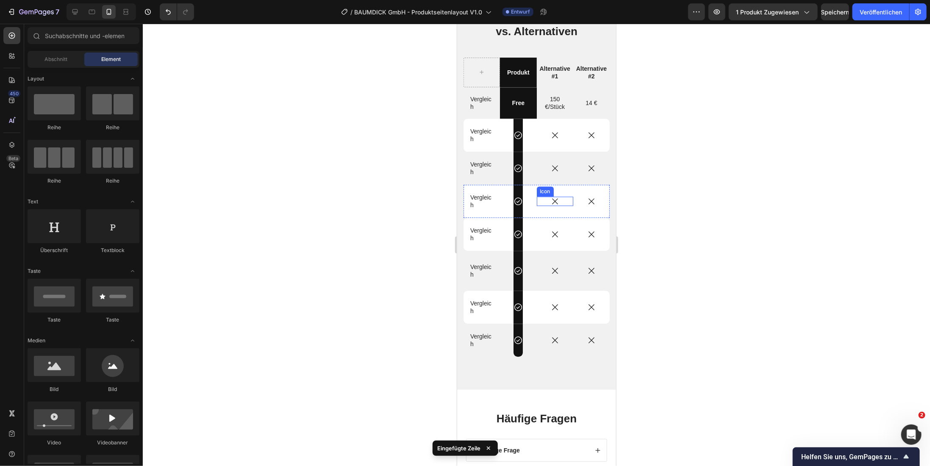
click at [536, 204] on div "Icon" at bounding box center [554, 200] width 36 height 9
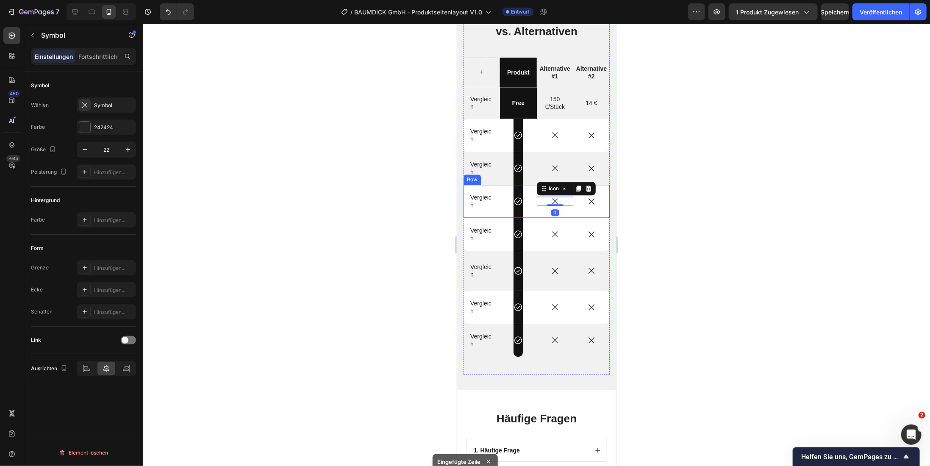
click at [536, 213] on div "Icon 0" at bounding box center [554, 200] width 36 height 33
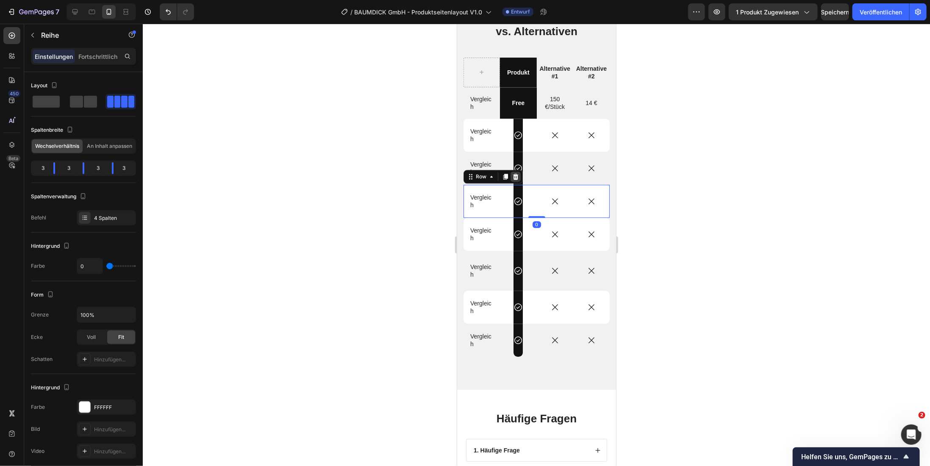
click at [516, 175] on icon at bounding box center [516, 176] width 6 height 6
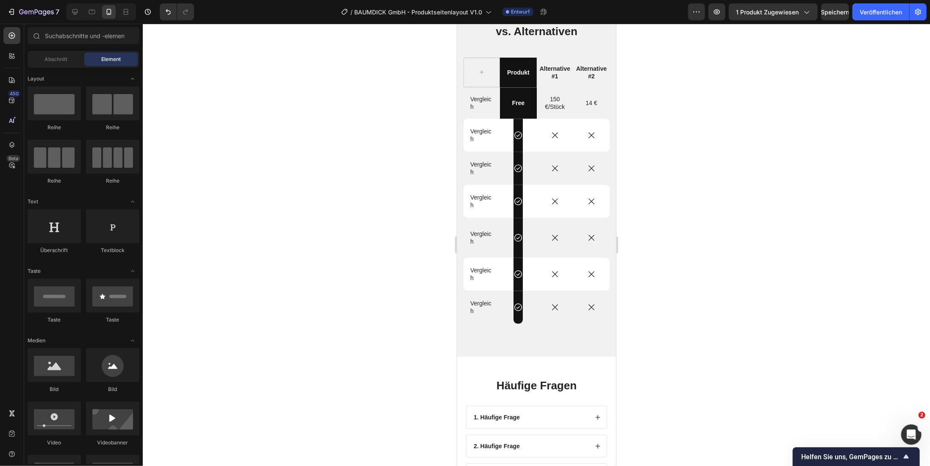
click at [309, 212] on div at bounding box center [536, 245] width 787 height 442
click at [487, 134] on p "Vergleich" at bounding box center [481, 134] width 23 height 15
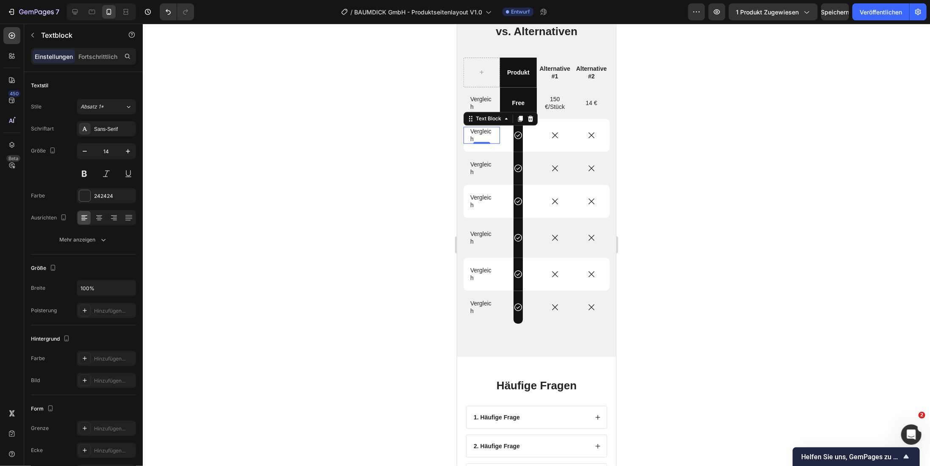
click at [478, 129] on p "Vergleich" at bounding box center [481, 134] width 23 height 15
click at [476, 130] on p "Vergleich" at bounding box center [481, 134] width 23 height 15
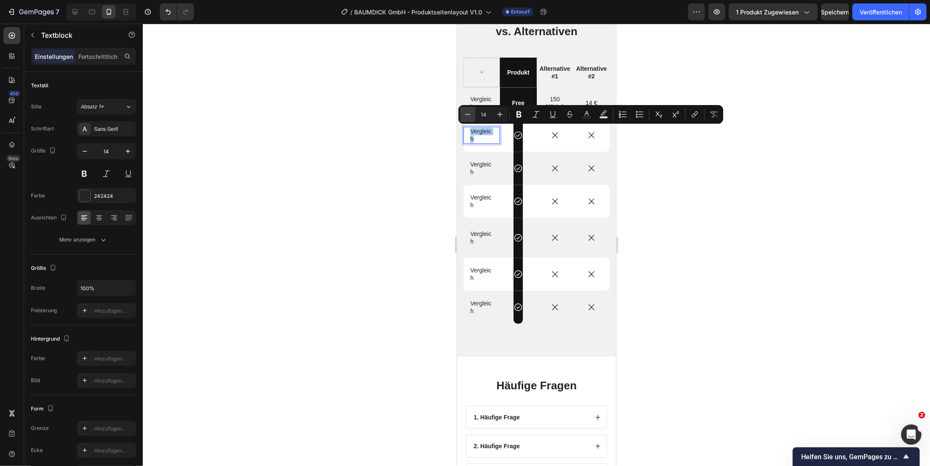
click at [470, 116] on icon "Editor contextual toolbar" at bounding box center [467, 114] width 8 height 8
click at [499, 116] on icon "Editor contextual toolbar" at bounding box center [500, 114] width 8 height 8
type input "14"
click at [521, 90] on div "Free" at bounding box center [517, 102] width 36 height 31
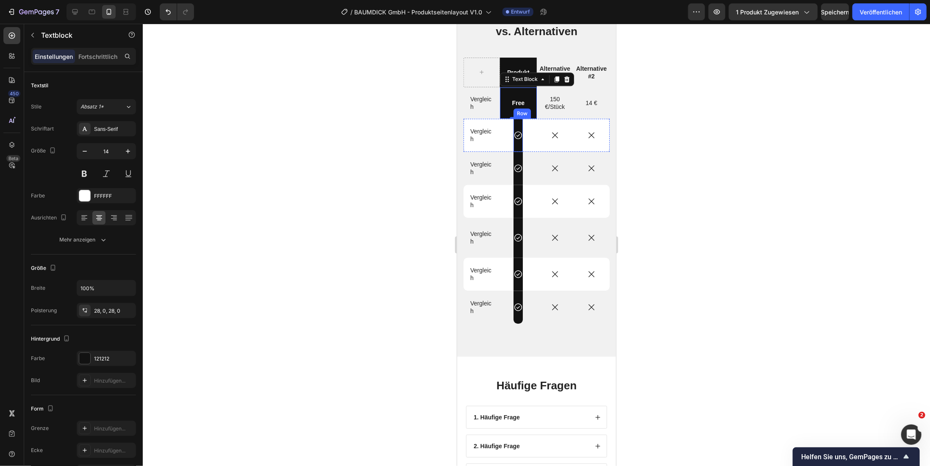
click at [517, 145] on div "Icon Row" at bounding box center [517, 134] width 9 height 33
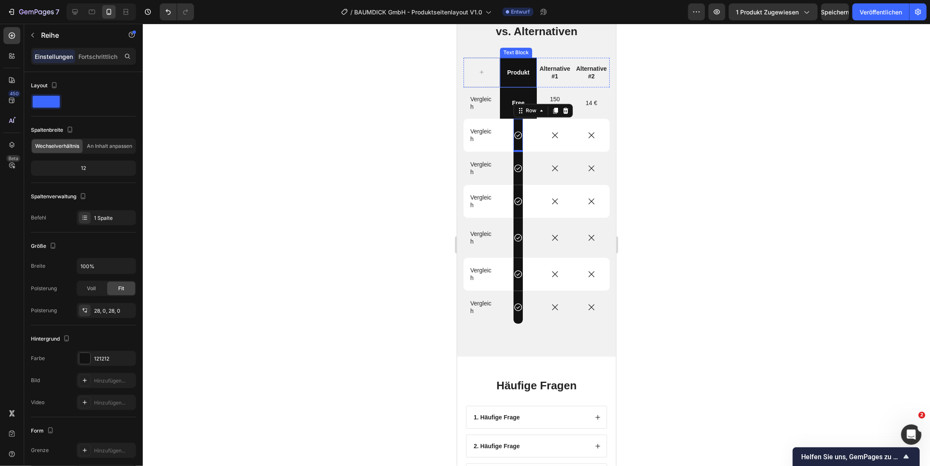
click at [509, 80] on div "Produkt" at bounding box center [517, 72] width 36 height 30
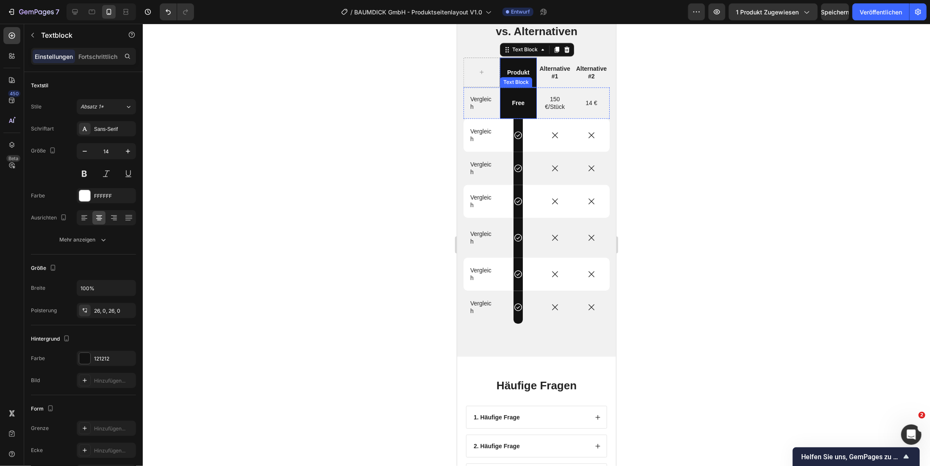
click at [524, 113] on div "Free" at bounding box center [517, 102] width 36 height 31
click at [518, 146] on div "Icon Row" at bounding box center [517, 134] width 9 height 33
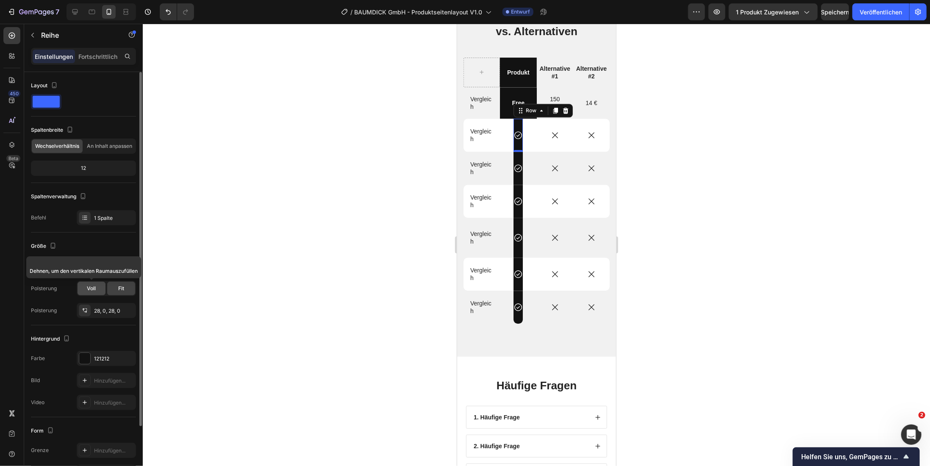
click at [93, 288] on font "Voll" at bounding box center [91, 288] width 9 height 6
click at [128, 288] on div "Fit" at bounding box center [121, 289] width 28 height 14
click at [130, 265] on icon "button" at bounding box center [128, 266] width 8 height 8
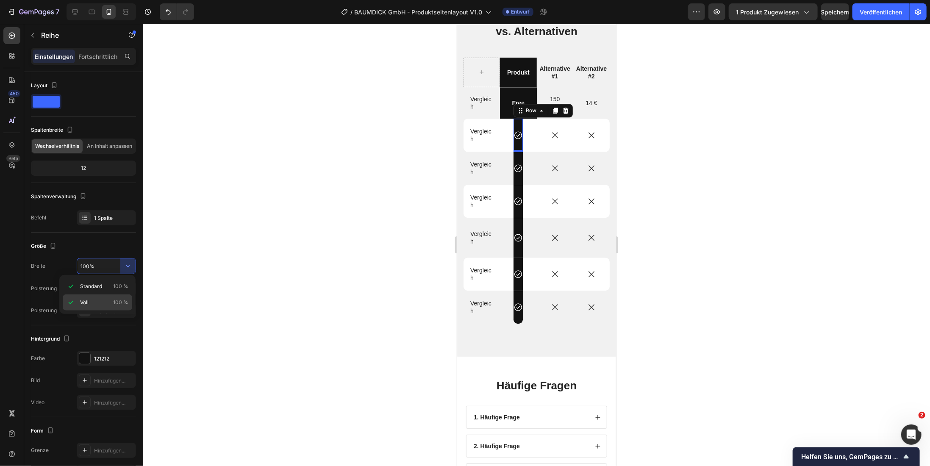
click at [83, 302] on font "Voll" at bounding box center [84, 302] width 8 height 6
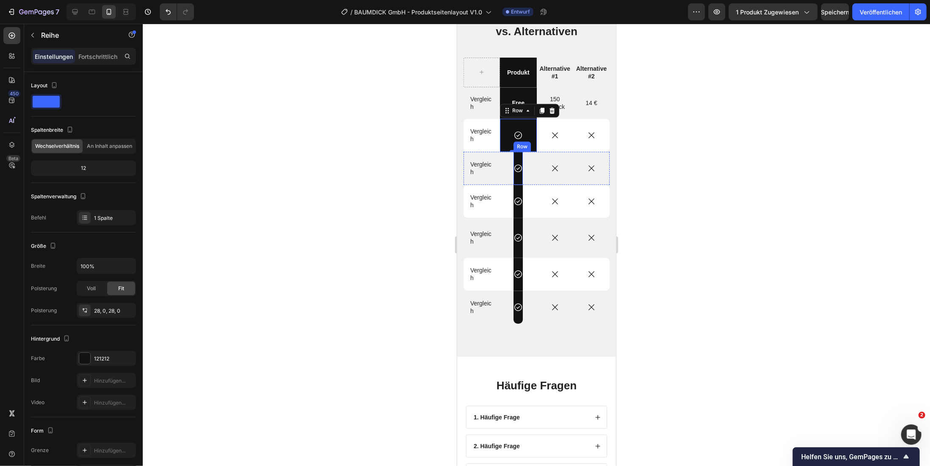
click at [516, 178] on div "Icon Row" at bounding box center [517, 167] width 9 height 33
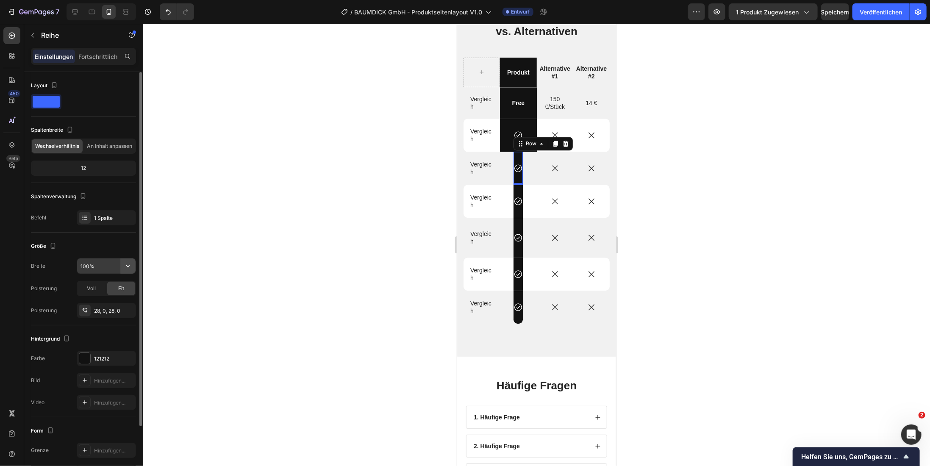
click at [128, 263] on icon "button" at bounding box center [128, 266] width 8 height 8
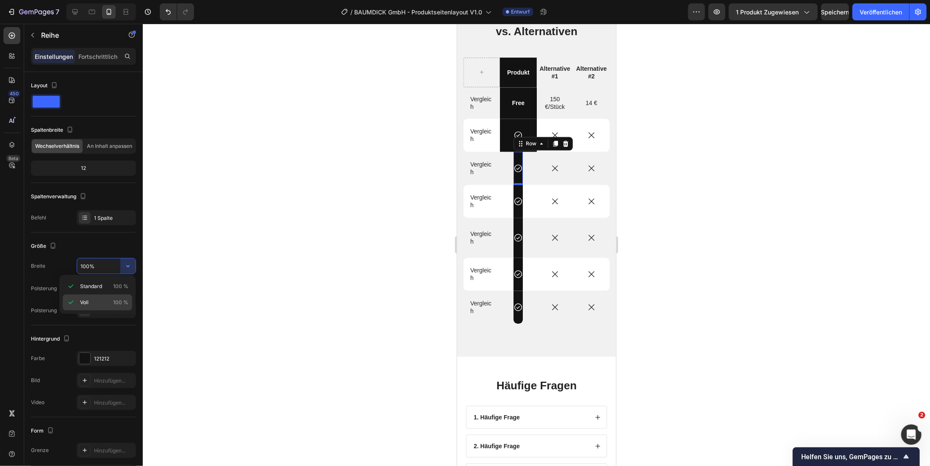
click at [103, 305] on p "Voll 100 %" at bounding box center [104, 303] width 48 height 8
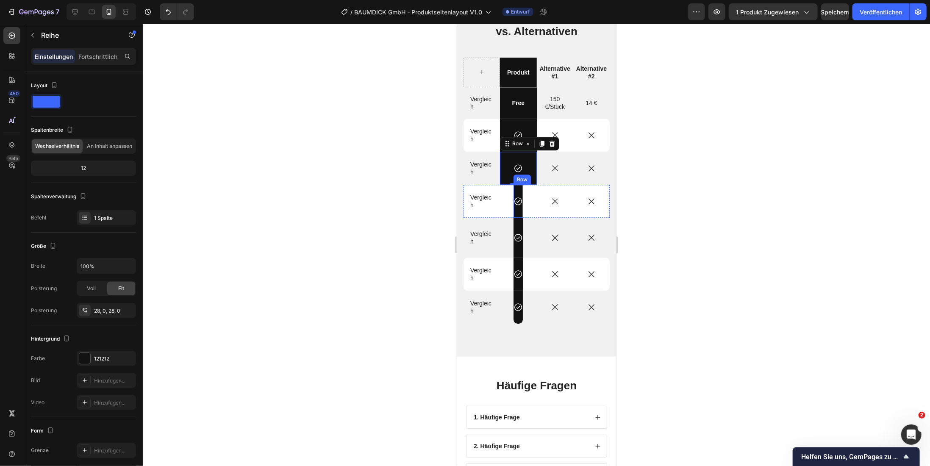
click at [516, 212] on div "Icon Row" at bounding box center [517, 200] width 9 height 33
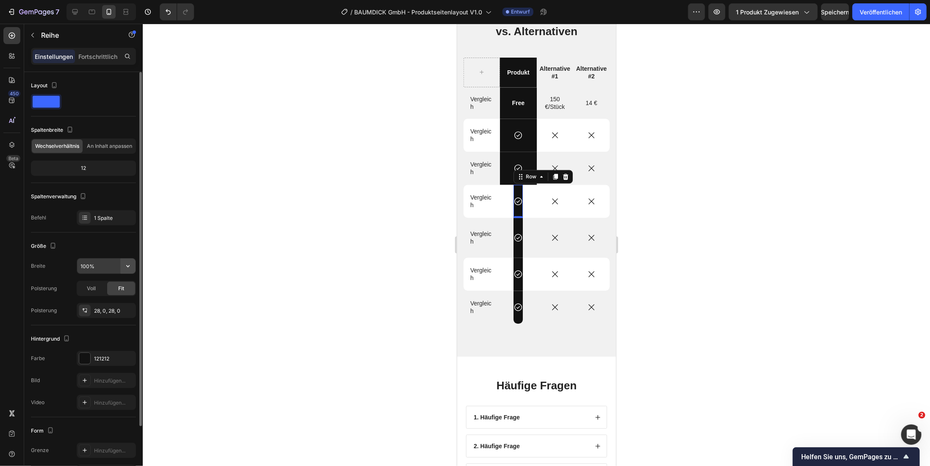
click at [133, 266] on button "button" at bounding box center [127, 265] width 15 height 15
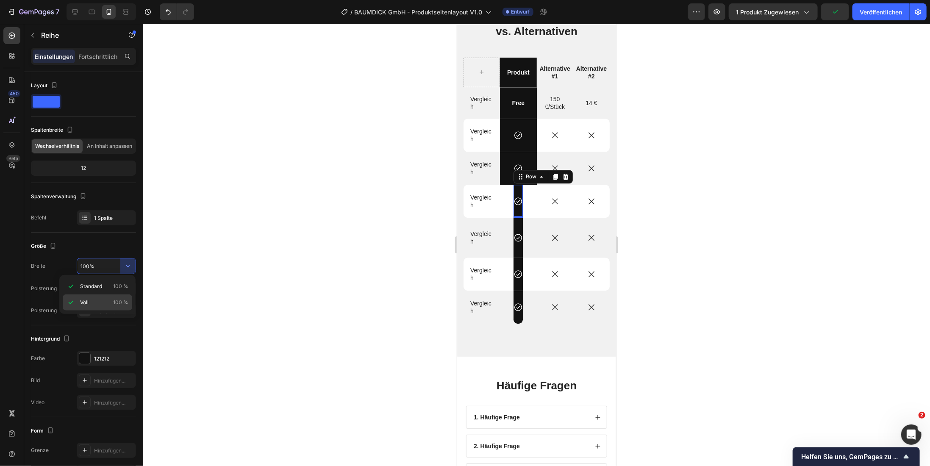
click at [86, 302] on font "Voll" at bounding box center [84, 302] width 8 height 6
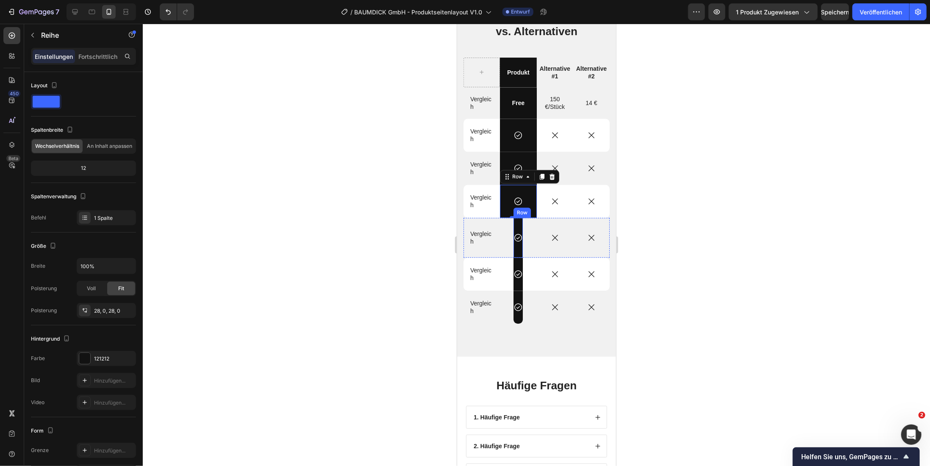
click at [516, 250] on div "Icon Row" at bounding box center [517, 237] width 9 height 40
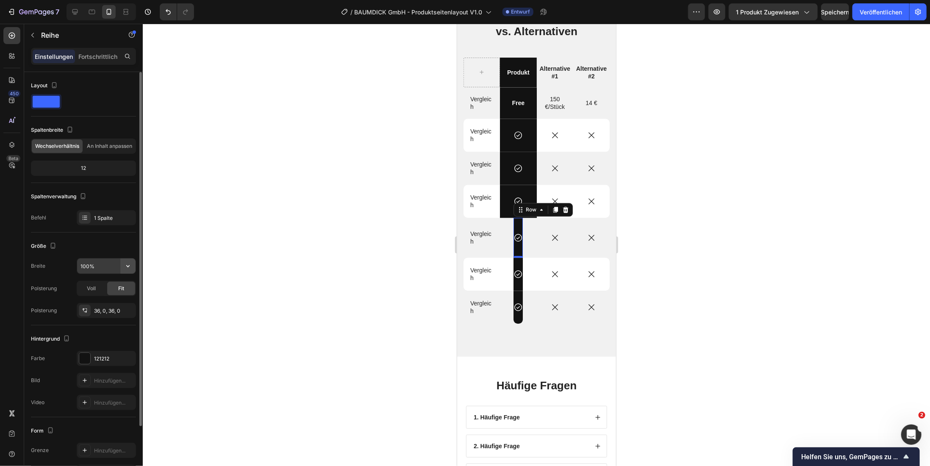
click at [127, 263] on icon "button" at bounding box center [128, 266] width 8 height 8
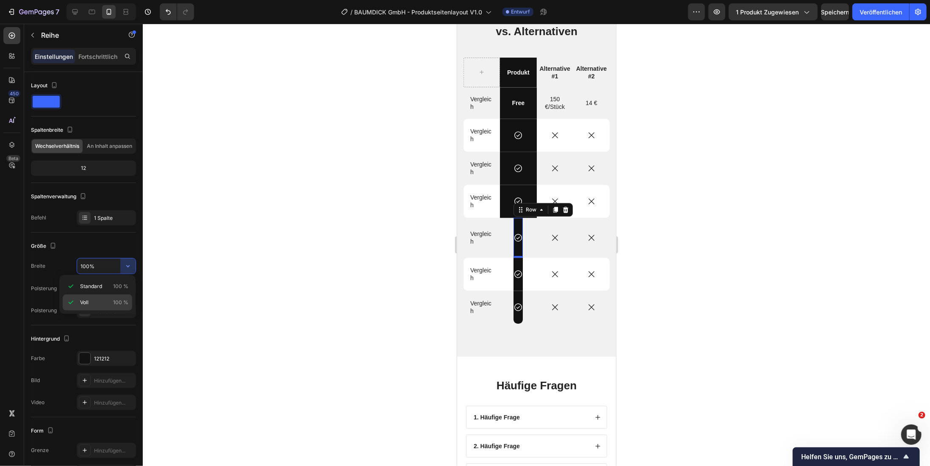
click at [89, 302] on p "Voll 100 %" at bounding box center [104, 303] width 48 height 8
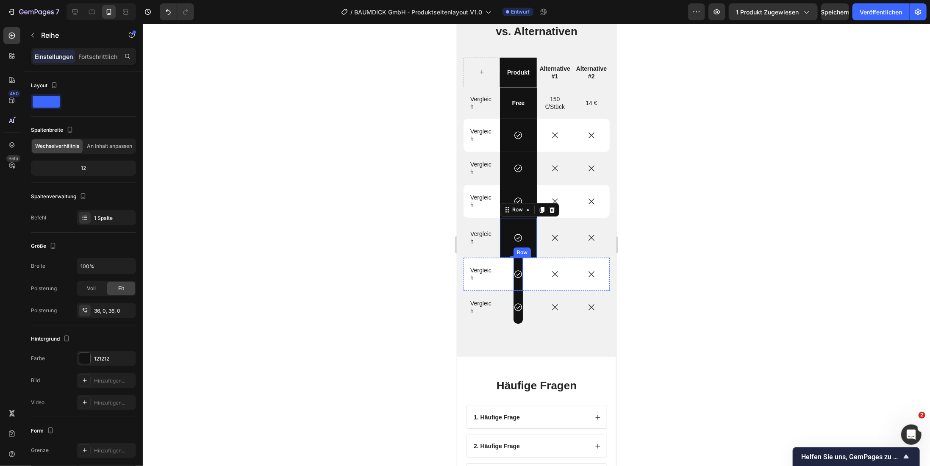
click at [516, 288] on div "Icon Row" at bounding box center [517, 273] width 9 height 33
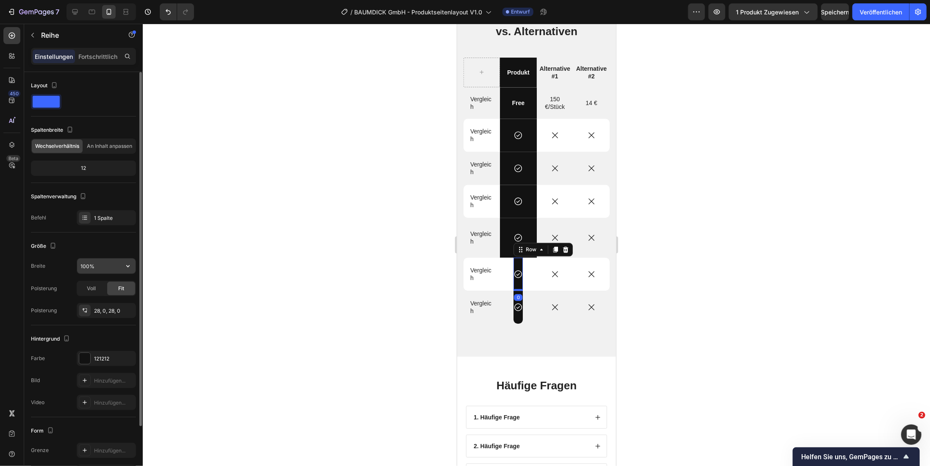
click at [110, 266] on input "100%" at bounding box center [106, 265] width 58 height 15
click at [125, 266] on icon "button" at bounding box center [128, 266] width 8 height 8
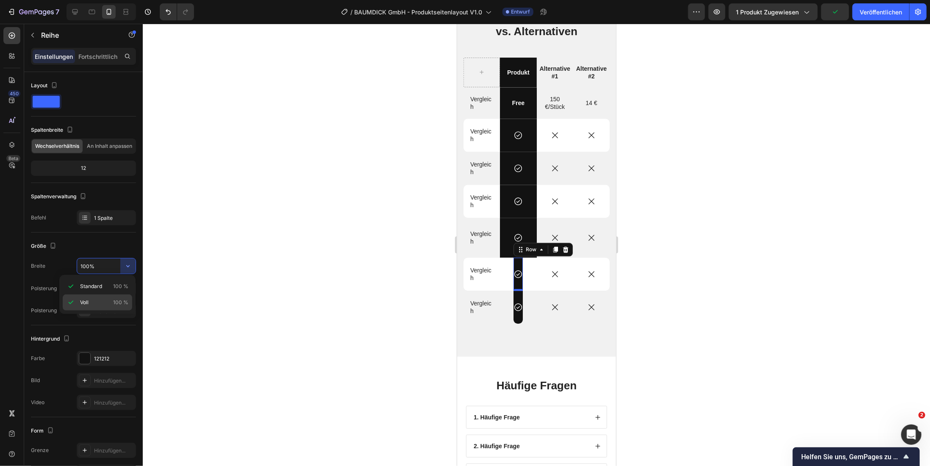
click at [97, 306] on div "Voll 100 %" at bounding box center [97, 302] width 69 height 16
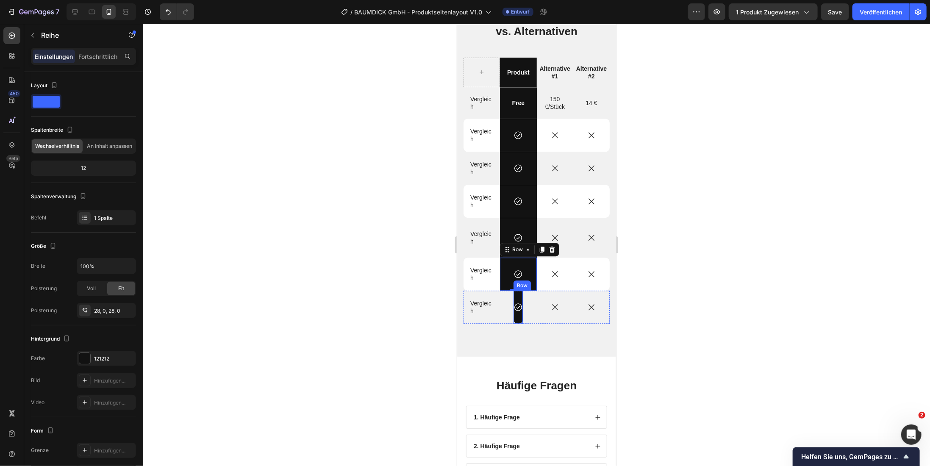
click at [516, 319] on div "Icon Row" at bounding box center [517, 306] width 9 height 33
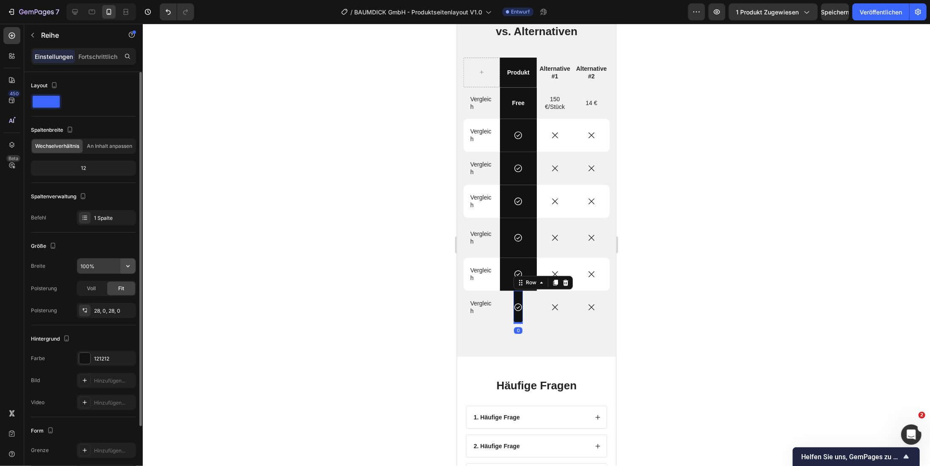
click at [129, 266] on icon "button" at bounding box center [128, 266] width 8 height 8
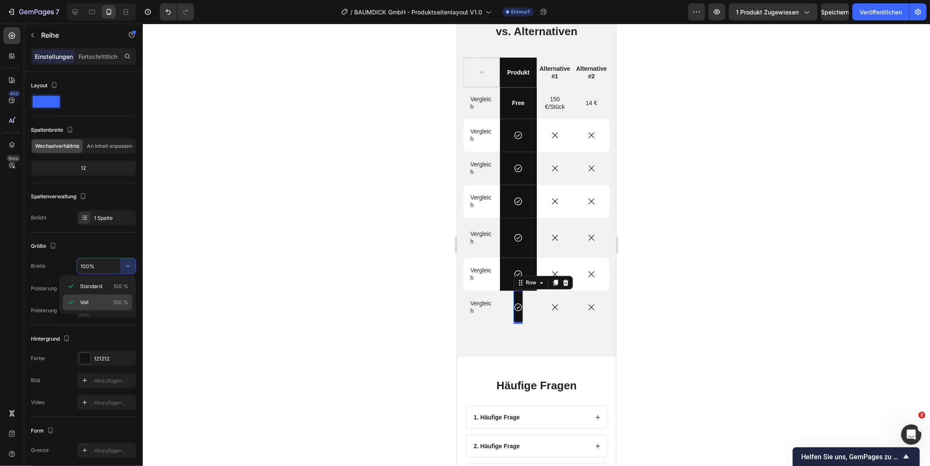
click at [93, 307] on div "Voll 100 %" at bounding box center [97, 302] width 69 height 16
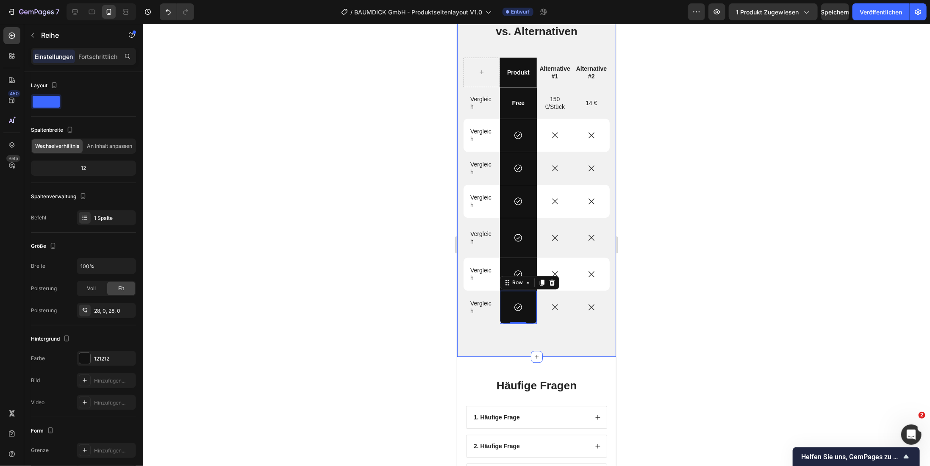
click at [358, 270] on div at bounding box center [536, 245] width 787 height 442
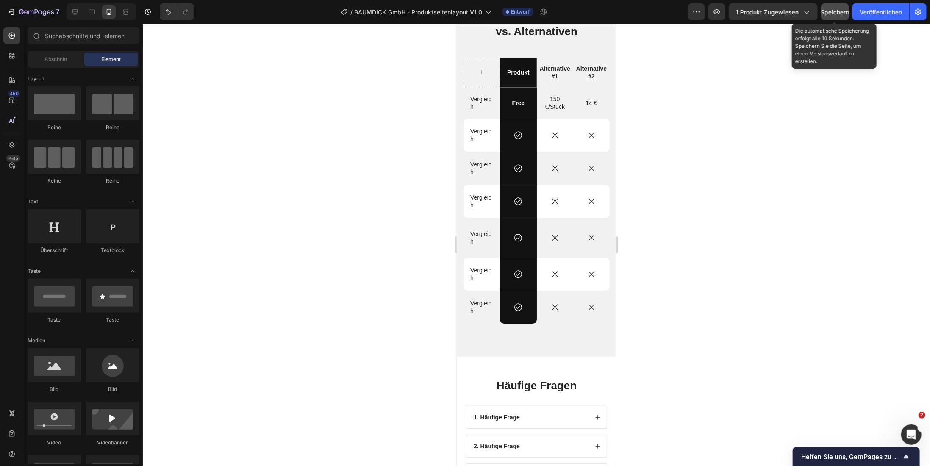
click at [845, 16] on div "Speichern" at bounding box center [835, 12] width 28 height 9
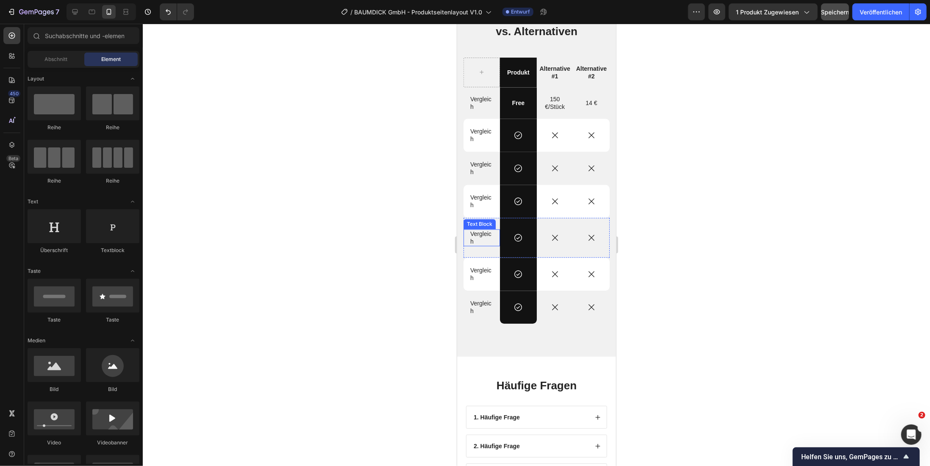
click at [480, 237] on p "Vergleich" at bounding box center [481, 237] width 23 height 15
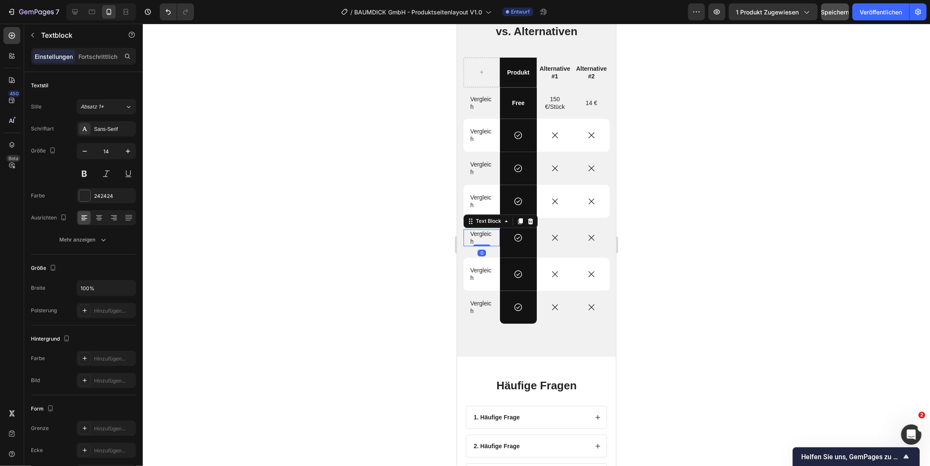
click at [468, 232] on div "Vergleich Text Block 0" at bounding box center [481, 237] width 36 height 17
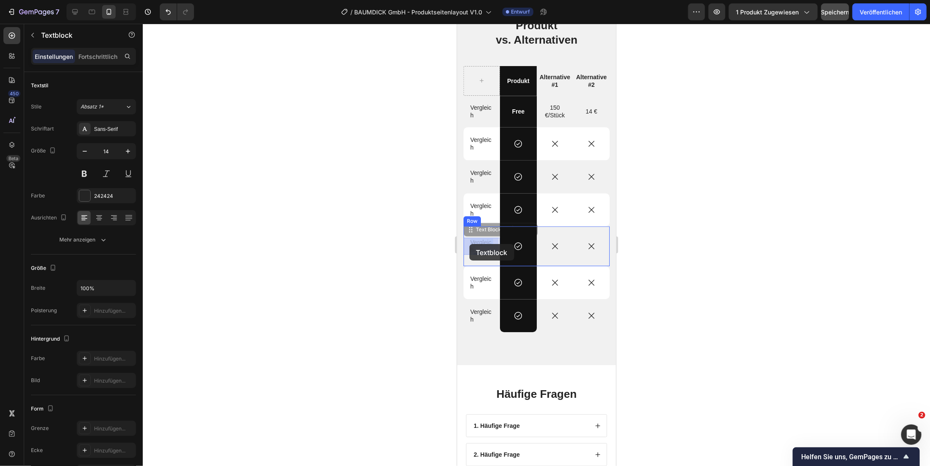
drag, startPoint x: 469, startPoint y: 232, endPoint x: 469, endPoint y: 244, distance: 11.9
click at [267, 136] on div at bounding box center [536, 245] width 787 height 442
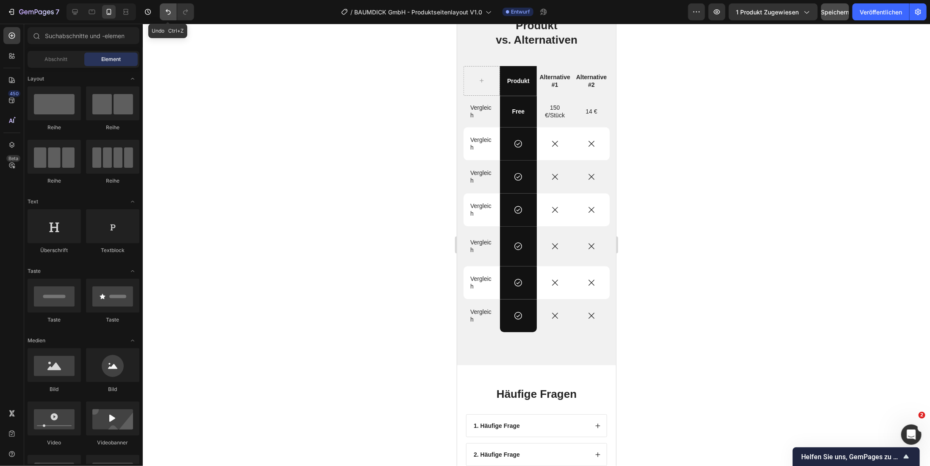
click at [166, 15] on icon "Rückgängig/Wiederholen" at bounding box center [168, 12] width 8 height 8
click at [185, 14] on icon "Rückgängig/Wiederholen" at bounding box center [185, 12] width 5 height 6
click at [479, 110] on p "Vergleich" at bounding box center [481, 110] width 23 height 15
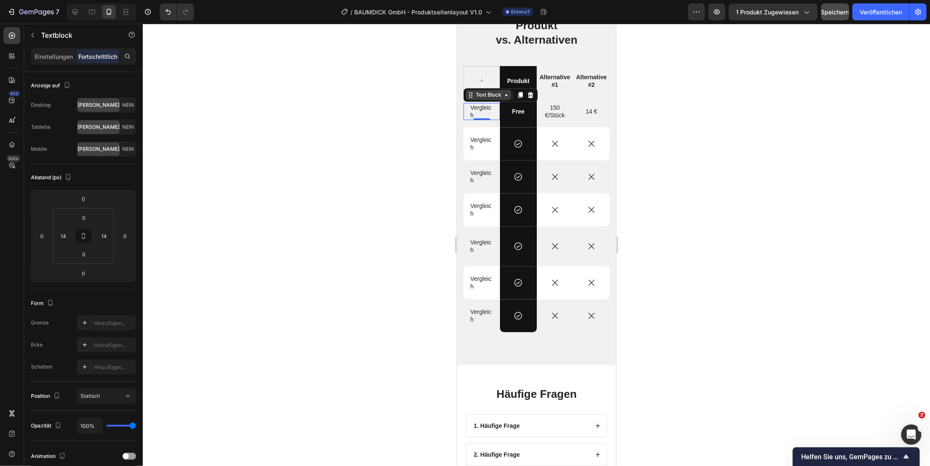
click at [471, 96] on icon at bounding box center [471, 96] width 1 height 1
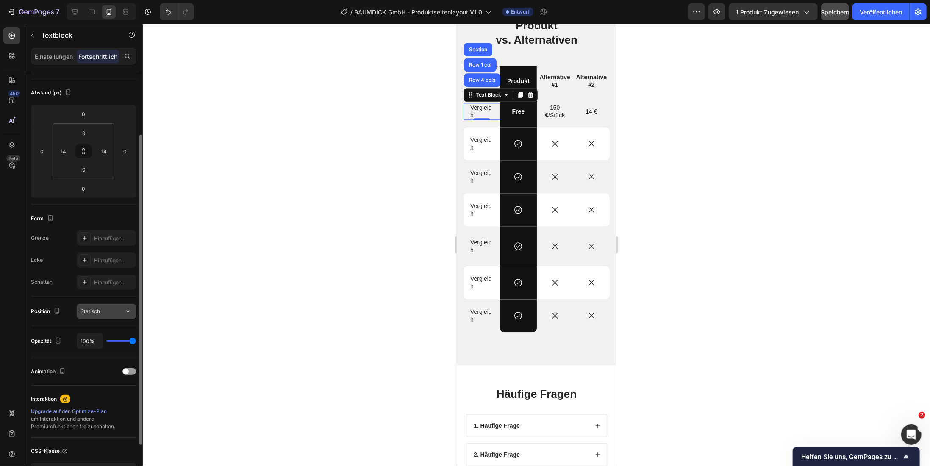
click at [129, 313] on icon at bounding box center [128, 311] width 8 height 8
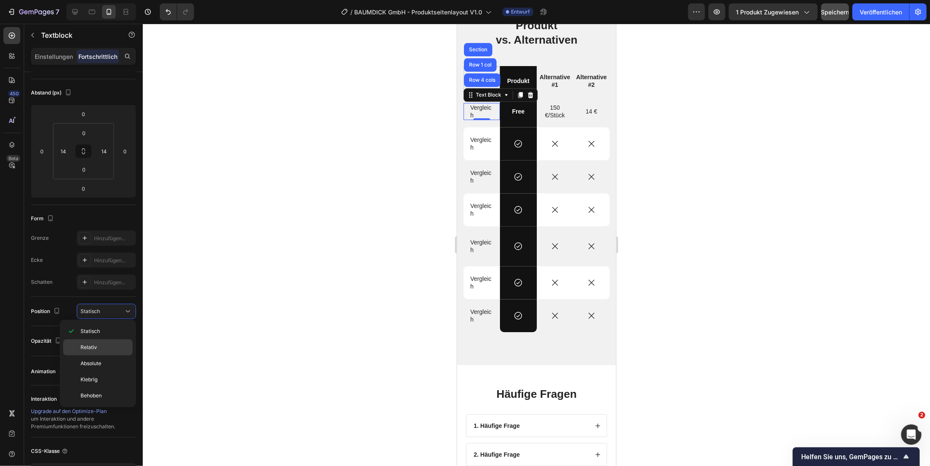
click at [94, 345] on font "Relativ" at bounding box center [88, 347] width 17 height 6
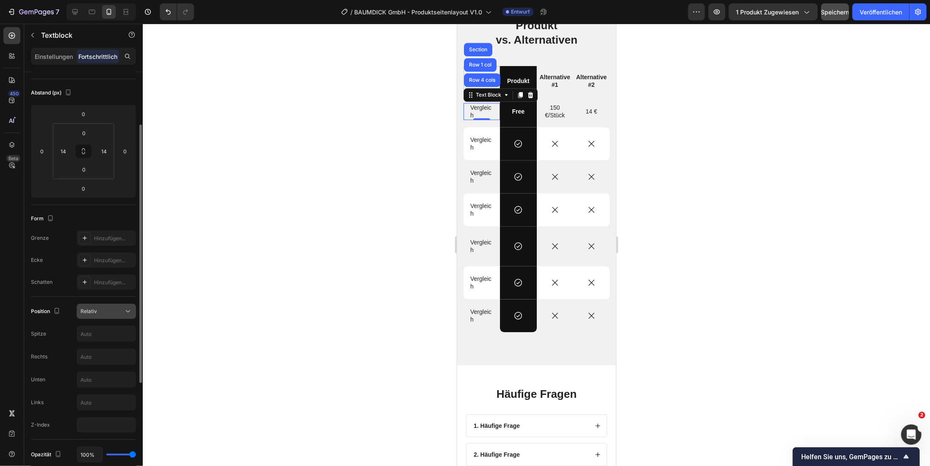
click at [127, 310] on icon at bounding box center [128, 311] width 8 height 8
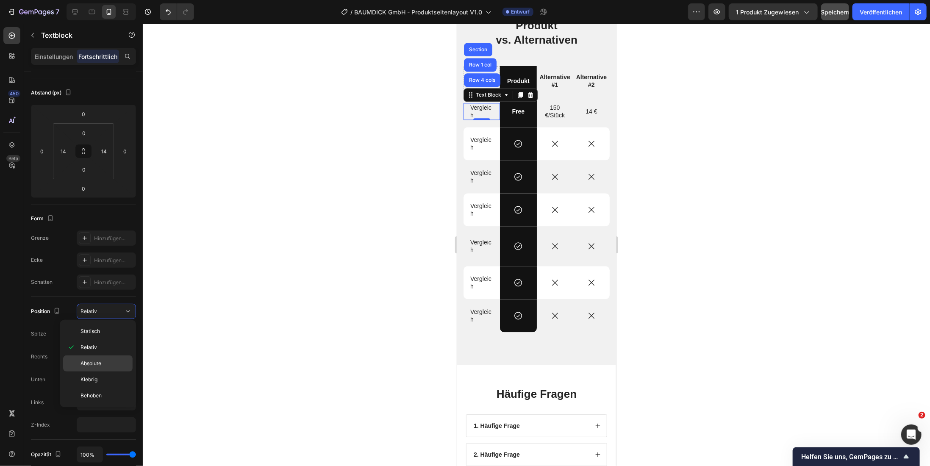
click at [91, 366] on span "Absolute" at bounding box center [90, 364] width 21 height 8
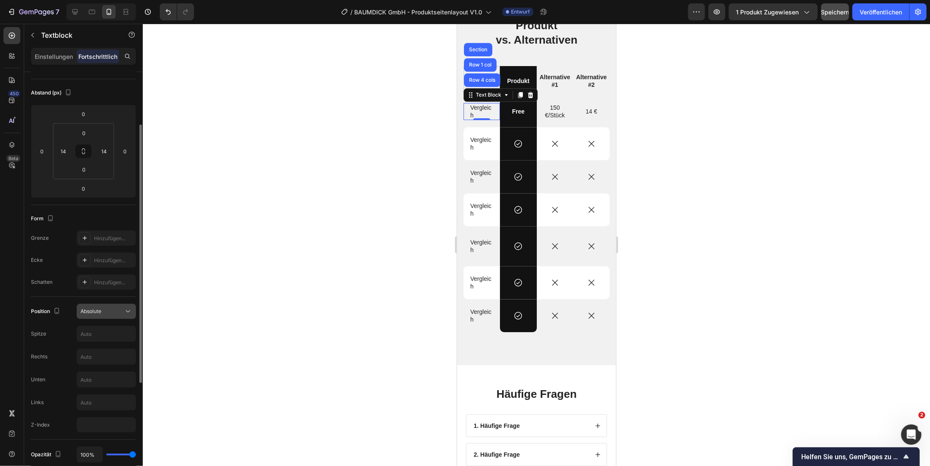
click at [125, 310] on icon at bounding box center [128, 311] width 8 height 8
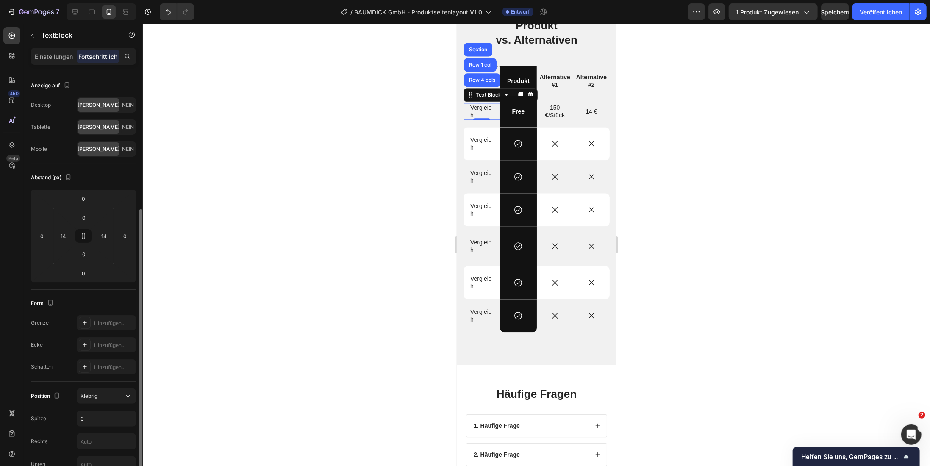
scroll to position [85, 0]
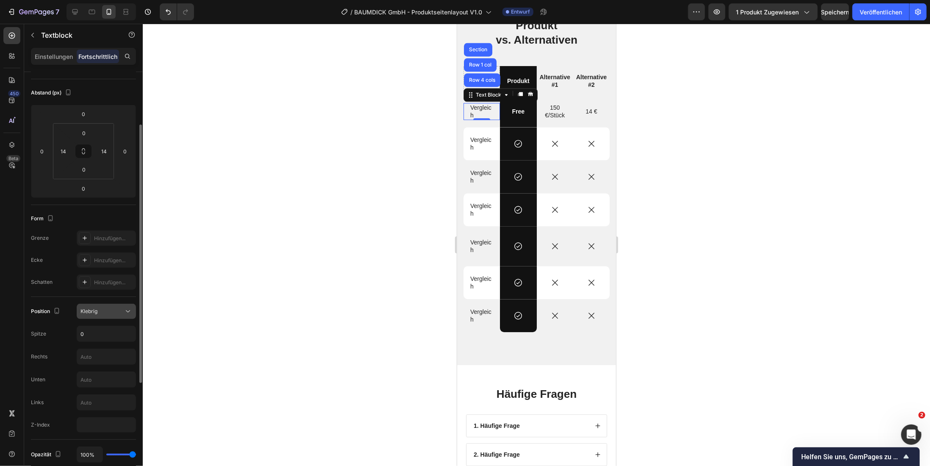
click at [129, 311] on icon at bounding box center [128, 311] width 8 height 8
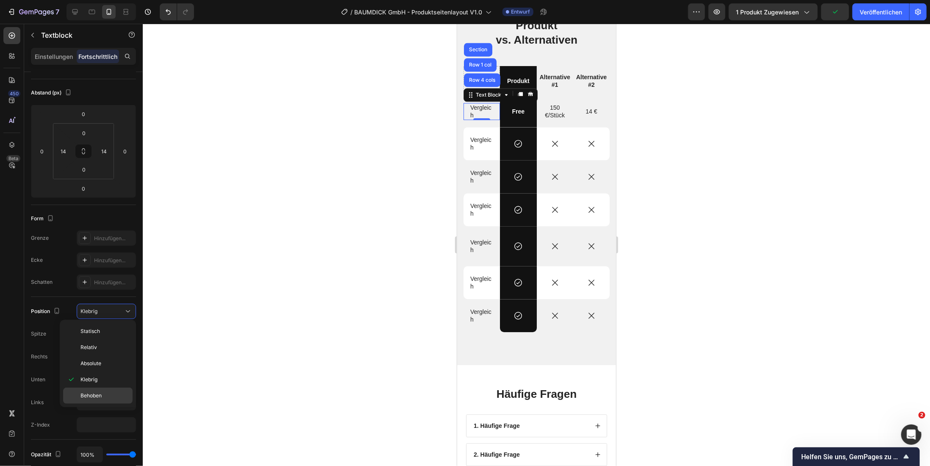
click at [91, 392] on font "Behoben" at bounding box center [90, 395] width 21 height 6
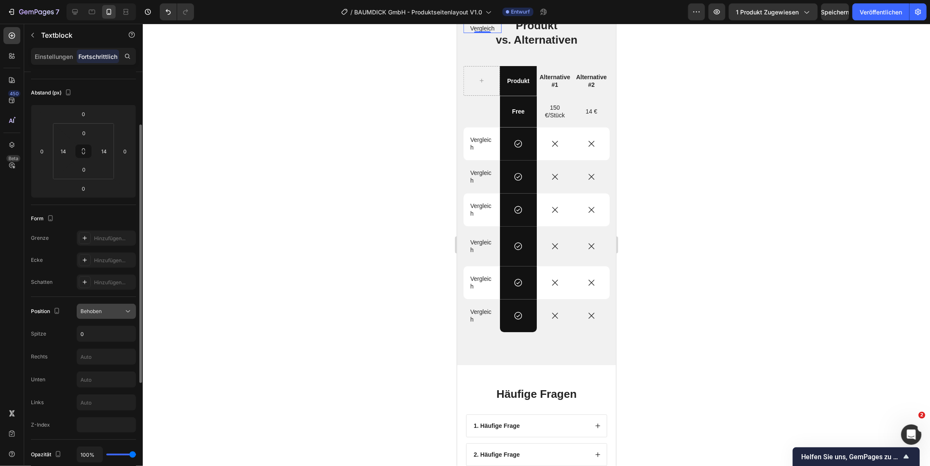
click at [131, 308] on icon at bounding box center [128, 311] width 8 height 8
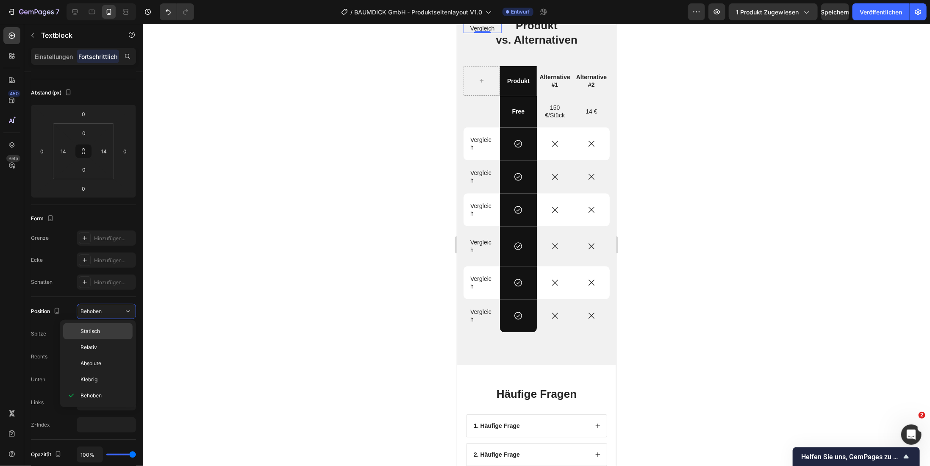
click at [95, 331] on font "Statisch" at bounding box center [89, 331] width 19 height 6
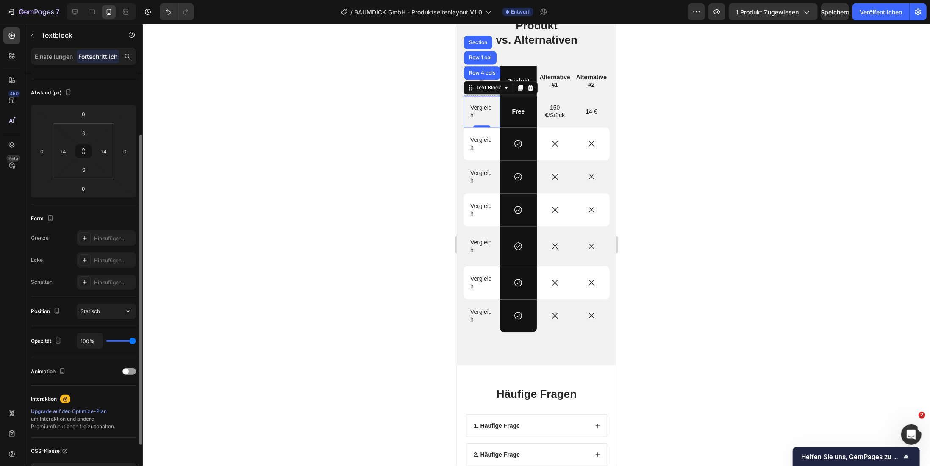
type input "83%"
type input "83"
type input "77%"
type input "77"
type input "74%"
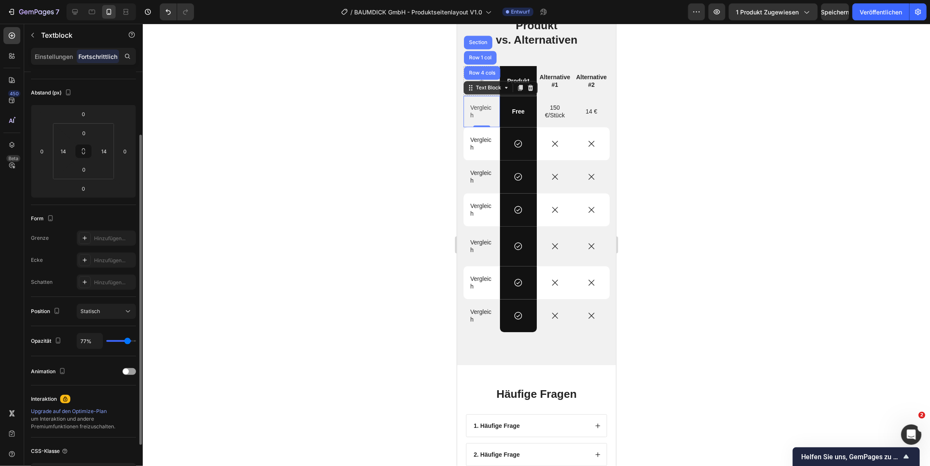
type input "74"
type input "72%"
type input "72"
type input "71%"
type input "71"
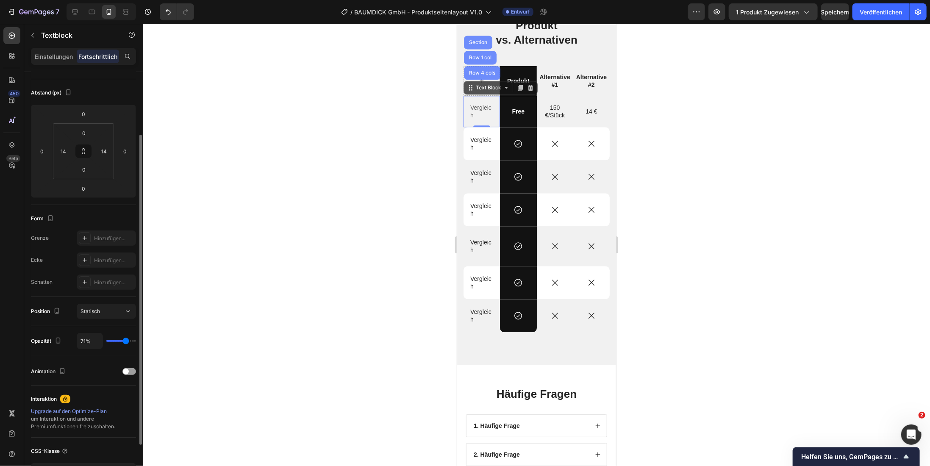
type input "64%"
type input "64"
type input "61%"
type input "61"
type input "58%"
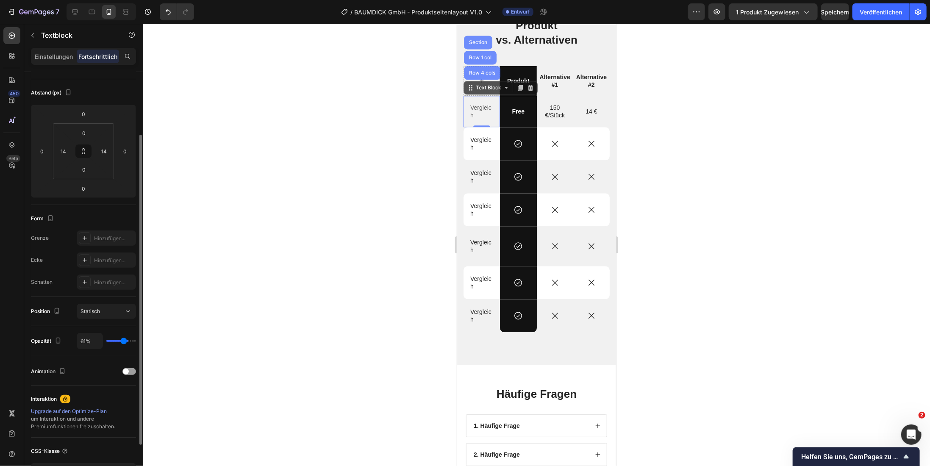
type input "58"
type input "57%"
type input "57"
type input "54%"
type input "54"
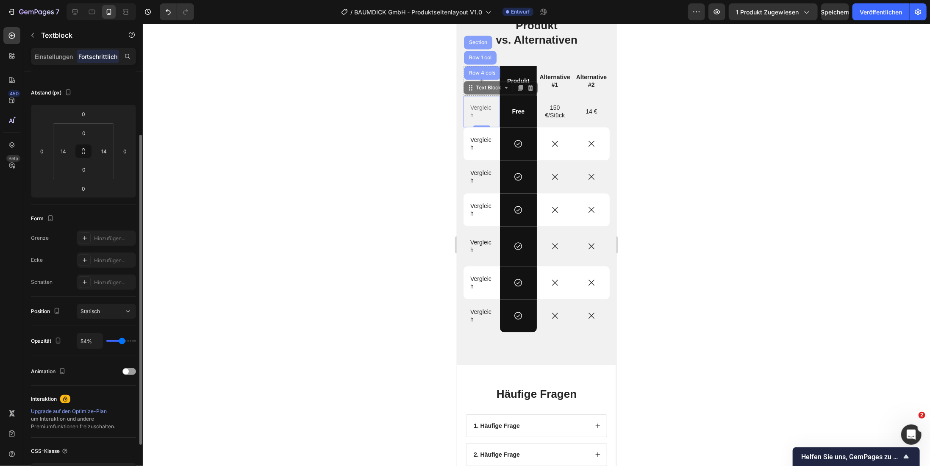
type input "48%"
type input "48"
type input "45%"
type input "45"
type input "41%"
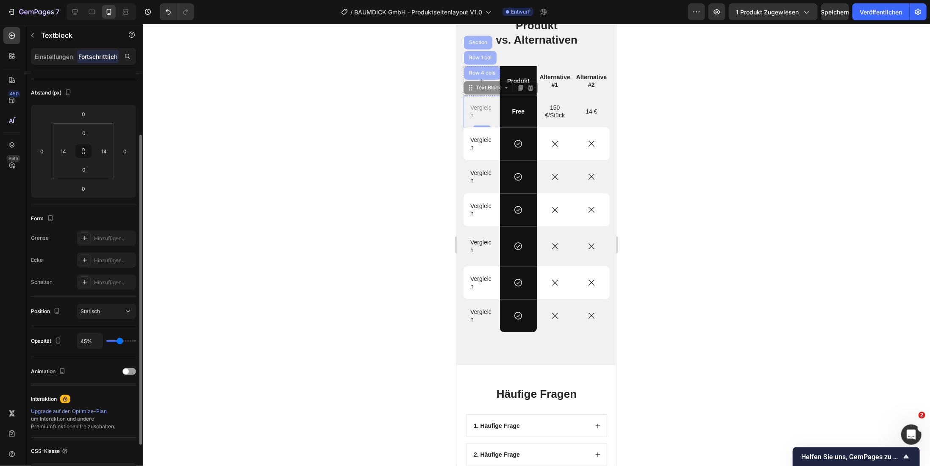
type input "41"
type input "35%"
type input "35"
type input "28%"
type input "28"
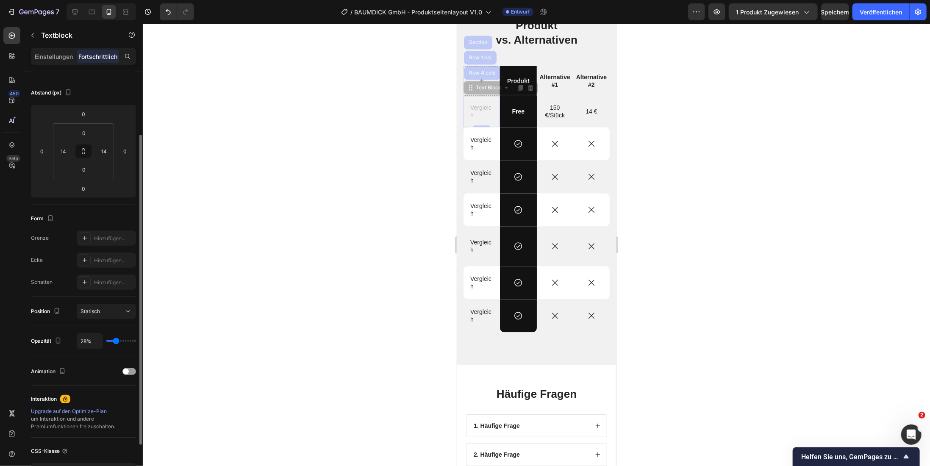
type input "25%"
type input "25"
type input "22%"
type input "22"
type input "100%"
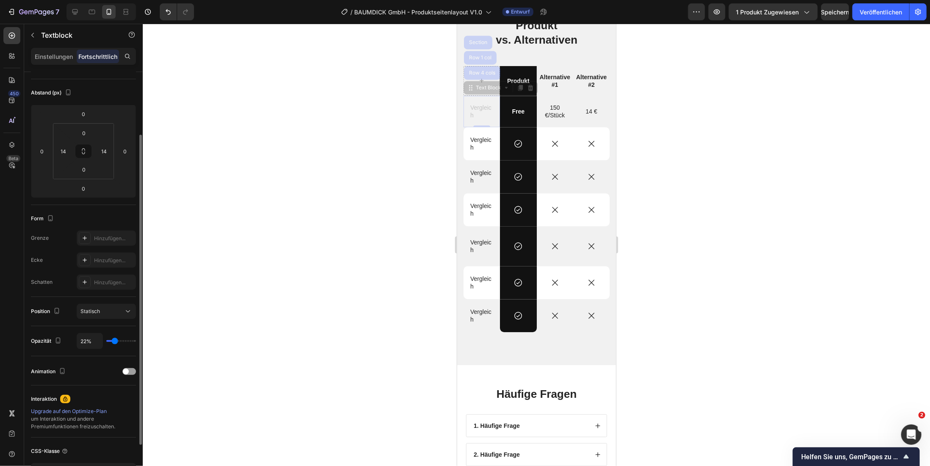
type input "100"
drag, startPoint x: 133, startPoint y: 340, endPoint x: 141, endPoint y: 340, distance: 8.0
click at [136, 340] on input "range" at bounding box center [121, 341] width 30 height 2
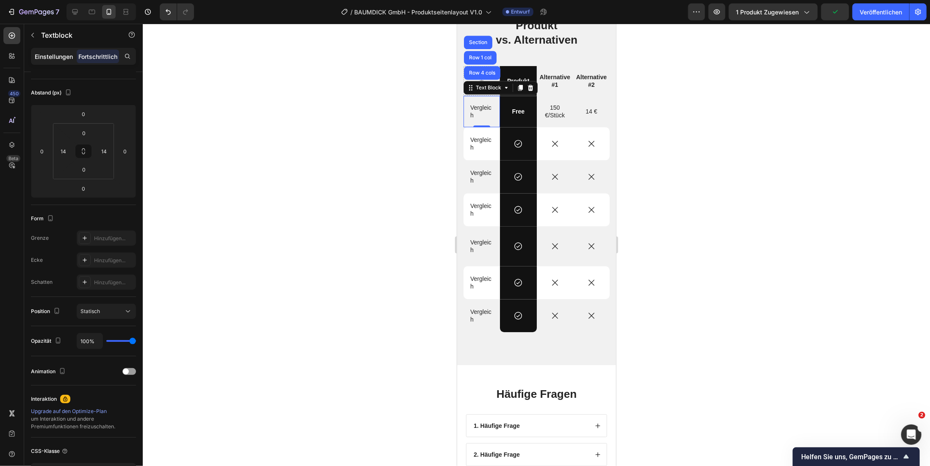
click at [39, 60] on p "Einstellungen" at bounding box center [54, 56] width 38 height 9
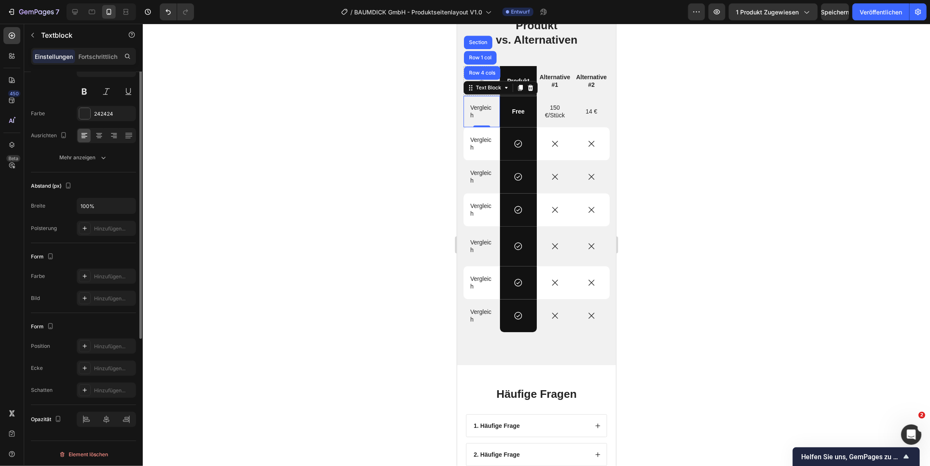
scroll to position [0, 0]
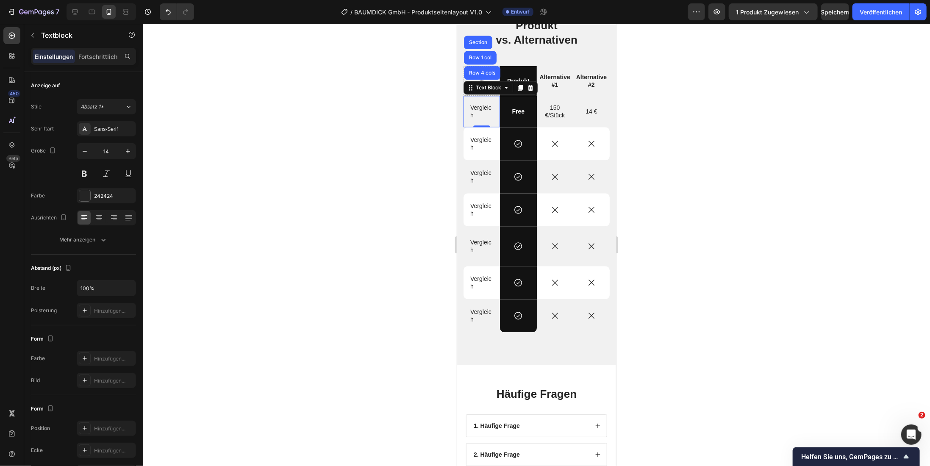
click at [273, 154] on div at bounding box center [536, 245] width 787 height 442
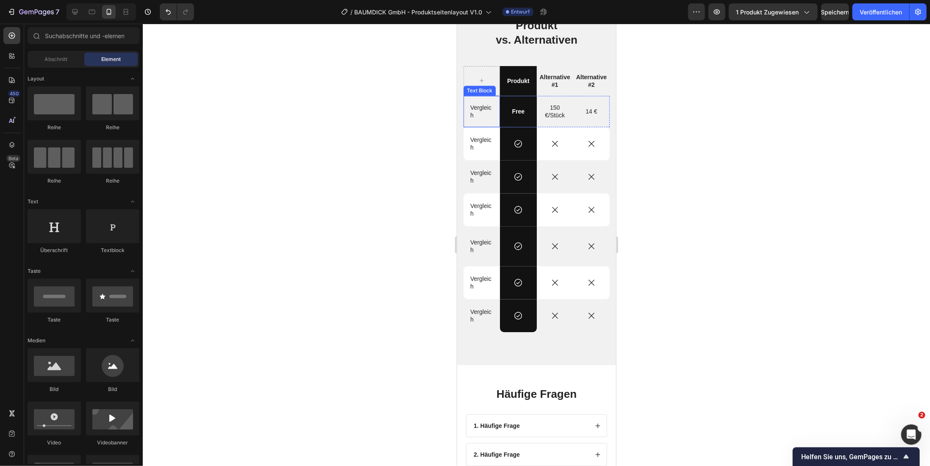
click at [484, 117] on p "Vergleich" at bounding box center [481, 110] width 23 height 15
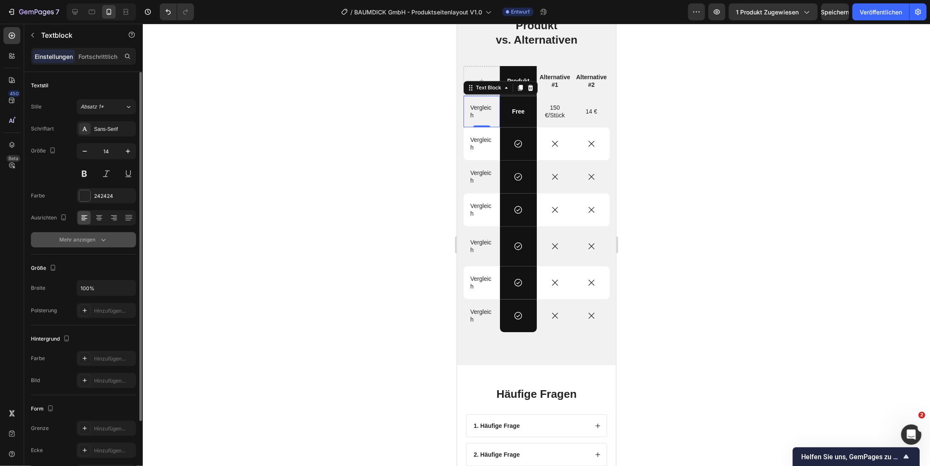
click at [102, 240] on icon "button" at bounding box center [103, 240] width 8 height 8
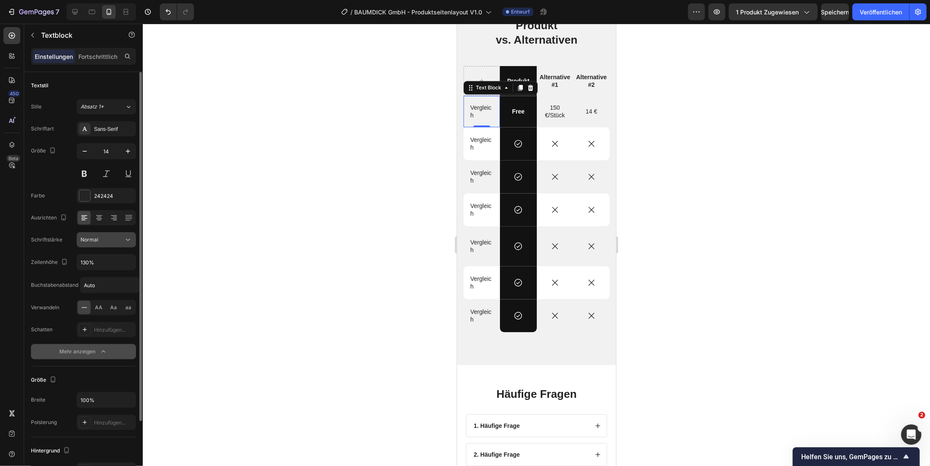
click at [130, 240] on icon at bounding box center [128, 240] width 8 height 8
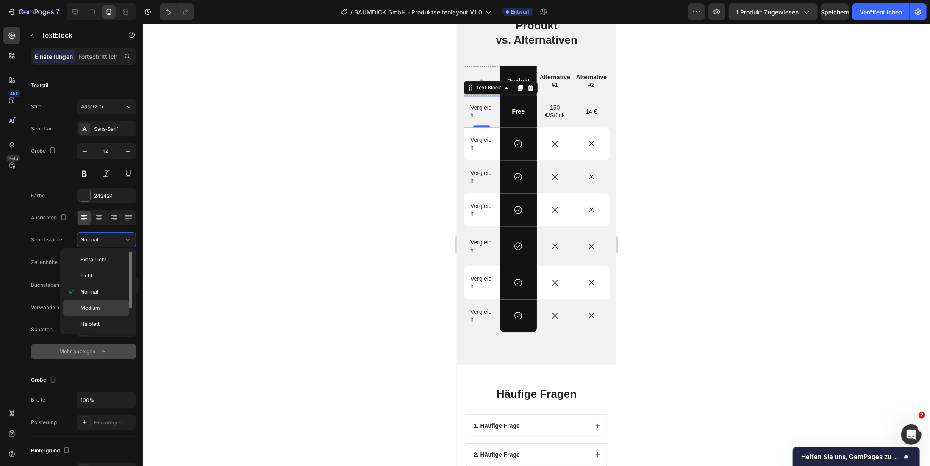
click at [91, 307] on font "Medium" at bounding box center [89, 308] width 19 height 6
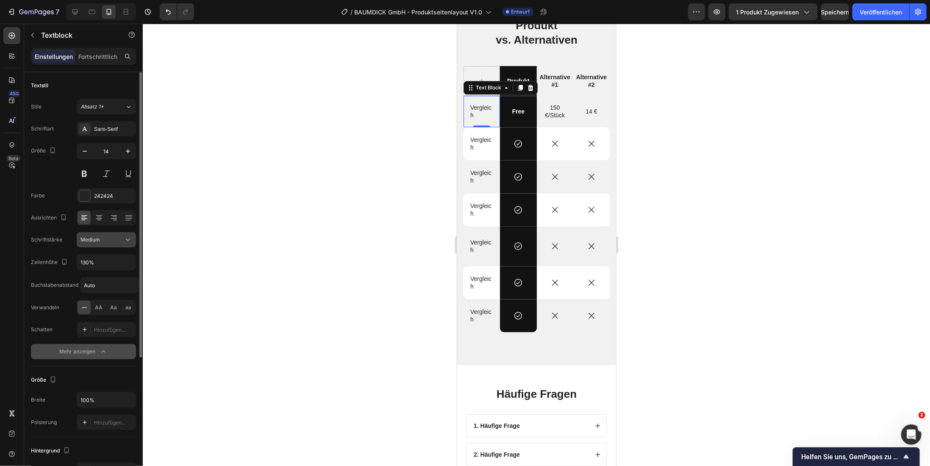
click at [128, 244] on button "Medium" at bounding box center [106, 239] width 59 height 15
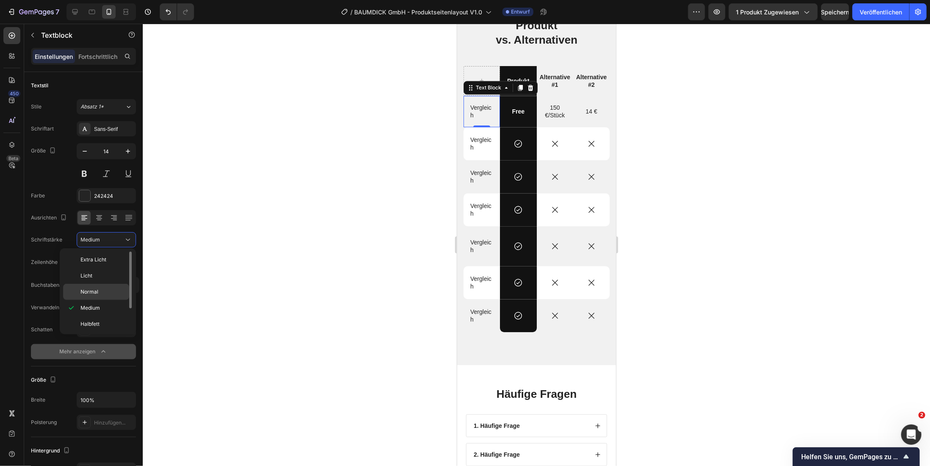
click at [84, 290] on font "Normal" at bounding box center [89, 291] width 18 height 6
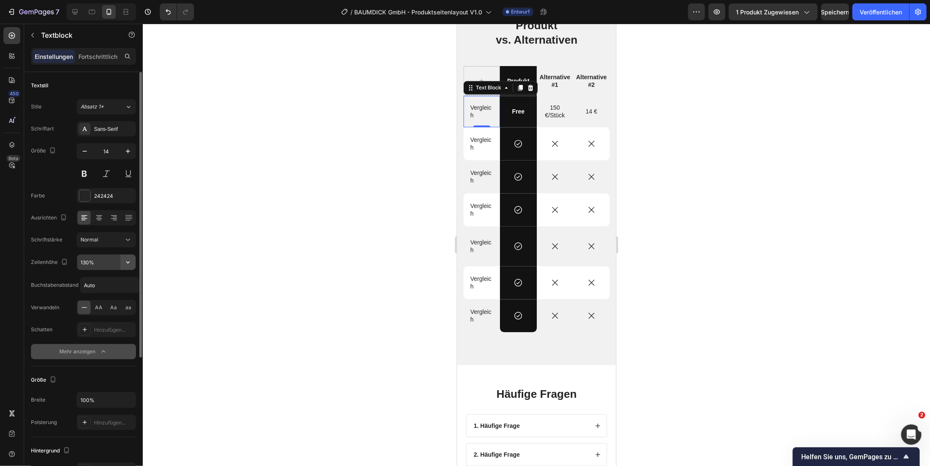
click at [130, 264] on icon "button" at bounding box center [128, 262] width 8 height 8
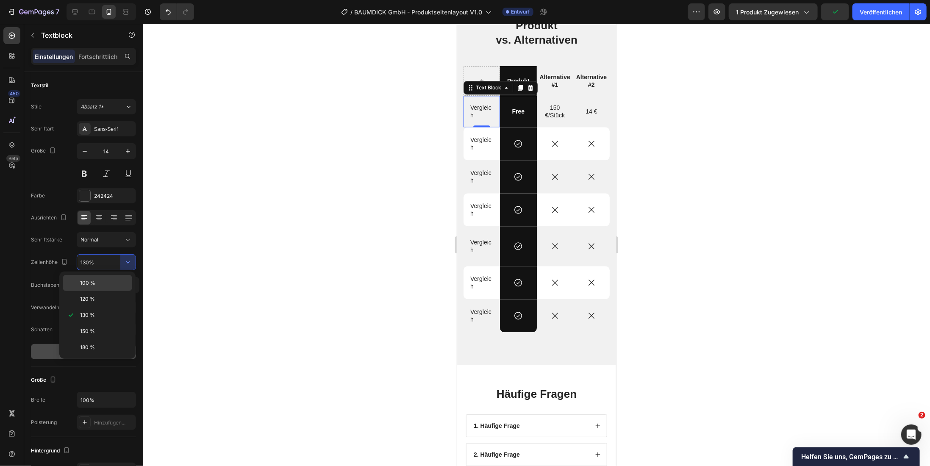
click at [92, 281] on font "100 %" at bounding box center [87, 283] width 15 height 6
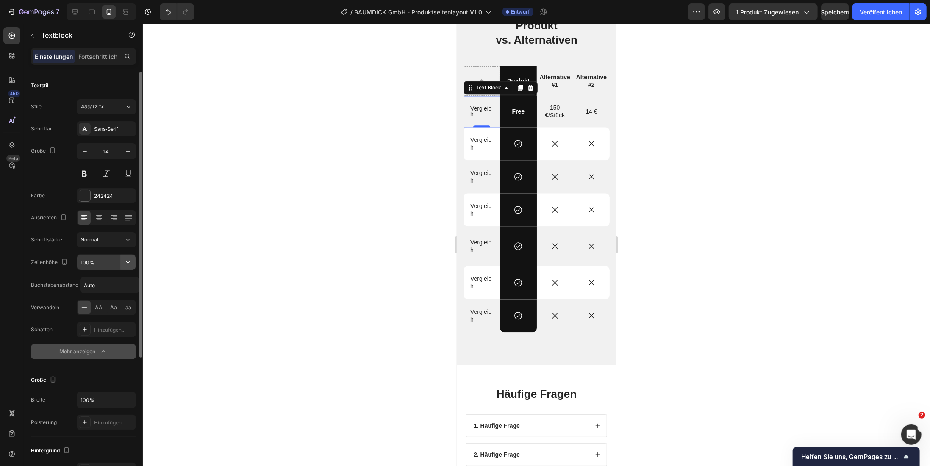
click at [131, 262] on icon "button" at bounding box center [128, 262] width 8 height 8
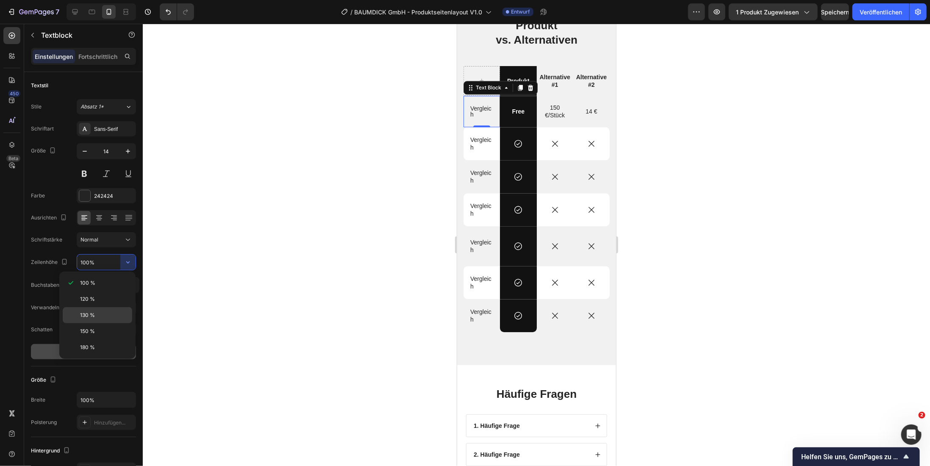
click at [85, 313] on font "130 %" at bounding box center [87, 315] width 15 height 6
type input "130%"
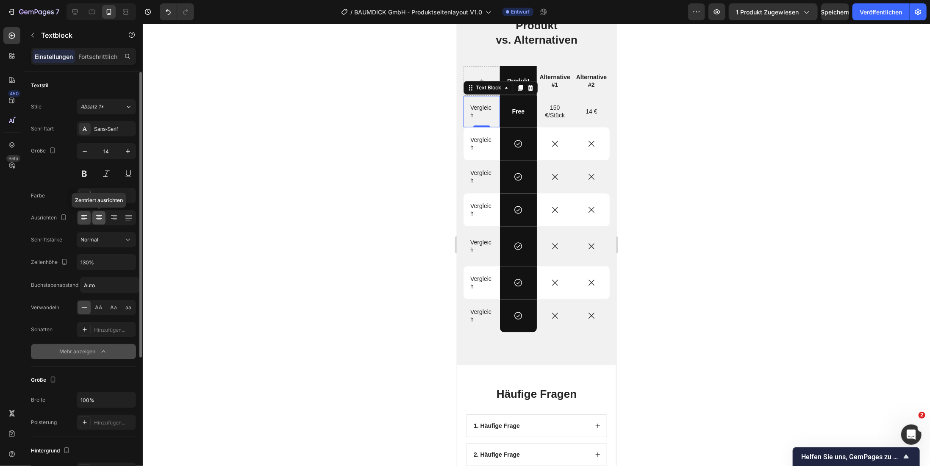
click at [97, 218] on icon at bounding box center [99, 218] width 6 height 1
click at [86, 221] on icon at bounding box center [84, 217] width 8 height 8
click at [504, 69] on div "Produkt" at bounding box center [517, 81] width 36 height 30
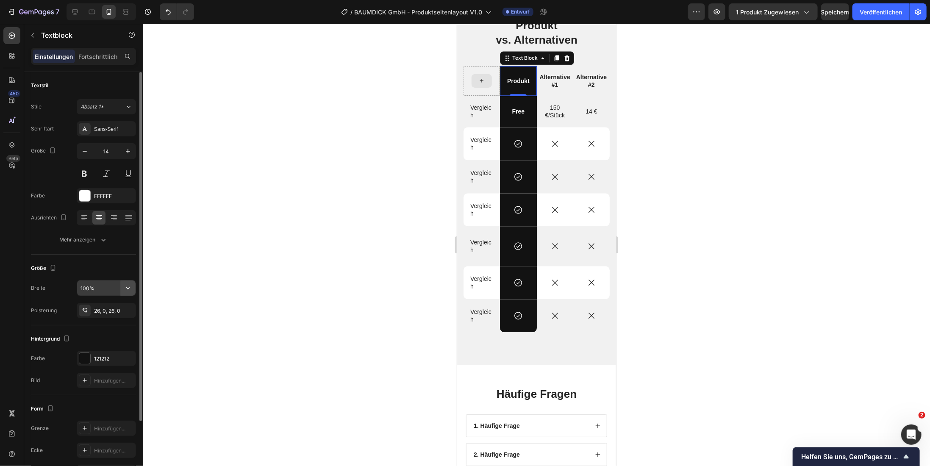
click at [129, 287] on icon "button" at bounding box center [127, 288] width 3 height 2
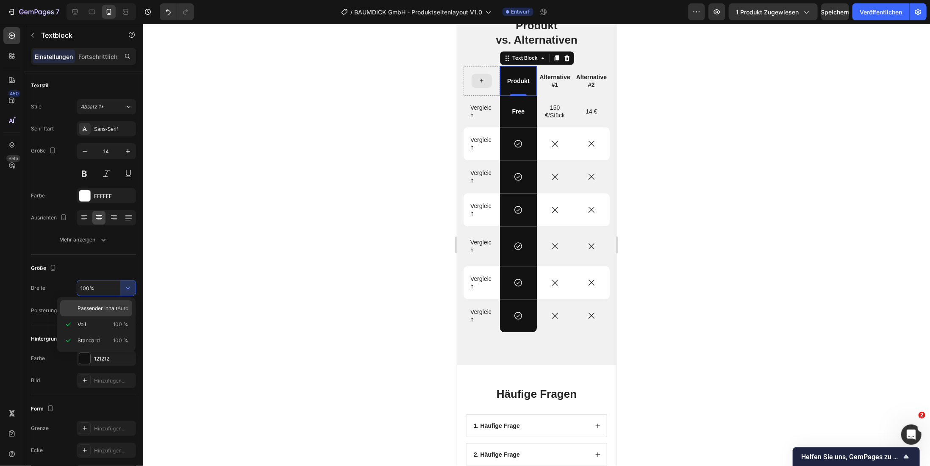
click at [104, 308] on font "Passender Inhalt" at bounding box center [98, 308] width 40 height 6
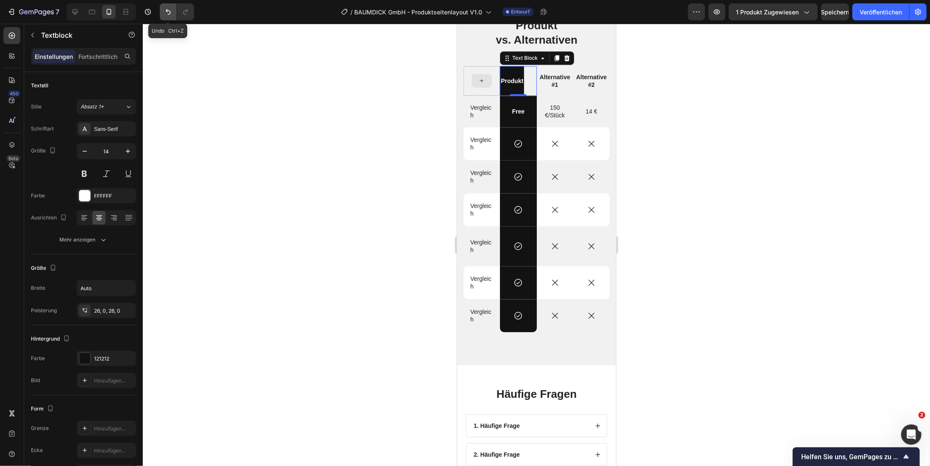
click at [169, 13] on icon "Rückgängig/Wiederholen" at bounding box center [168, 12] width 5 height 6
type input "100%"
click at [330, 213] on div at bounding box center [536, 245] width 787 height 442
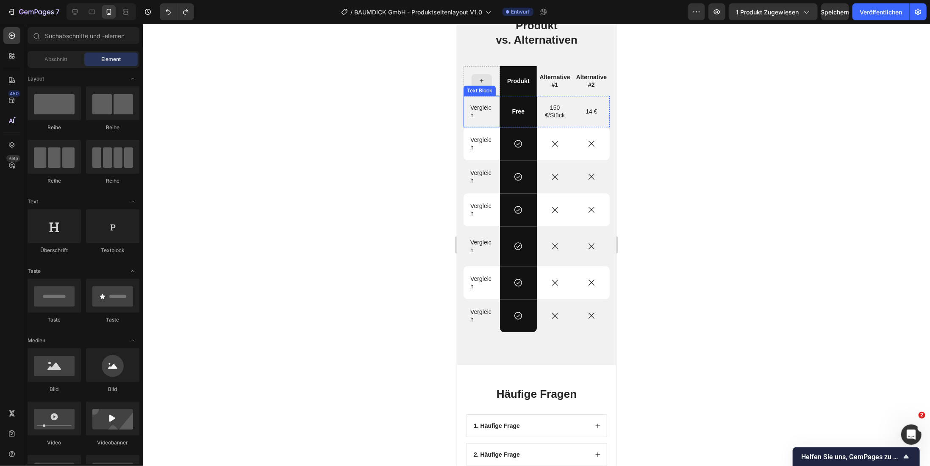
click at [485, 117] on p "Vergleich" at bounding box center [481, 110] width 23 height 15
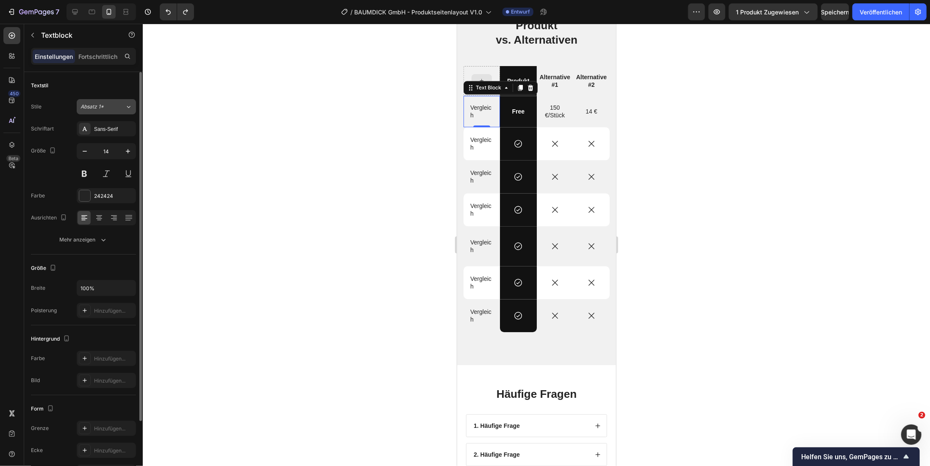
click at [131, 109] on icon at bounding box center [128, 107] width 7 height 8
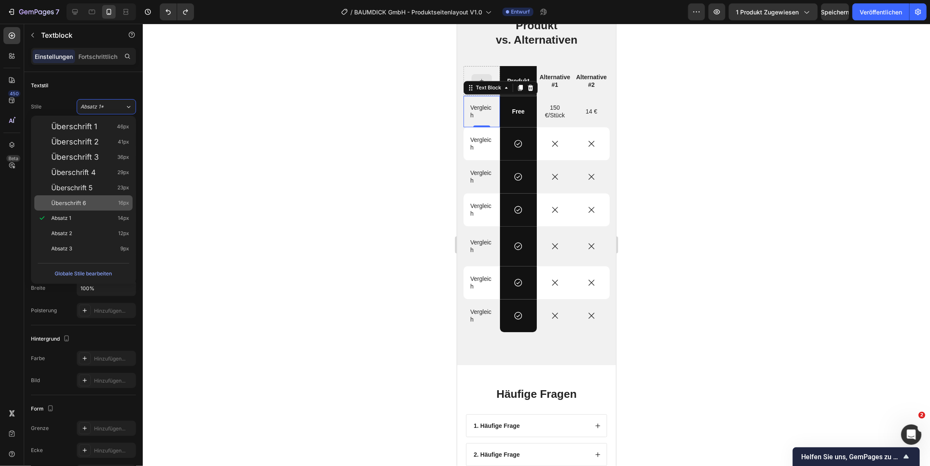
click at [102, 204] on div "Überschrift 6 16px" at bounding box center [90, 203] width 78 height 8
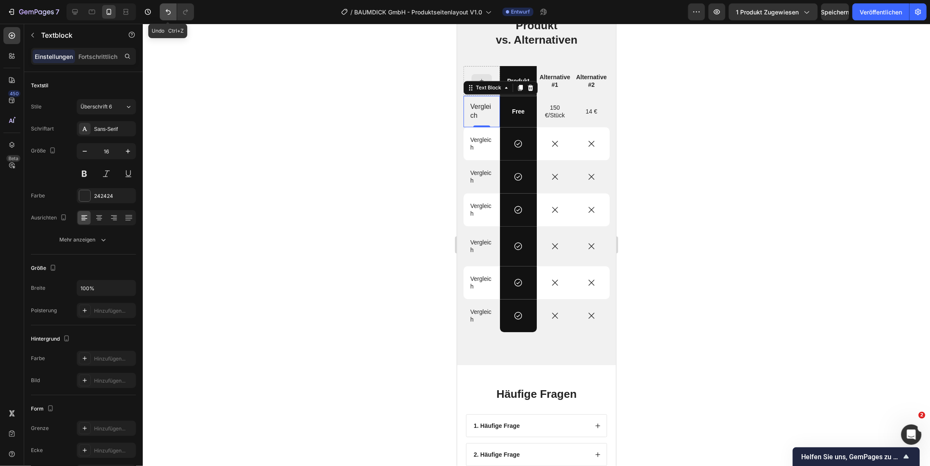
click at [166, 14] on icon "Rückgängig/Wiederholen" at bounding box center [168, 12] width 8 height 8
click at [92, 17] on div at bounding box center [92, 12] width 14 height 14
type input "16"
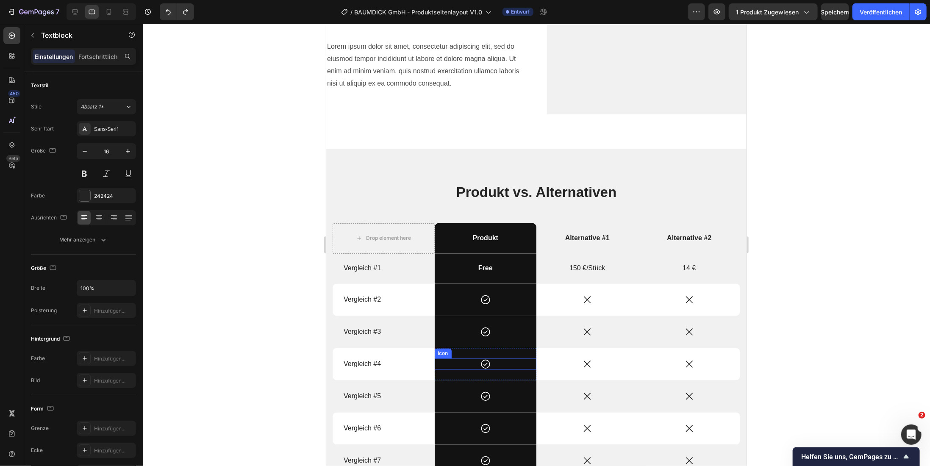
scroll to position [1094, 0]
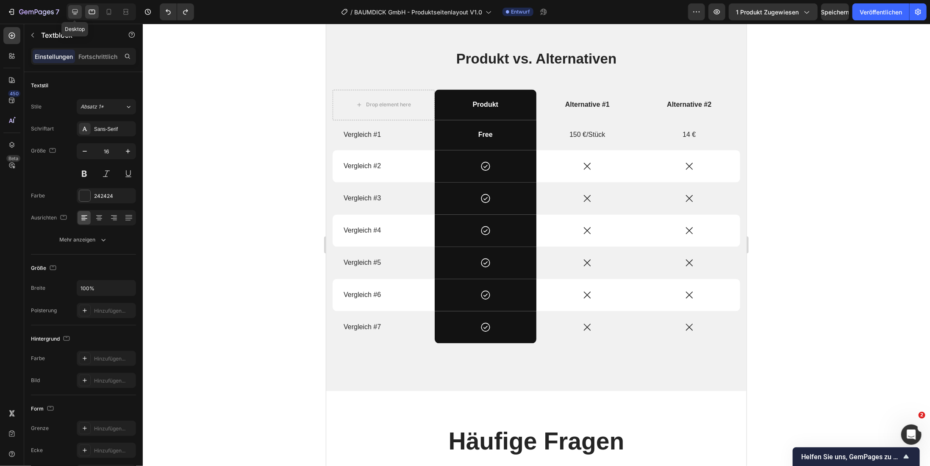
click at [74, 13] on icon at bounding box center [75, 12] width 6 height 6
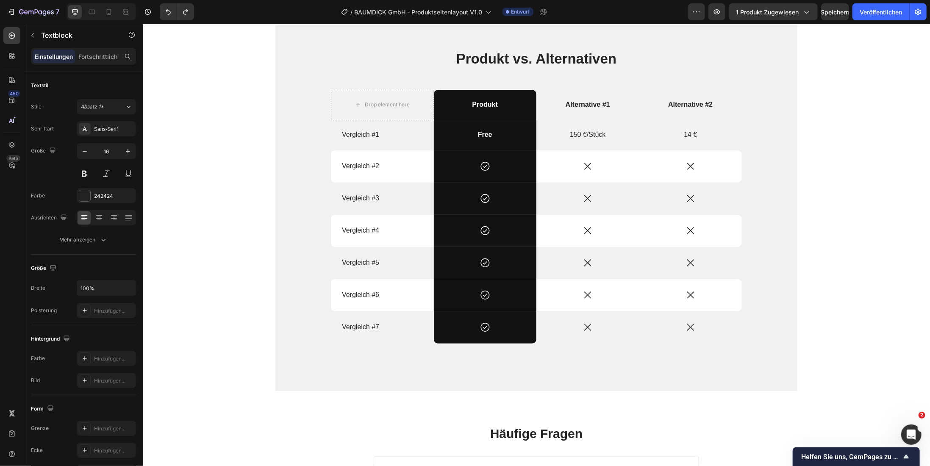
scroll to position [1064, 0]
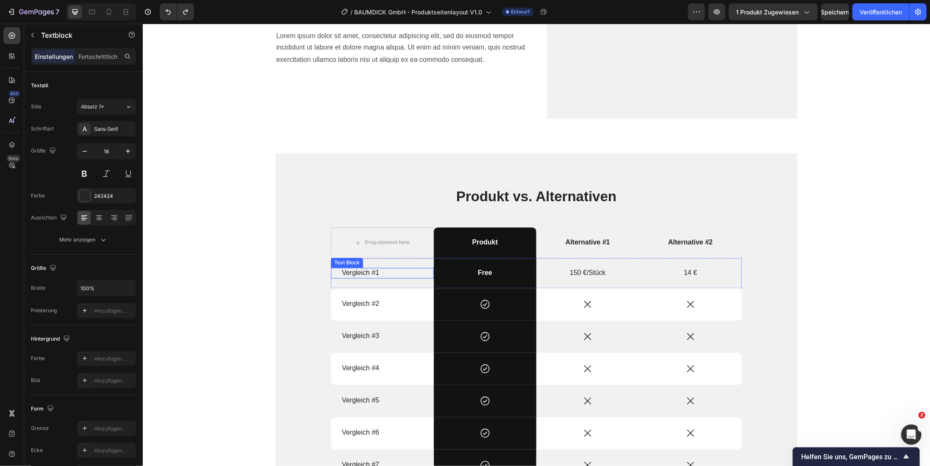
click at [373, 273] on p "Vergleich #1" at bounding box center [381, 273] width 81 height 9
click at [110, 14] on icon at bounding box center [109, 12] width 5 height 6
type input "14"
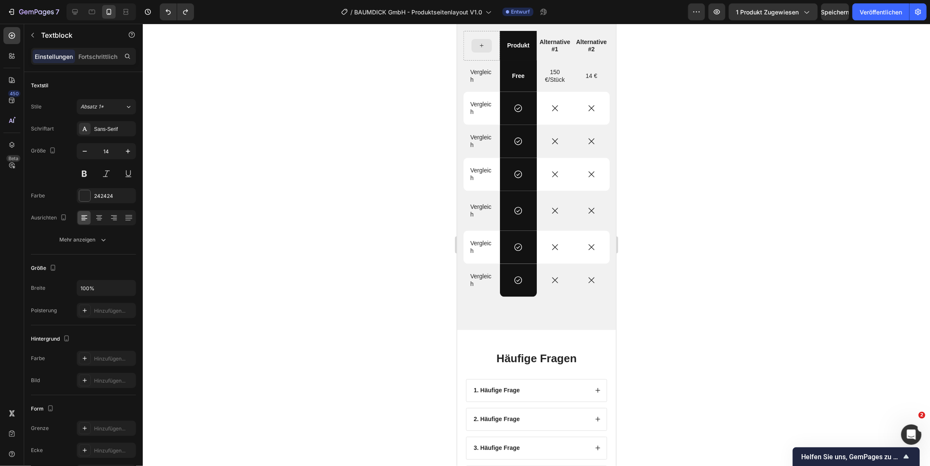
scroll to position [1034, 0]
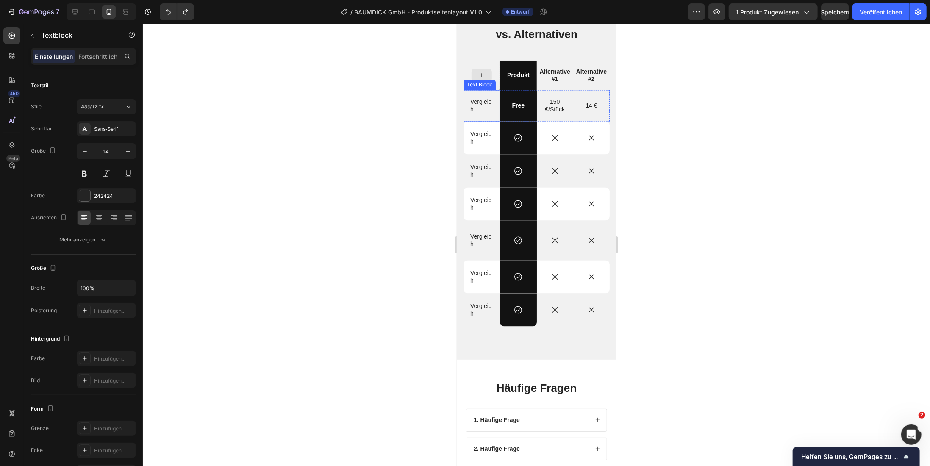
click at [479, 104] on p "Vergleich" at bounding box center [481, 105] width 23 height 15
drag, startPoint x: 480, startPoint y: 119, endPoint x: 480, endPoint y: 114, distance: 5.9
click at [480, 114] on div "Vergleich Text Block 0" at bounding box center [481, 105] width 36 height 31
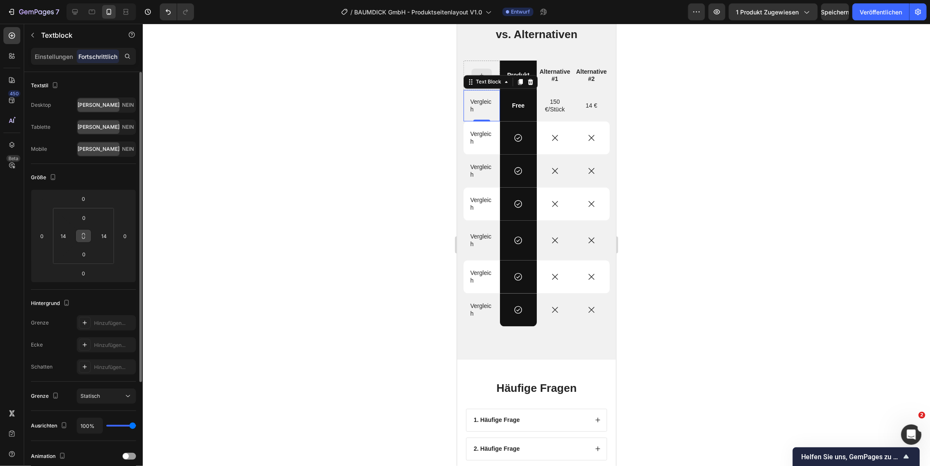
click at [88, 236] on button at bounding box center [83, 236] width 16 height 14
click at [129, 233] on input "0" at bounding box center [125, 236] width 13 height 13
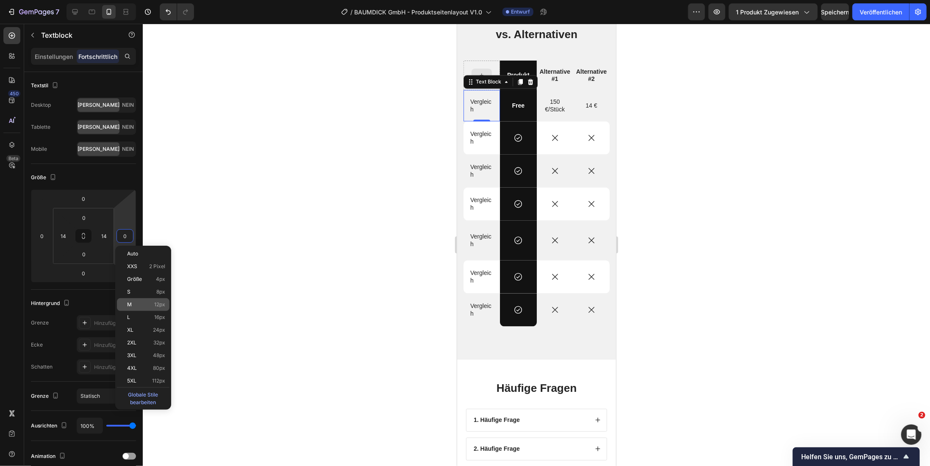
click at [150, 308] on div "M 12px" at bounding box center [143, 304] width 53 height 13
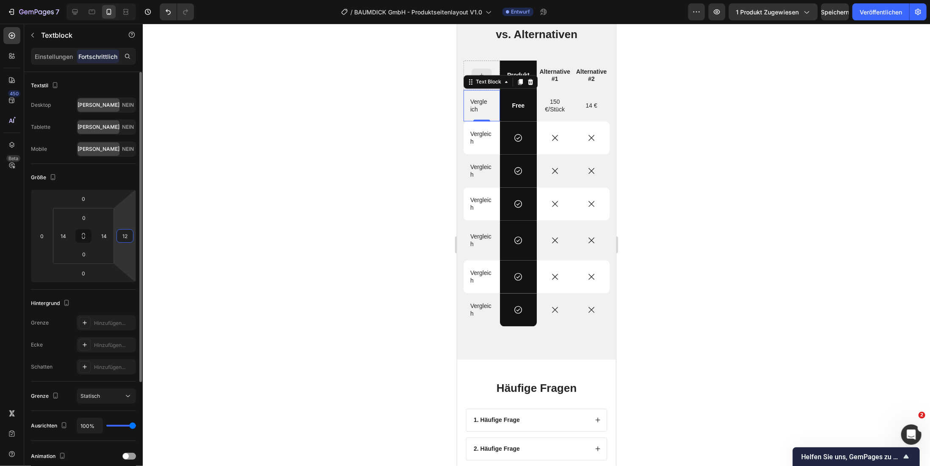
click at [125, 234] on input "12" at bounding box center [125, 236] width 13 height 13
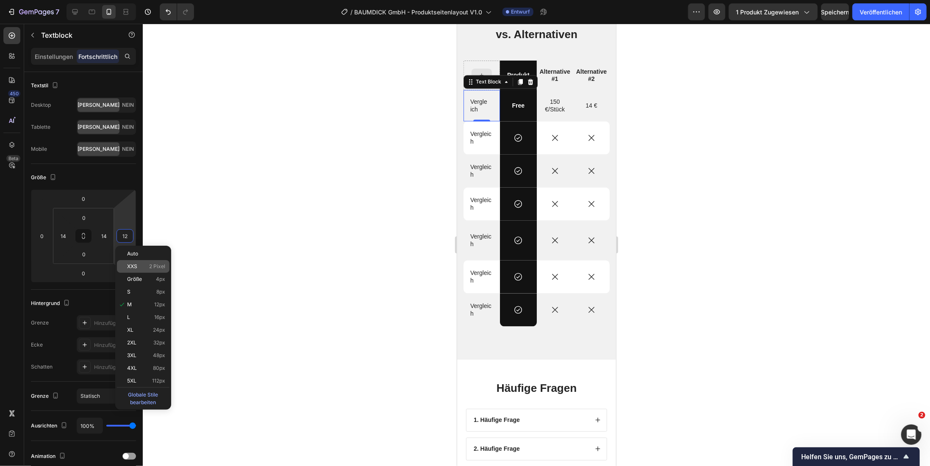
click at [132, 269] on div "XXS 2 Pixel" at bounding box center [143, 266] width 53 height 13
type input "2"
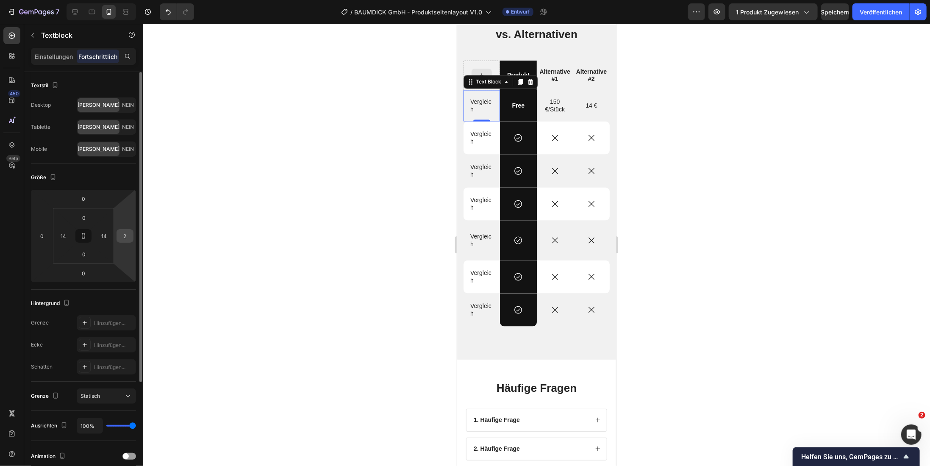
click at [125, 236] on input "2" at bounding box center [125, 236] width 13 height 13
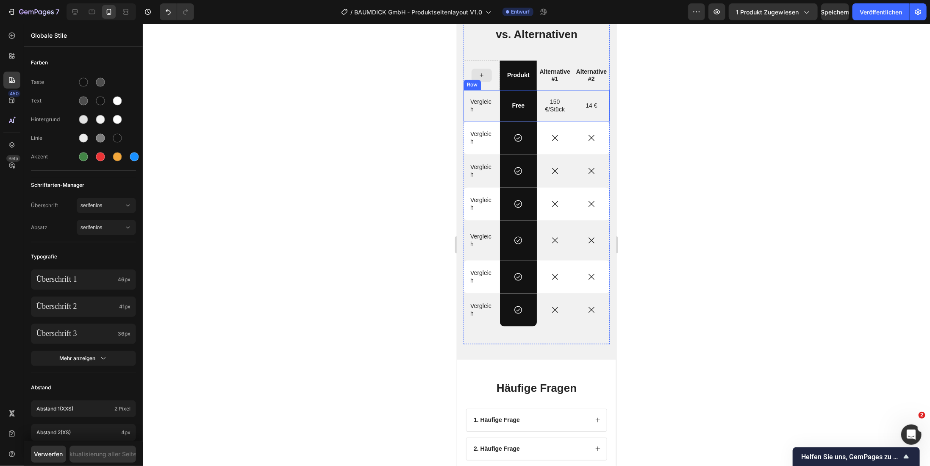
click at [485, 116] on div "Vergleich Text Block" at bounding box center [481, 105] width 36 height 31
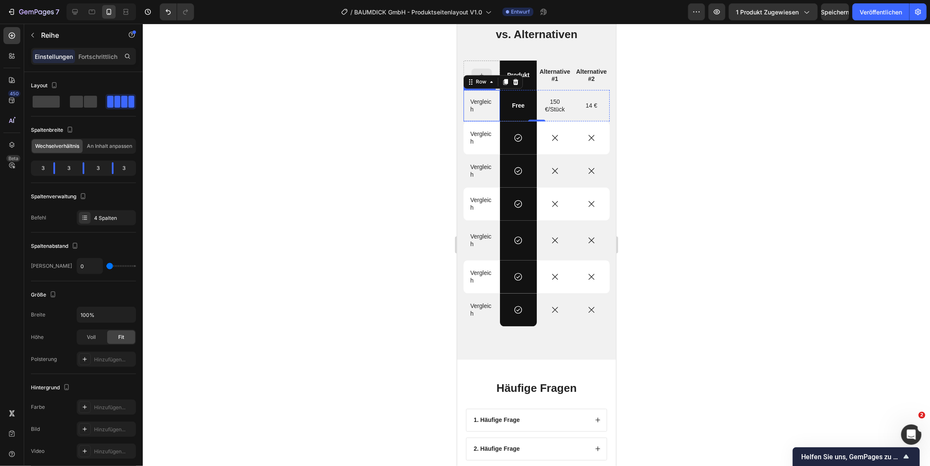
click at [478, 104] on p "Vergleich" at bounding box center [481, 105] width 22 height 15
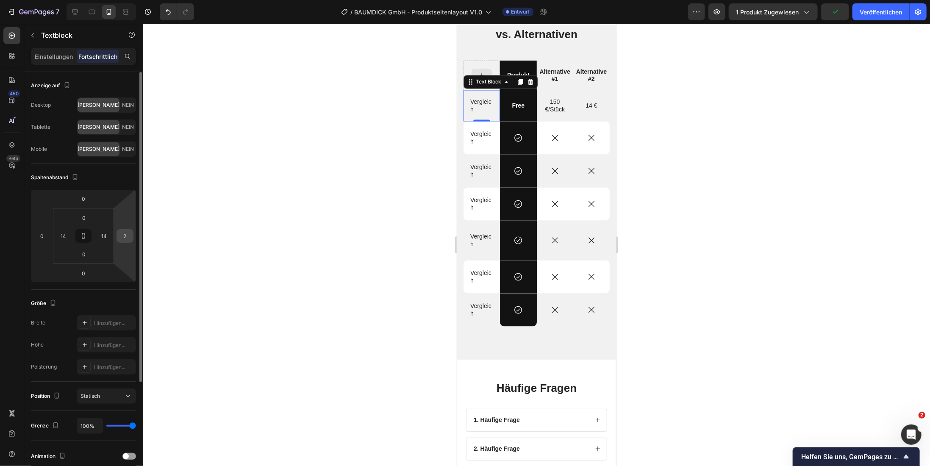
click at [127, 234] on input "2" at bounding box center [125, 236] width 13 height 13
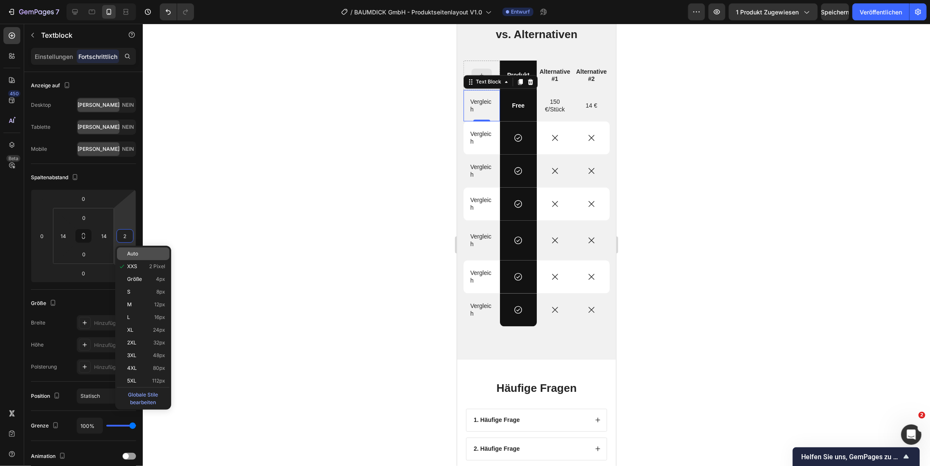
click at [137, 255] on font "Auto" at bounding box center [132, 253] width 11 height 6
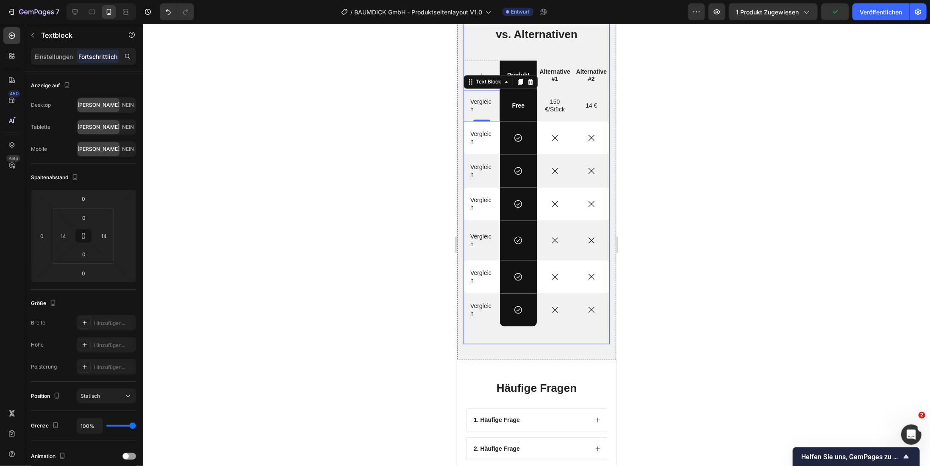
click at [499, 48] on div "Produkt vs. Alternativen Heading Produkt Text Block Alternative #1 Text Block A…" at bounding box center [536, 178] width 146 height 332
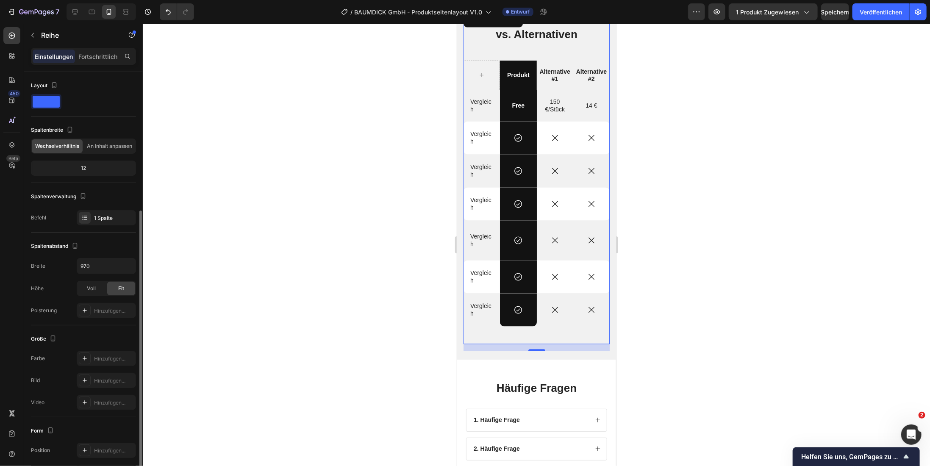
scroll to position [75, 0]
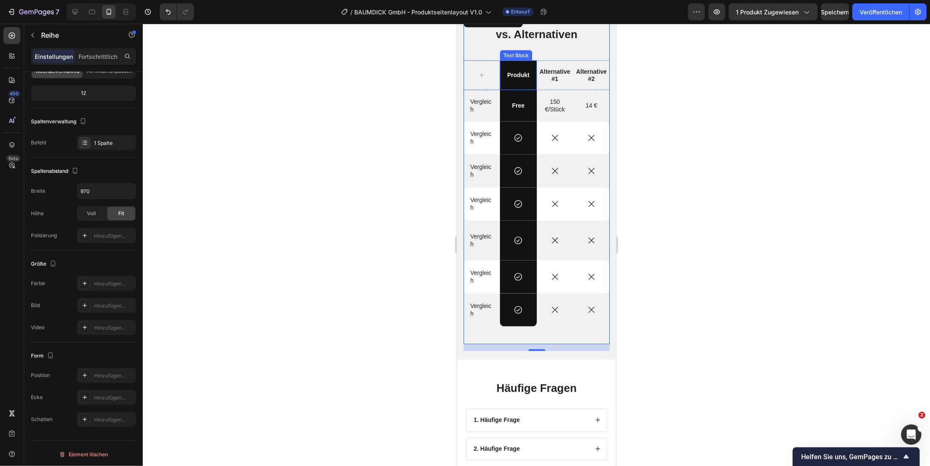
click at [512, 85] on div "Produkt" at bounding box center [517, 75] width 36 height 30
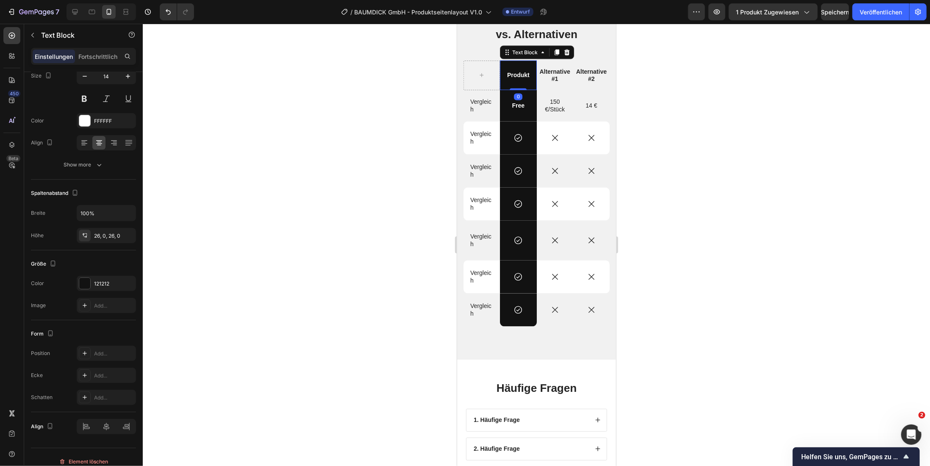
scroll to position [0, 0]
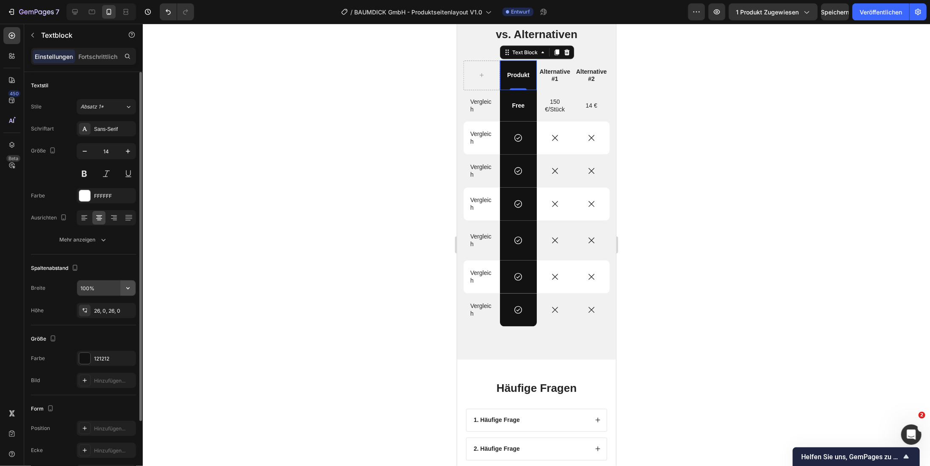
click at [131, 287] on icon "button" at bounding box center [128, 288] width 8 height 8
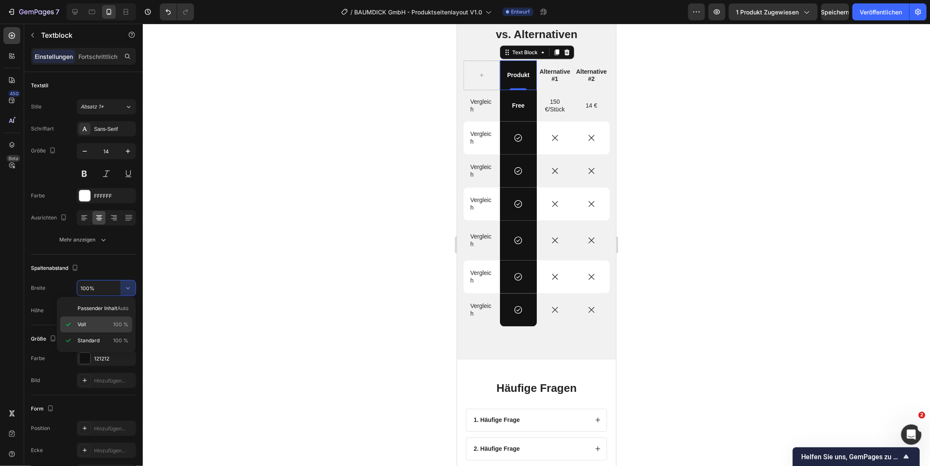
click at [85, 329] on div "Voll 100 %" at bounding box center [96, 324] width 72 height 16
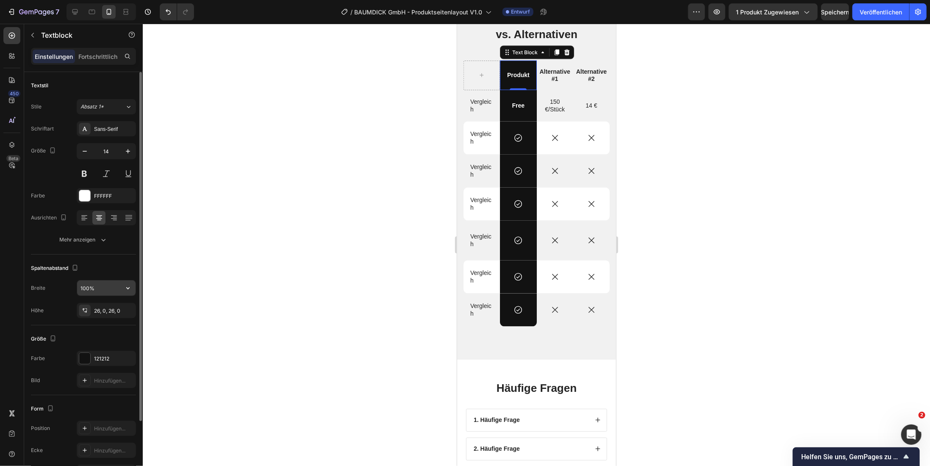
click at [88, 287] on input "100%" at bounding box center [106, 287] width 58 height 15
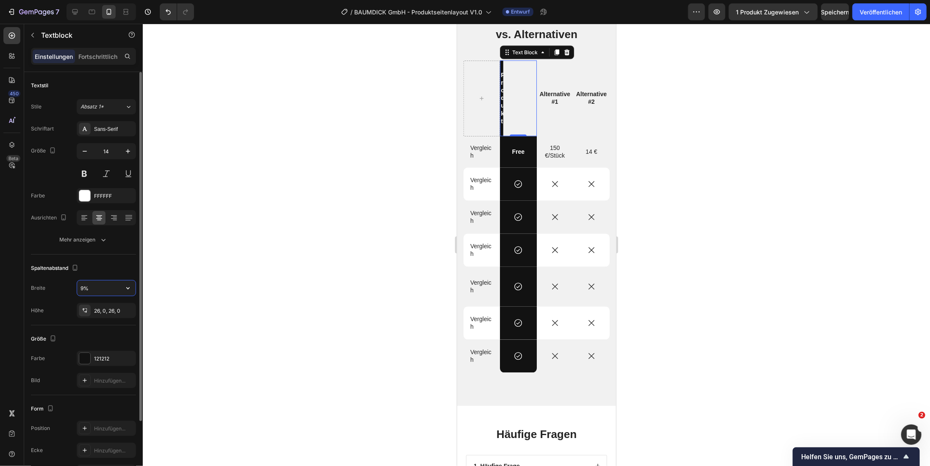
type input "90%"
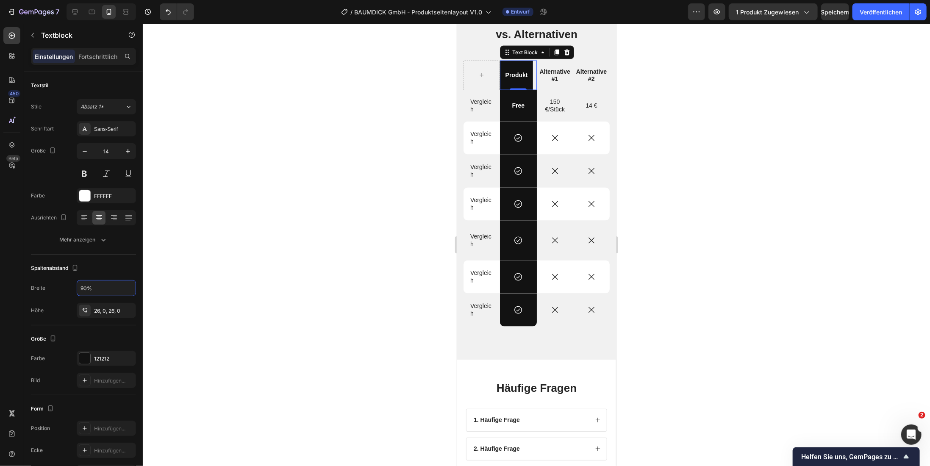
click at [349, 254] on div at bounding box center [536, 245] width 787 height 442
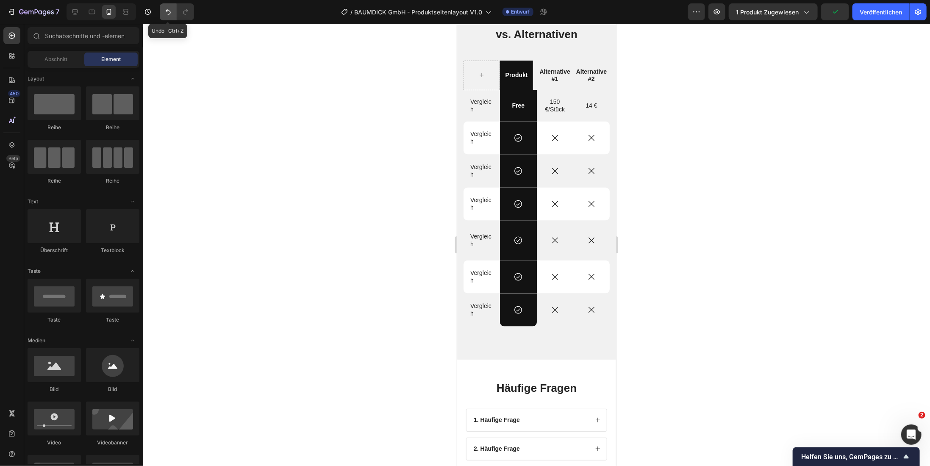
click at [171, 11] on icon "Rückgängig/Wiederholen" at bounding box center [168, 12] width 8 height 8
click at [517, 83] on div "Produkt" at bounding box center [517, 75] width 36 height 30
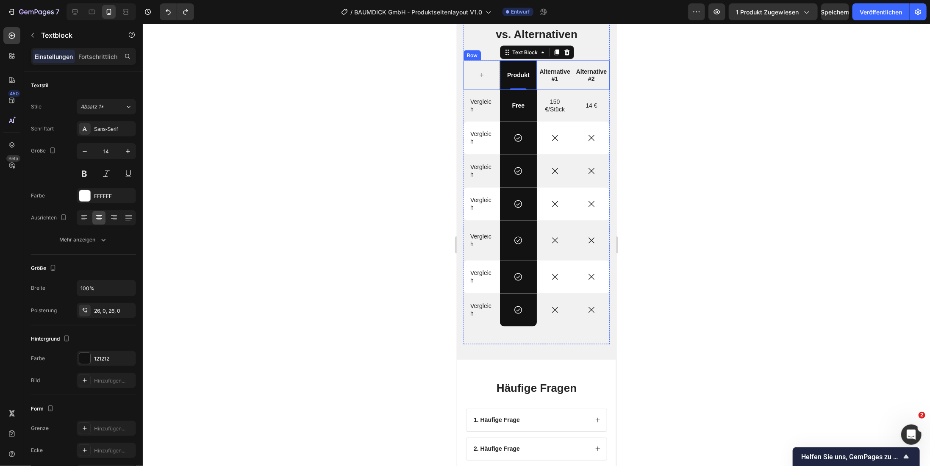
click at [542, 85] on div "Alternative #1 Text Block" at bounding box center [554, 75] width 36 height 30
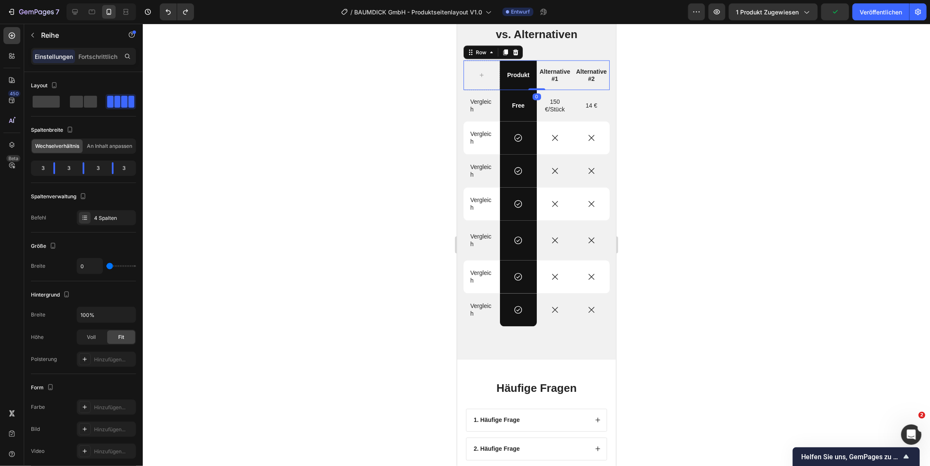
click at [542, 85] on div "Alternative #1 Text Block" at bounding box center [554, 75] width 36 height 30
click at [562, 78] on p "Alternative #1" at bounding box center [554, 74] width 35 height 15
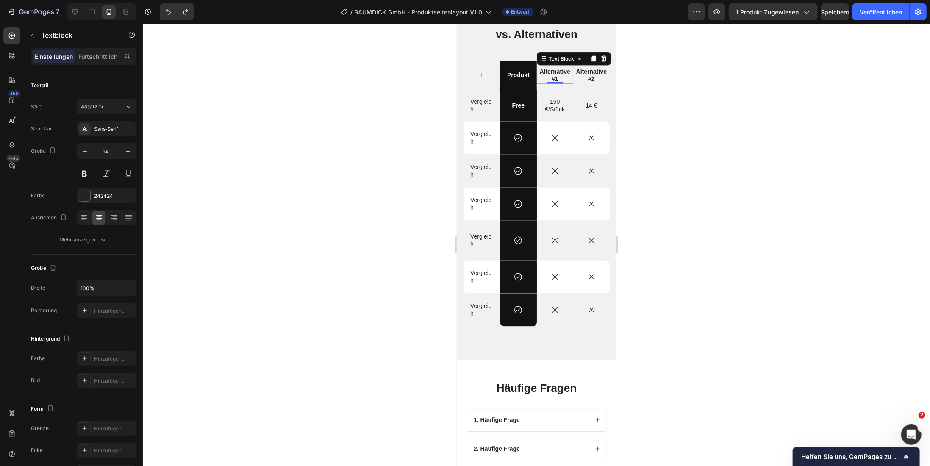
click at [387, 166] on div at bounding box center [536, 245] width 787 height 442
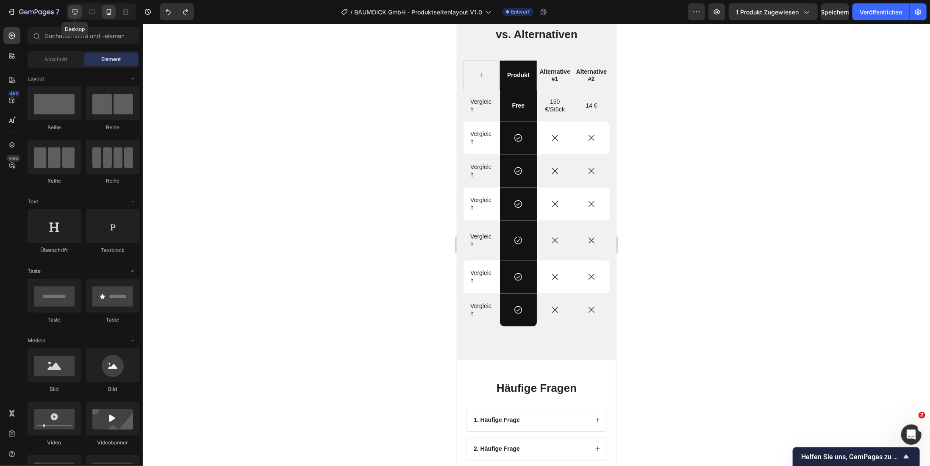
click at [75, 11] on icon at bounding box center [75, 12] width 8 height 8
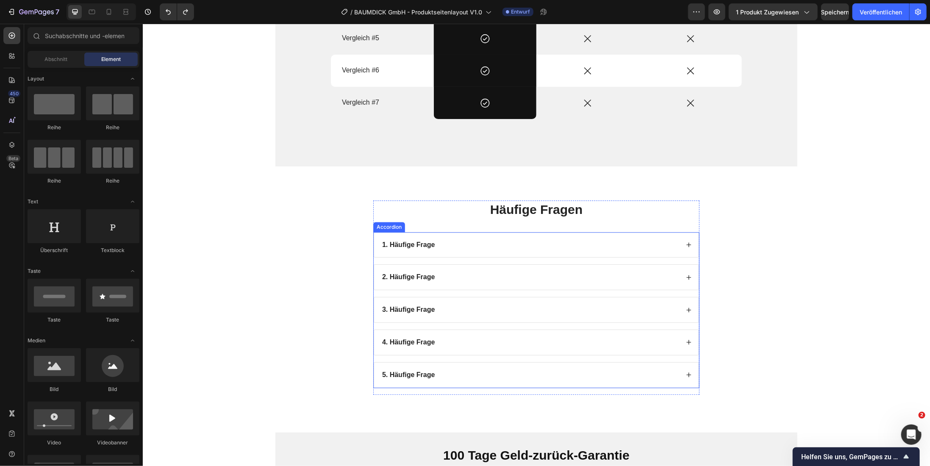
scroll to position [1161, 0]
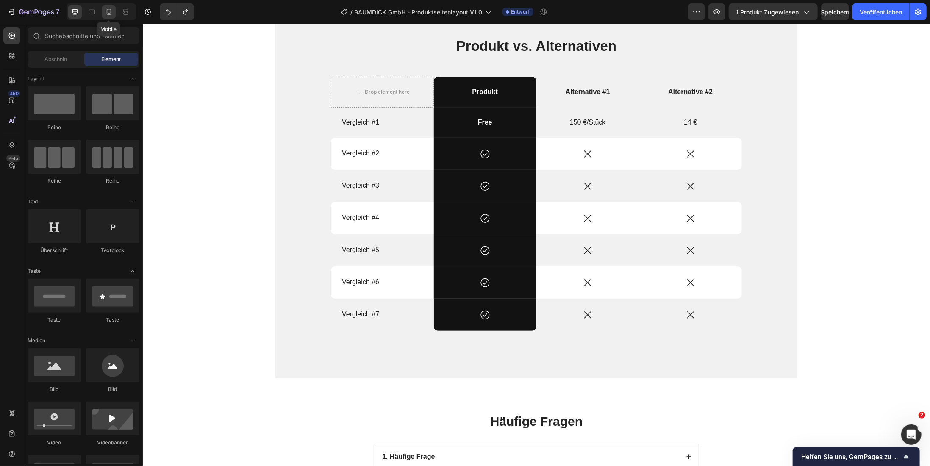
click at [112, 14] on icon at bounding box center [109, 12] width 8 height 8
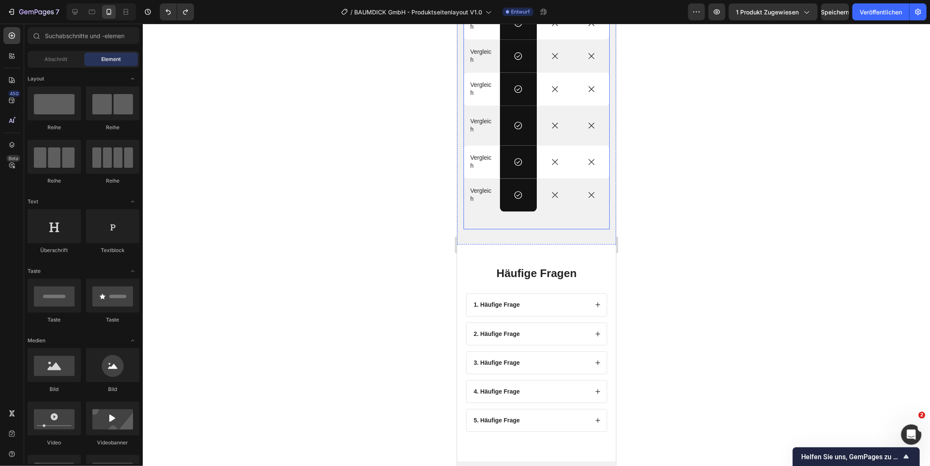
scroll to position [1034, 0]
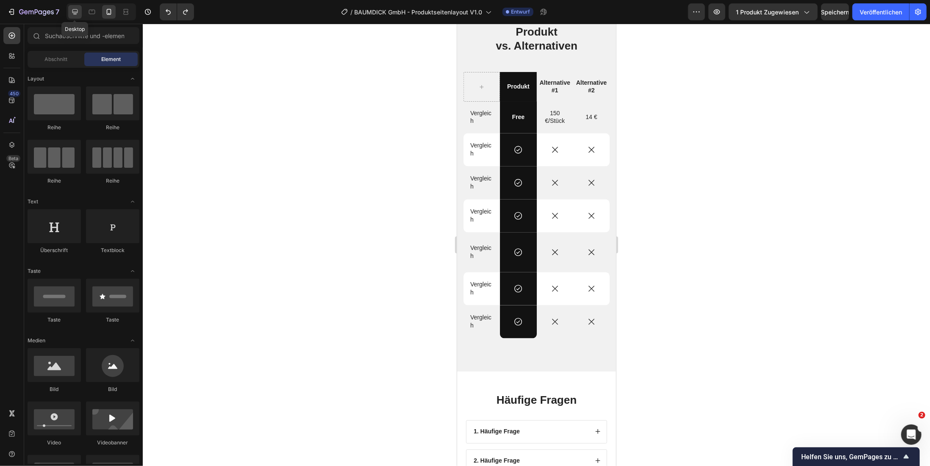
click at [73, 14] on icon at bounding box center [75, 12] width 6 height 6
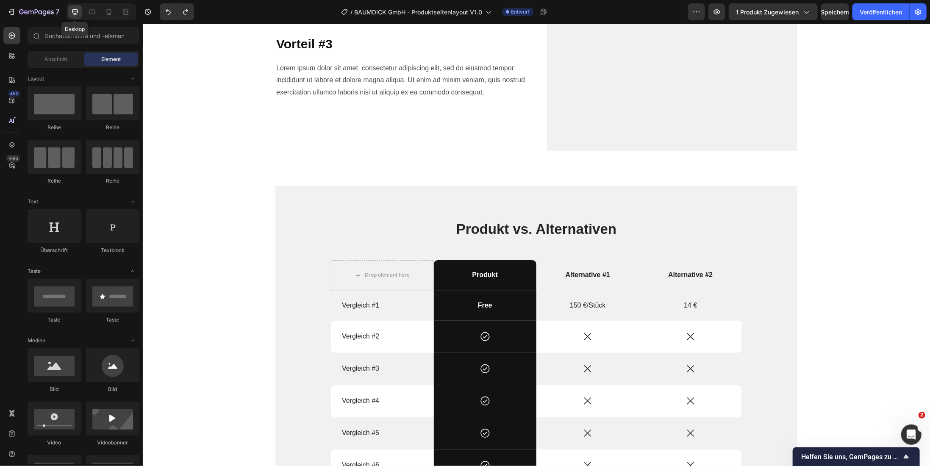
scroll to position [1034, 0]
click at [244, 197] on div "Product Images Judge.me - Preview Badge (Stars) Judge.me LUGTAMAT 2.0 - Innovat…" at bounding box center [535, 7] width 787 height 2001
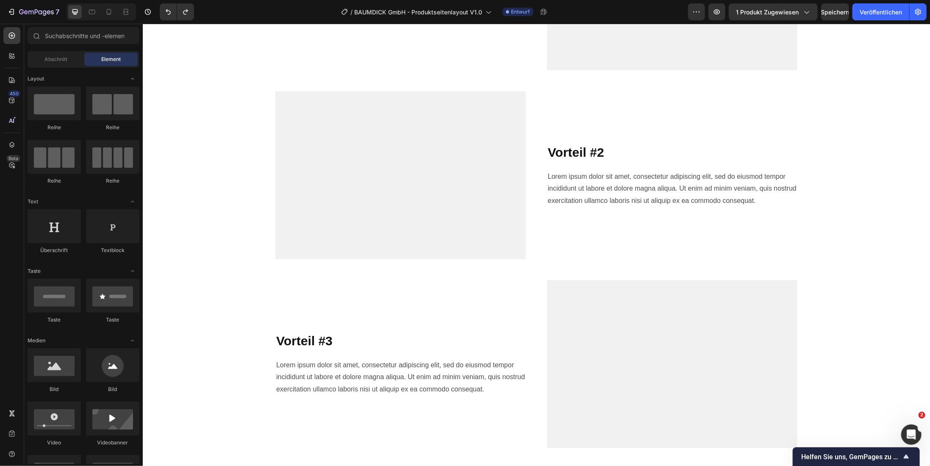
scroll to position [0, 0]
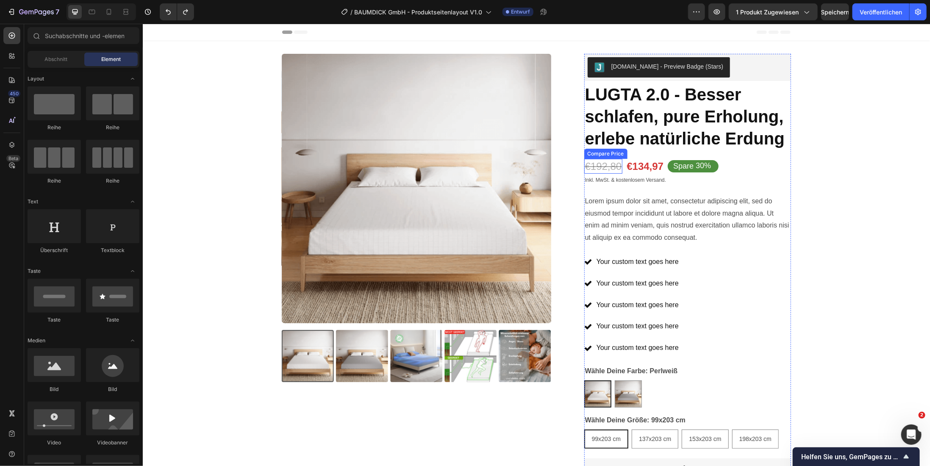
click at [616, 165] on div "€192,80" at bounding box center [603, 165] width 39 height 15
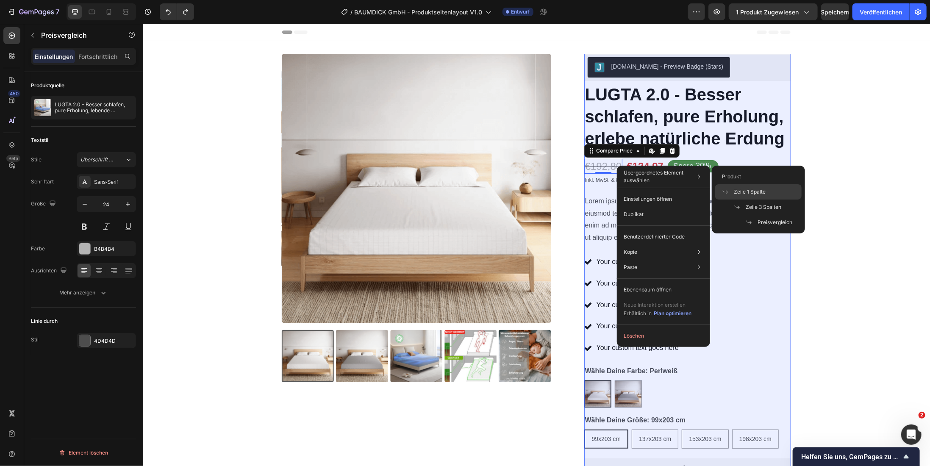
click at [748, 194] on font "Zeile 1 Spalte" at bounding box center [750, 191] width 32 height 6
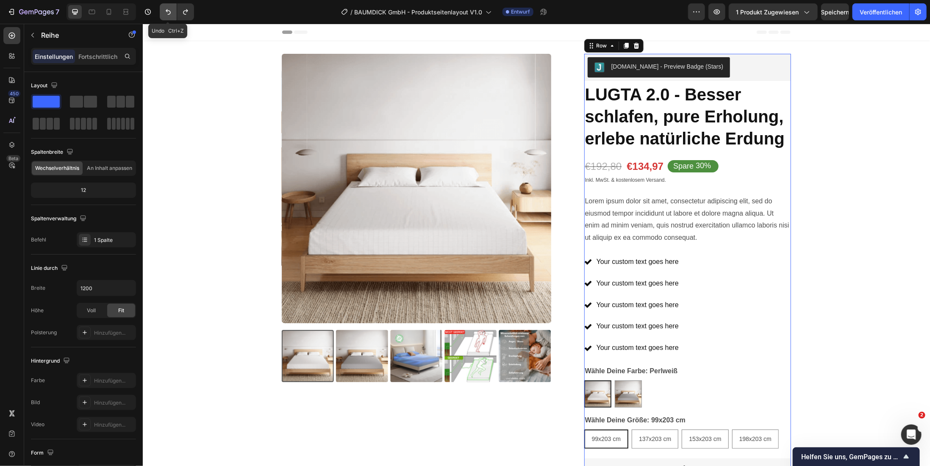
click at [166, 14] on icon "Rückgängig/Wiederholen" at bounding box center [168, 12] width 8 height 8
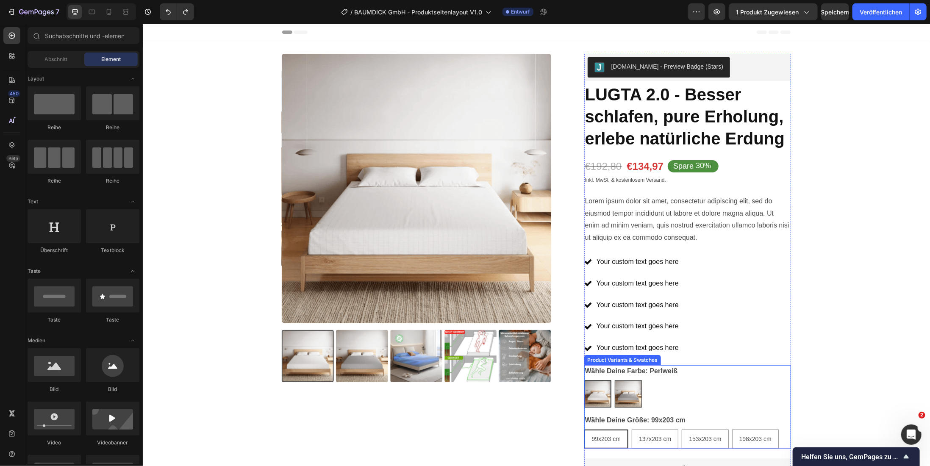
click at [626, 391] on img at bounding box center [628, 393] width 26 height 26
click at [614, 380] on input "Graphitgrau Graphitgrau" at bounding box center [614, 380] width 0 height 0
radio input "false"
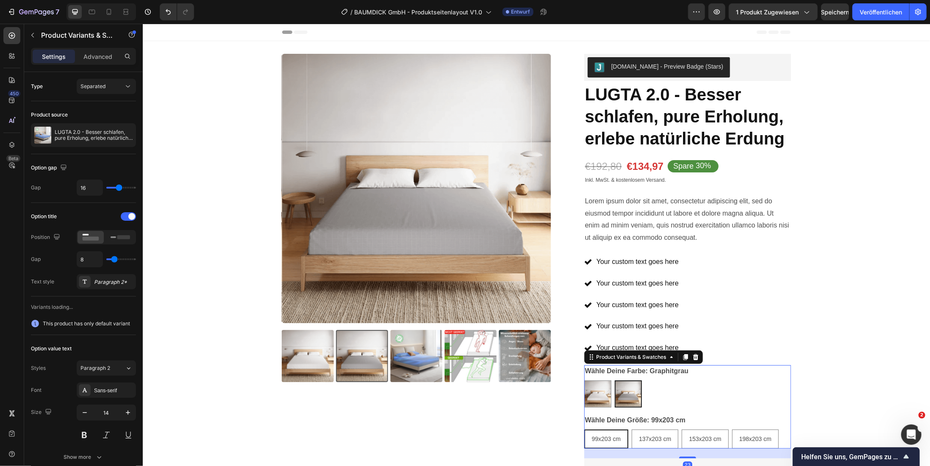
radio input "false"
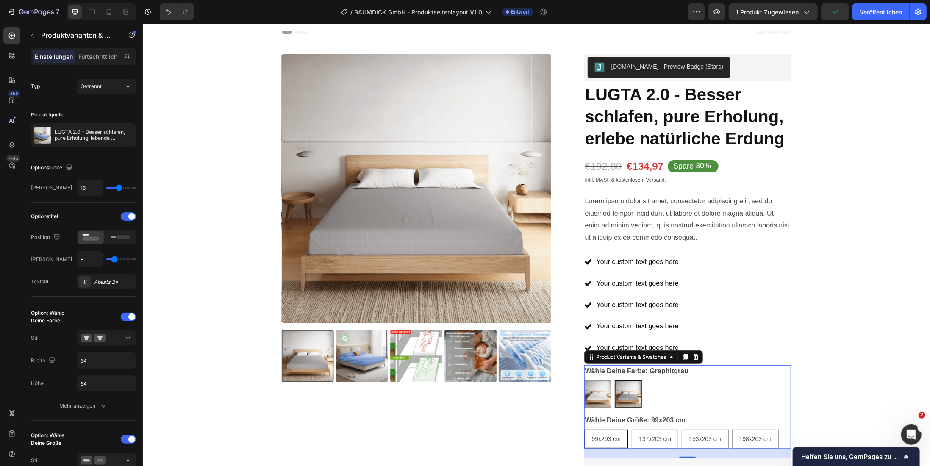
click at [618, 442] on div "99x203 cm" at bounding box center [606, 438] width 42 height 17
click at [584, 429] on input "99x203 cm 99x203 cm 99x203 cm" at bounding box center [583, 429] width 0 height 0
radio input "true"
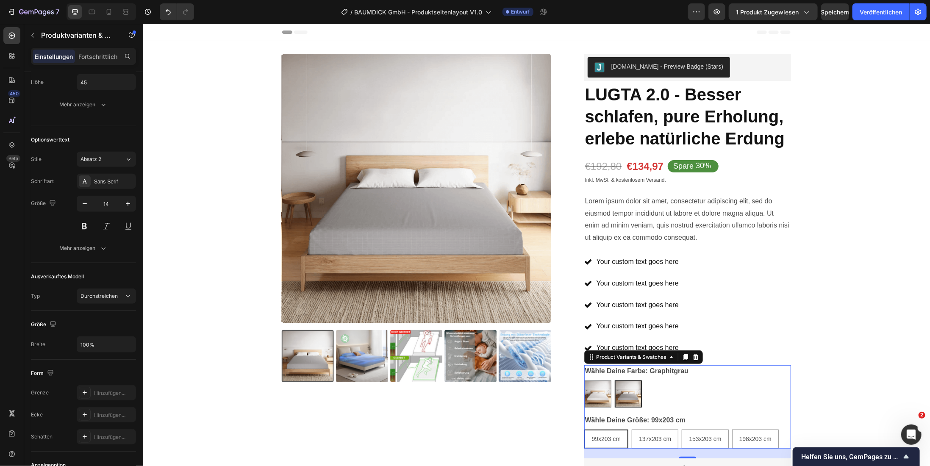
scroll to position [579, 0]
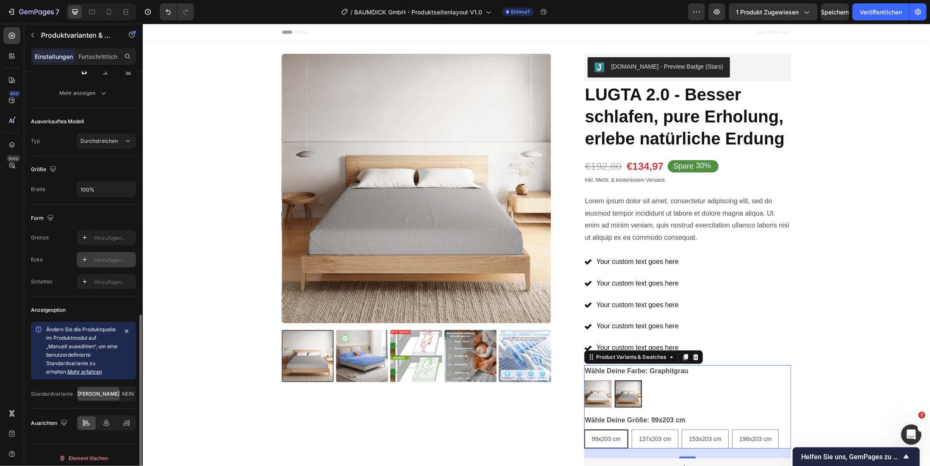
click at [83, 256] on icon at bounding box center [84, 259] width 7 height 7
radio input "true"
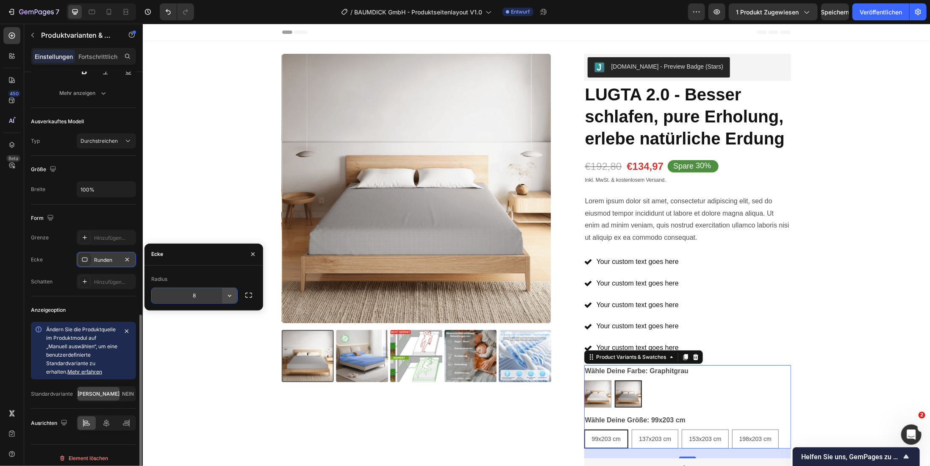
click at [231, 296] on icon "button" at bounding box center [229, 295] width 8 height 8
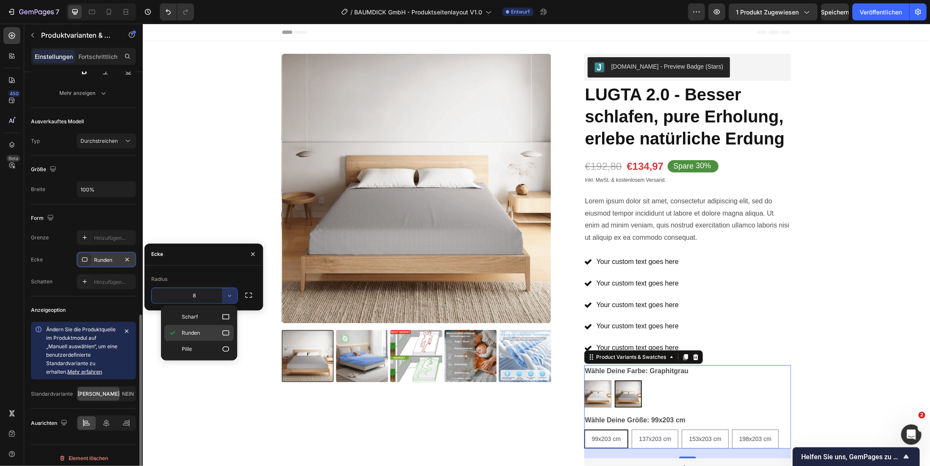
click at [223, 333] on icon at bounding box center [225, 332] width 7 height 5
